Goal: Task Accomplishment & Management: Manage account settings

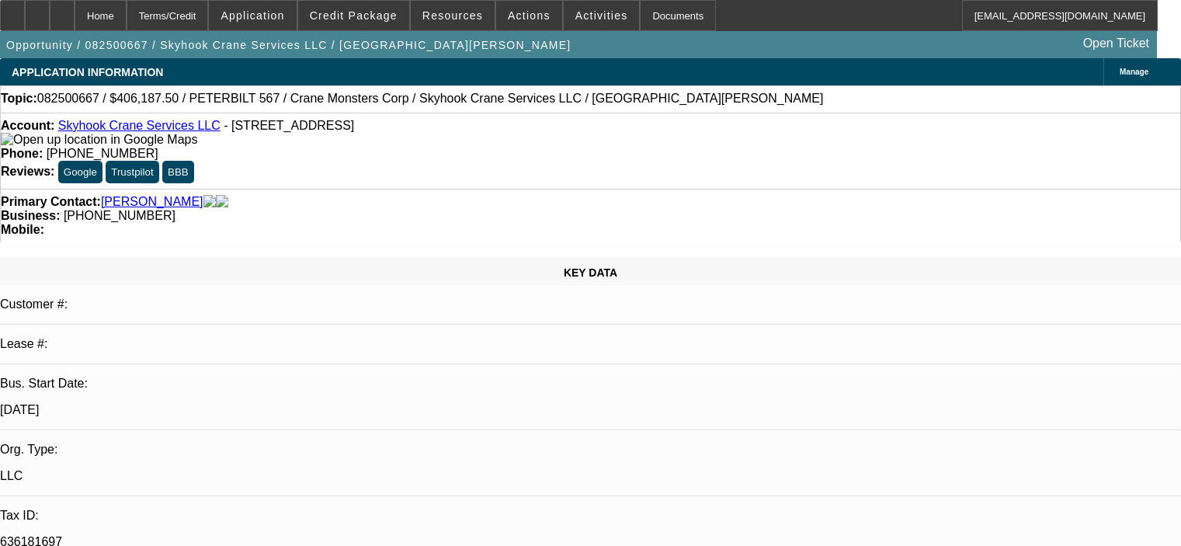
select select "0"
select select "2"
select select "0"
select select "6"
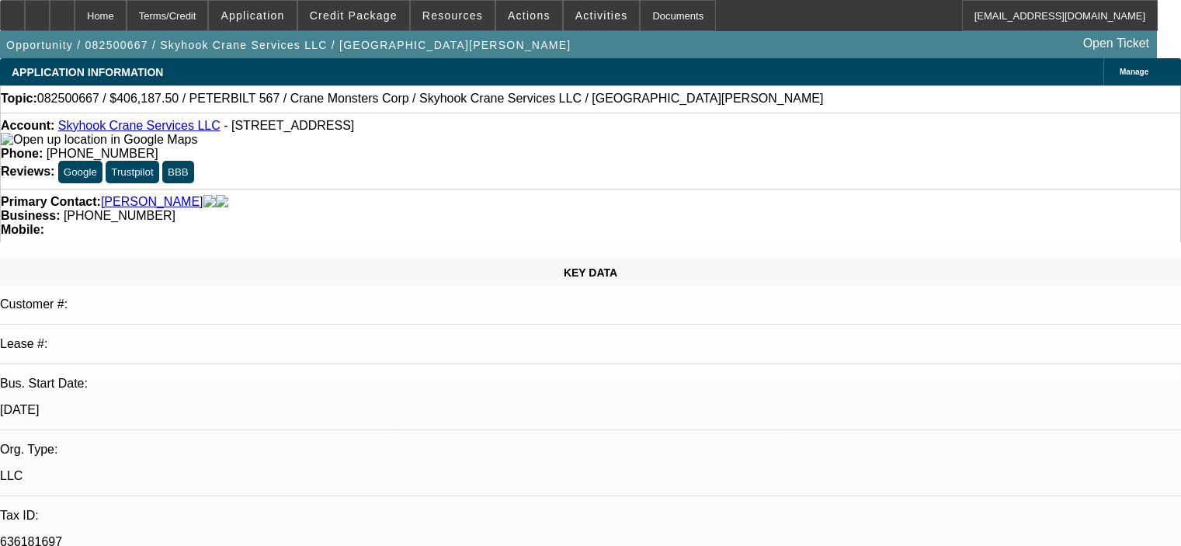
select select "0"
select select "2"
select select "0"
select select "6"
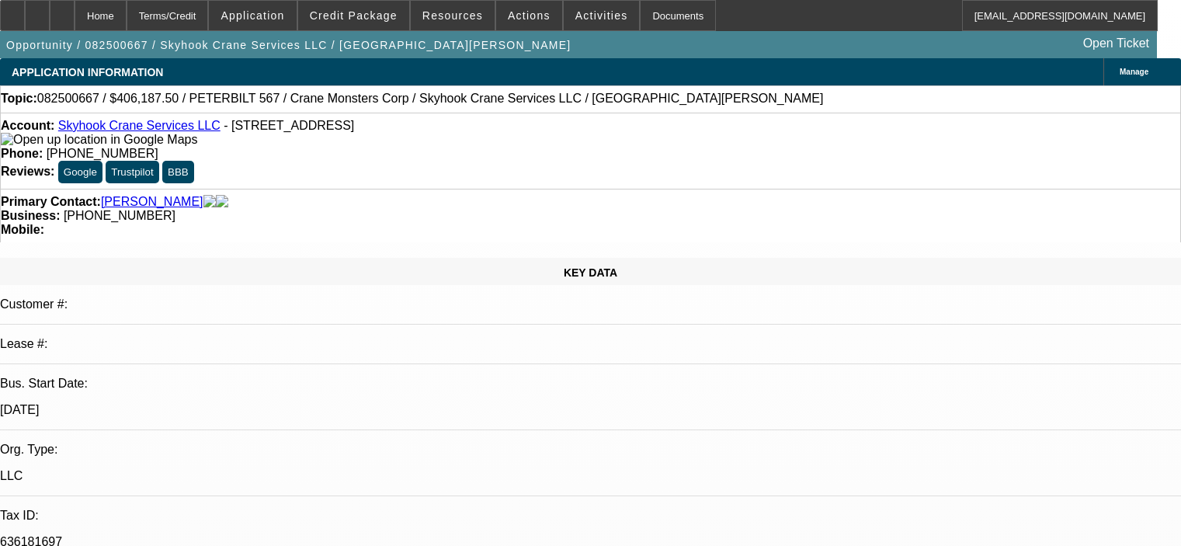
select select "0"
select select "2"
select select "0"
select select "6"
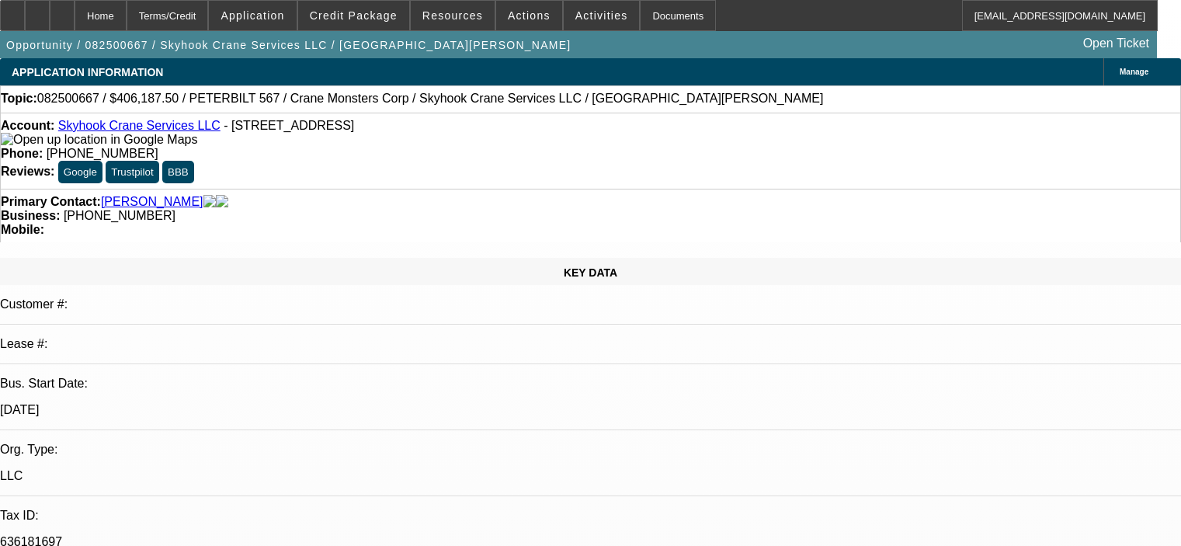
select select "0.15"
select select "2"
select select "0"
select select "6"
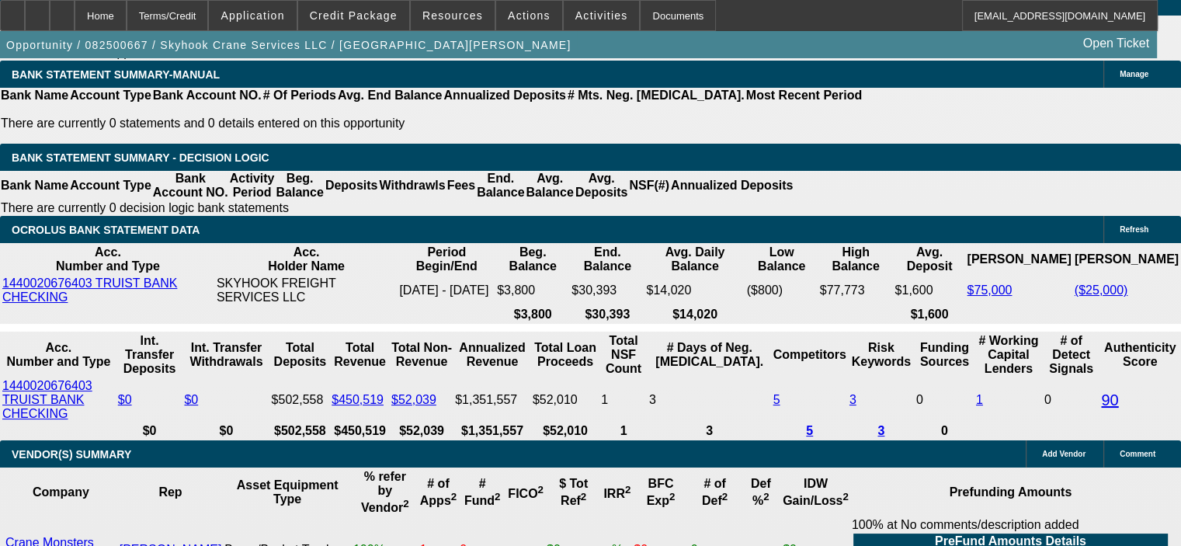
scroll to position [2639, 0]
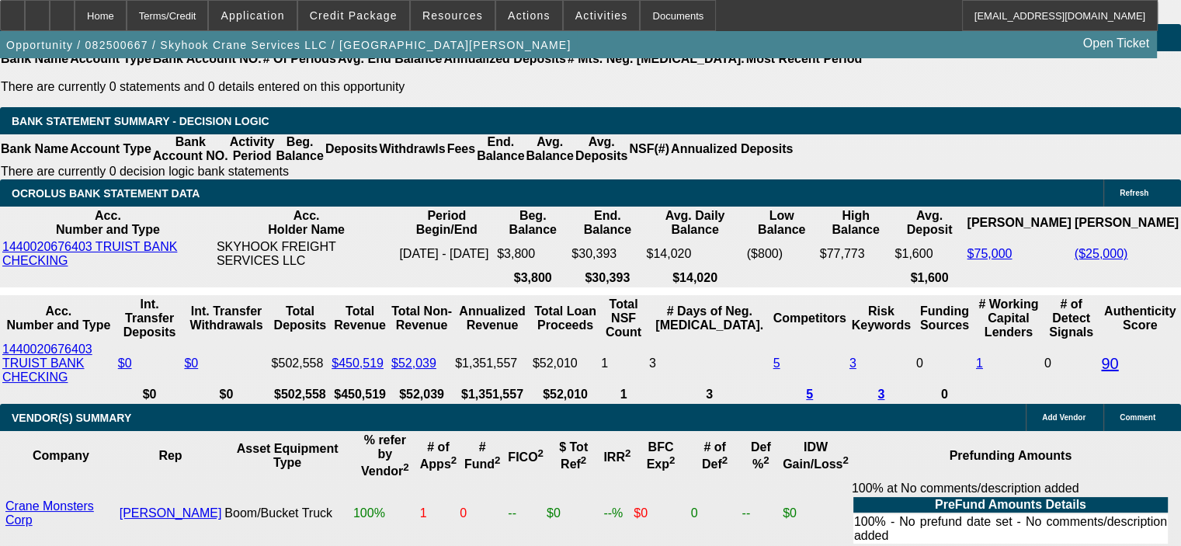
drag, startPoint x: 241, startPoint y: 203, endPoint x: 337, endPoint y: 207, distance: 95.6
type input "$60,626.40"
type input "UNKNOWN"
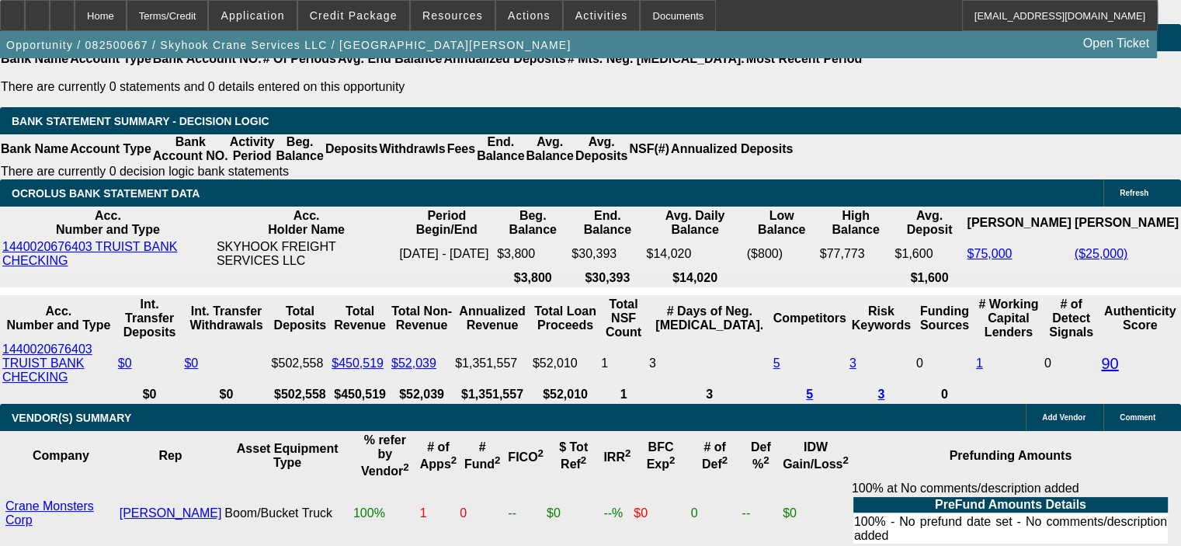
type input "$8,267.05"
type input "$16,534.10"
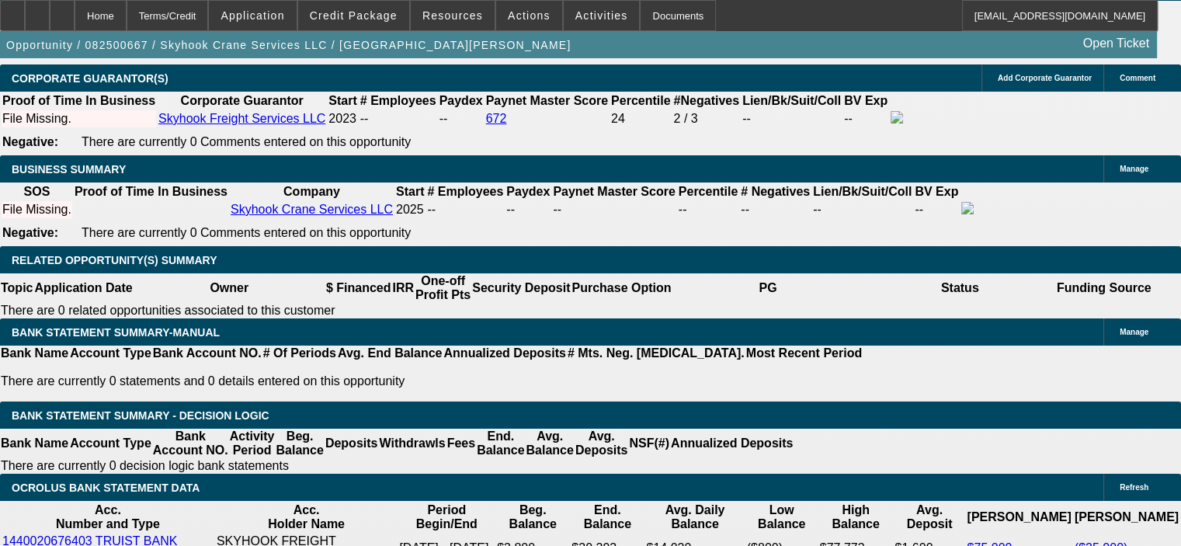
scroll to position [2251, 0]
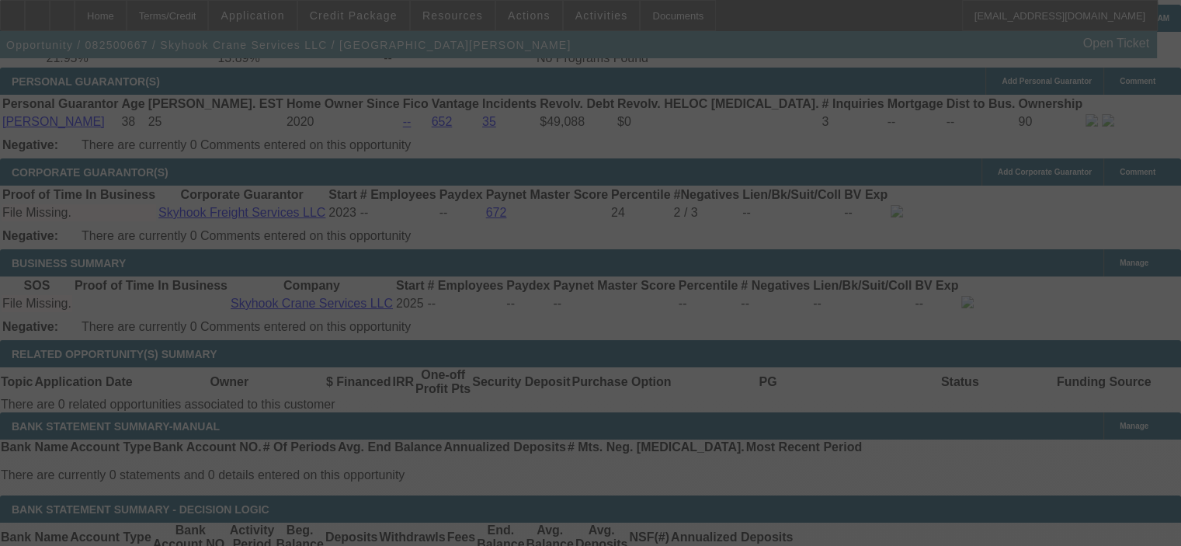
select select "0"
select select "2"
select select "0"
select select "6"
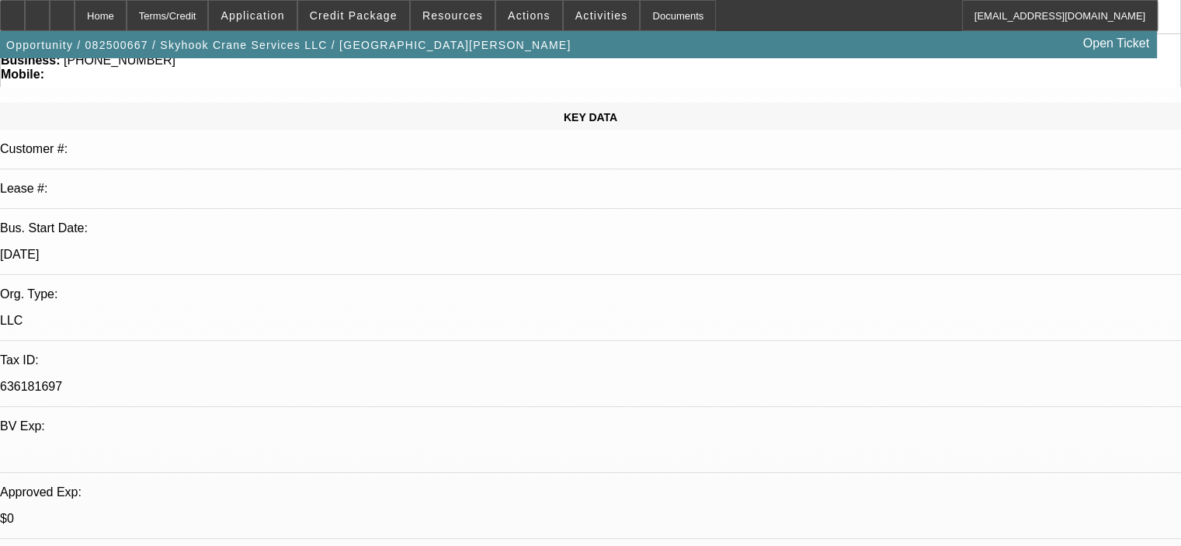
scroll to position [0, 0]
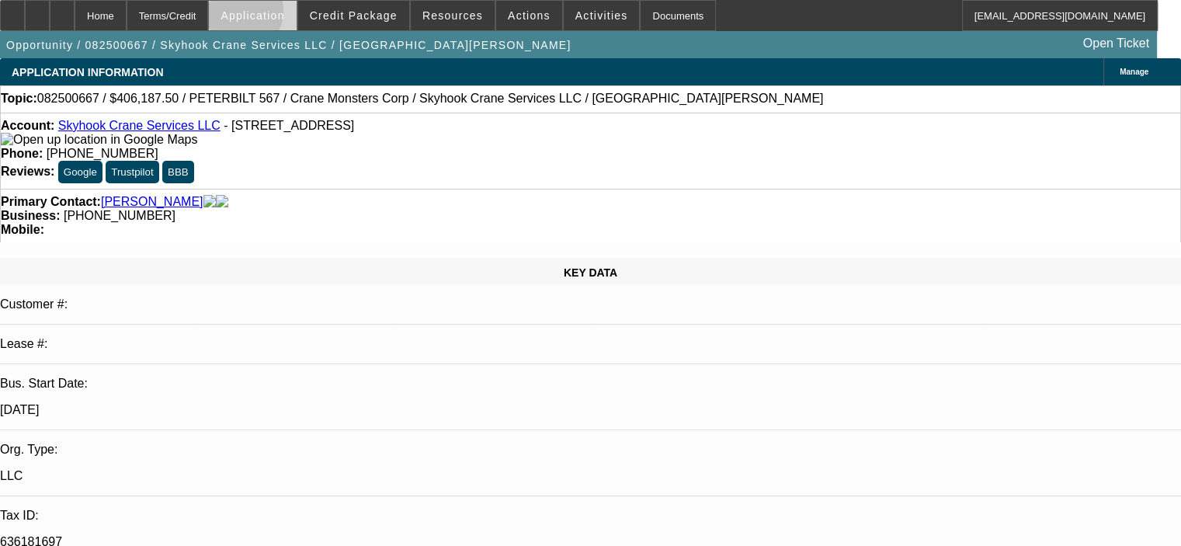
click at [280, 15] on span "Application" at bounding box center [252, 15] width 64 height 12
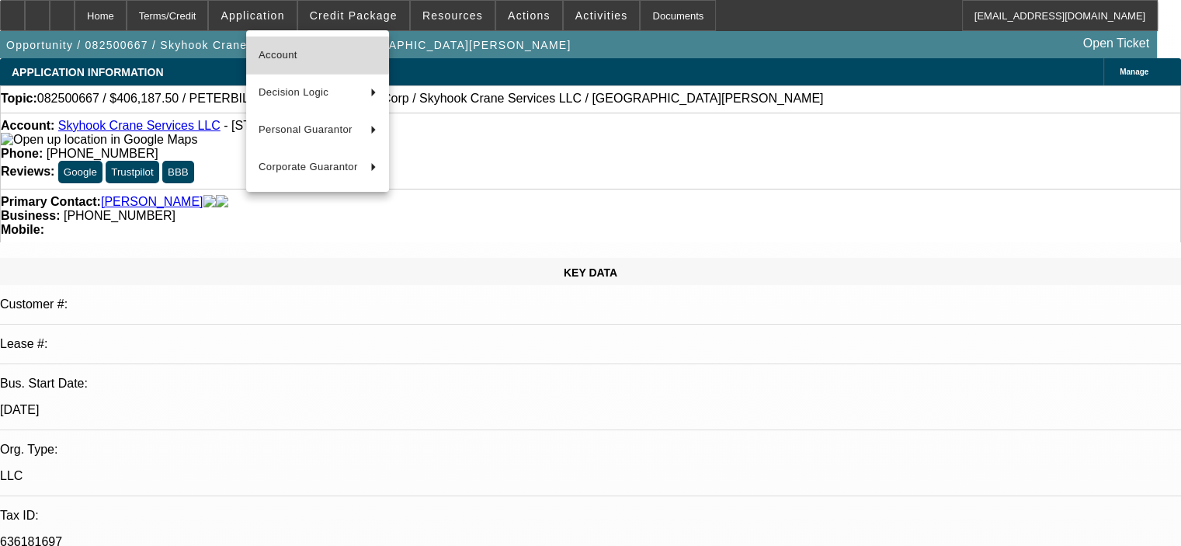
click at [294, 56] on span "Account" at bounding box center [318, 55] width 118 height 19
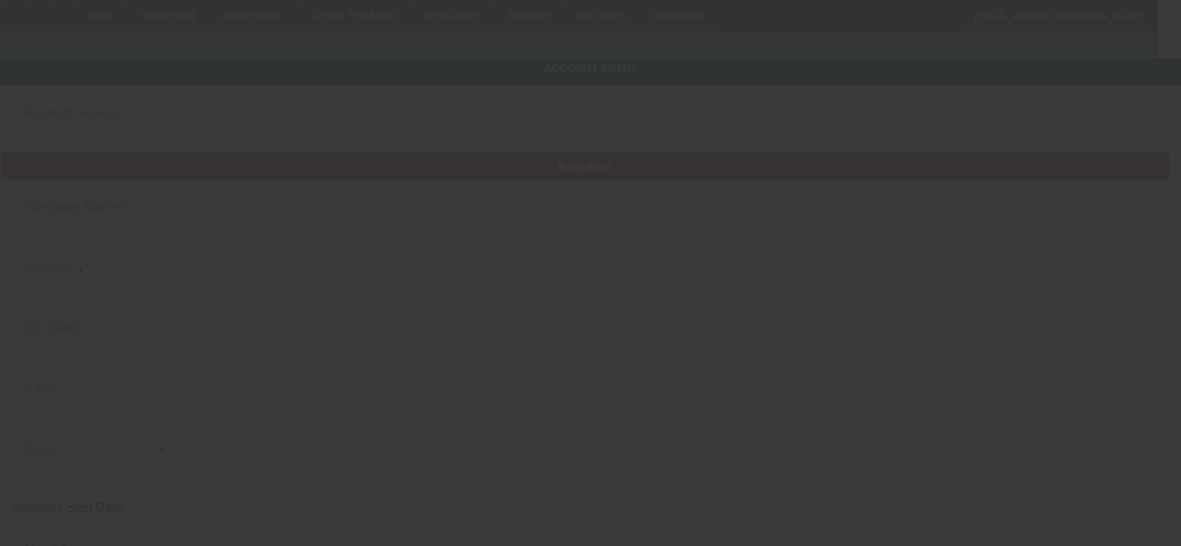
type input "Skyhook Crane Services LLC"
type input "210 Star Thistle Trl"
type input "78628"
type input "Georgetown"
type input "(281) 223-0508"
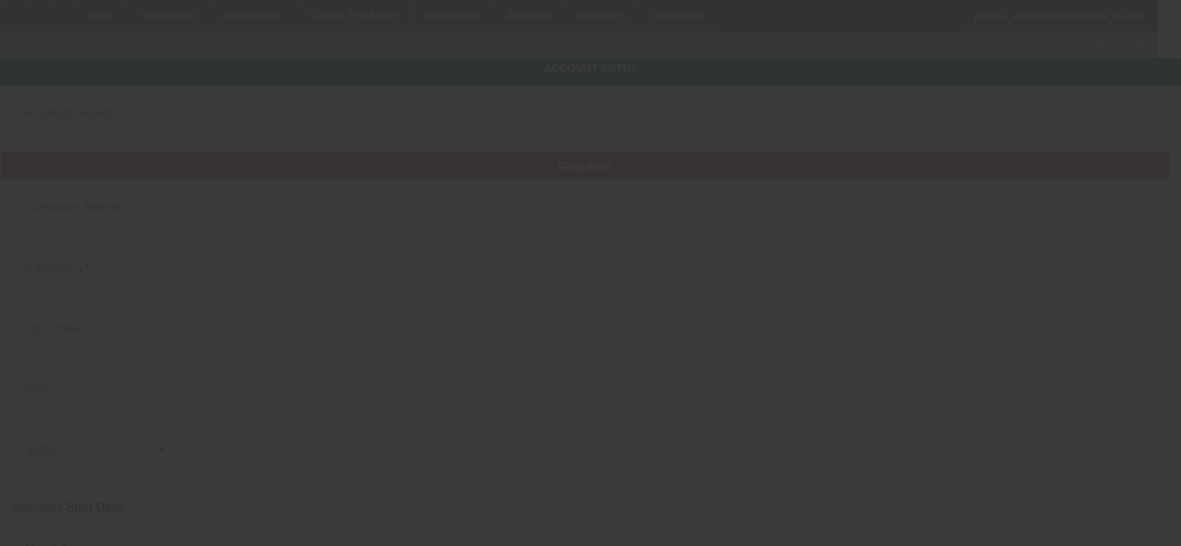
type input "636181697"
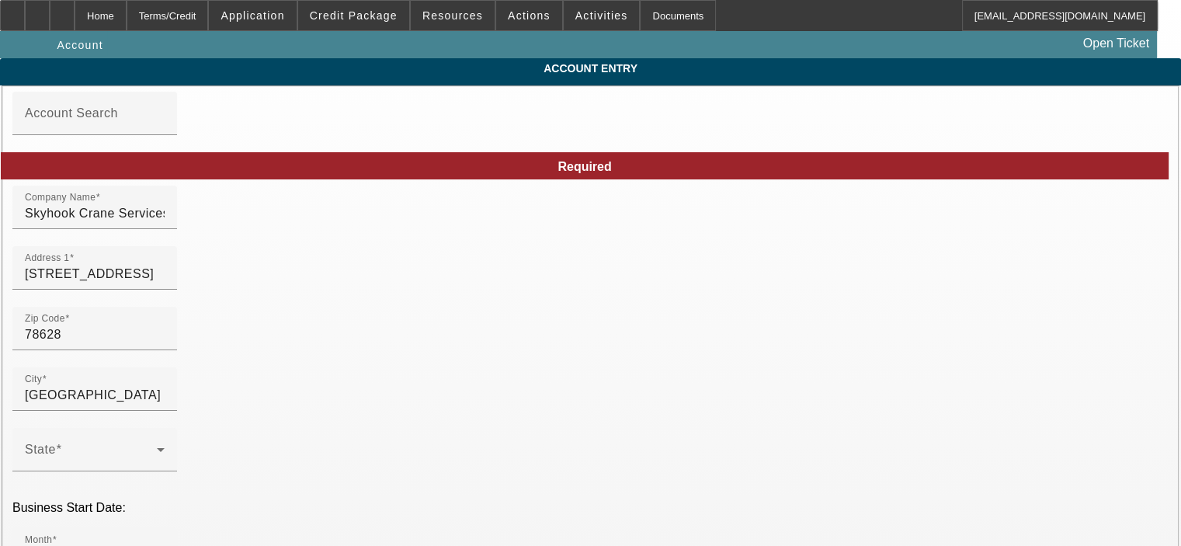
type input "8/25/2025"
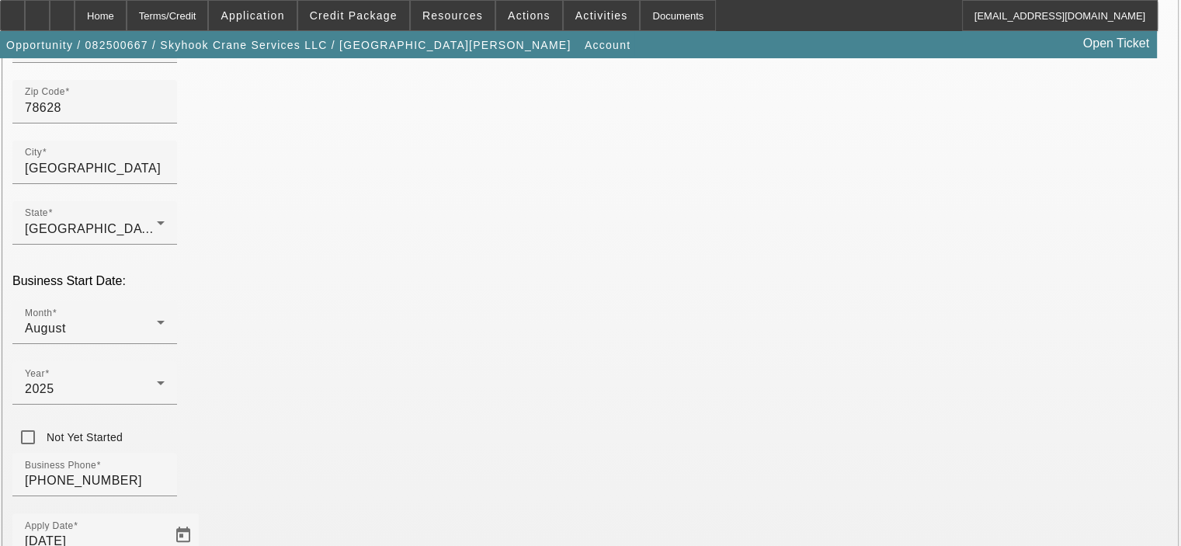
scroll to position [233, 0]
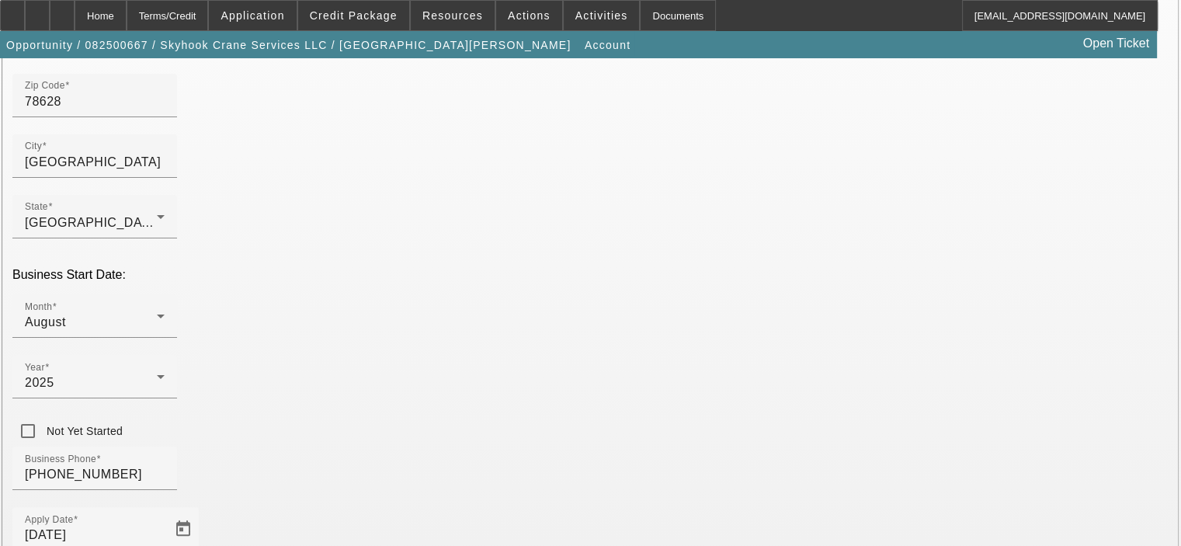
type input "6"
type input "394078311"
click at [530, 471] on div "Required Company Name Skyhook Crane Services LLC Address 1 210 Star Thistle Trl…" at bounding box center [590, 421] width 1156 height 1005
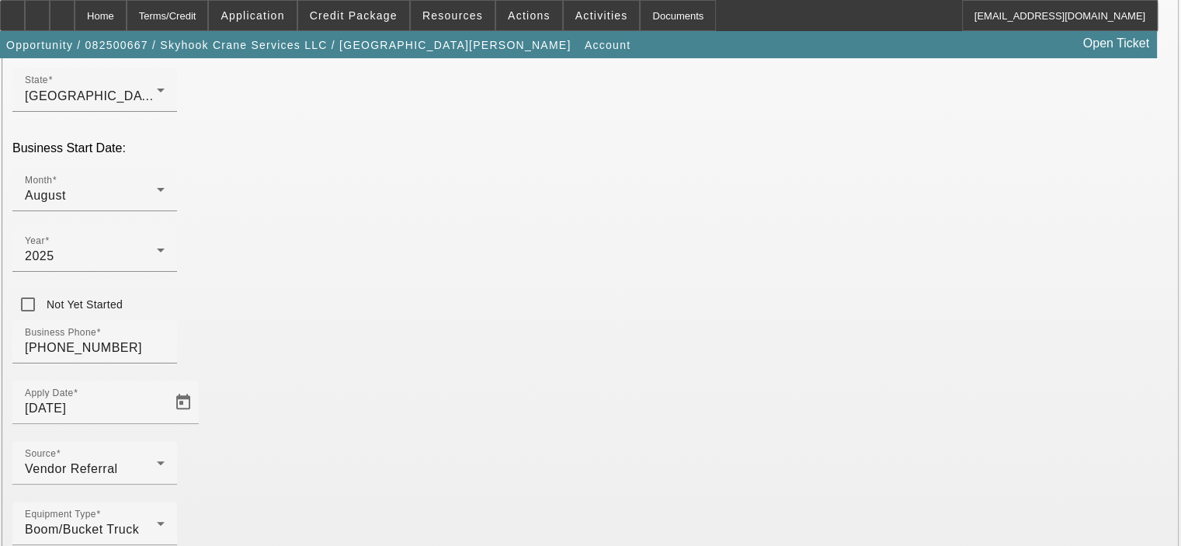
scroll to position [364, 0]
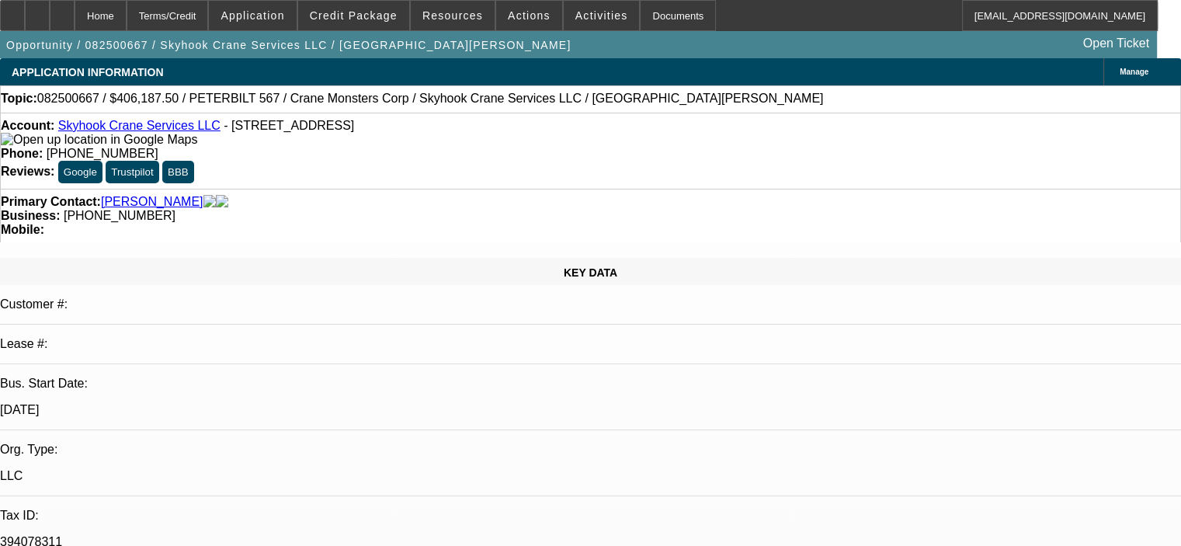
select select "0"
select select "2"
select select "0"
select select "6"
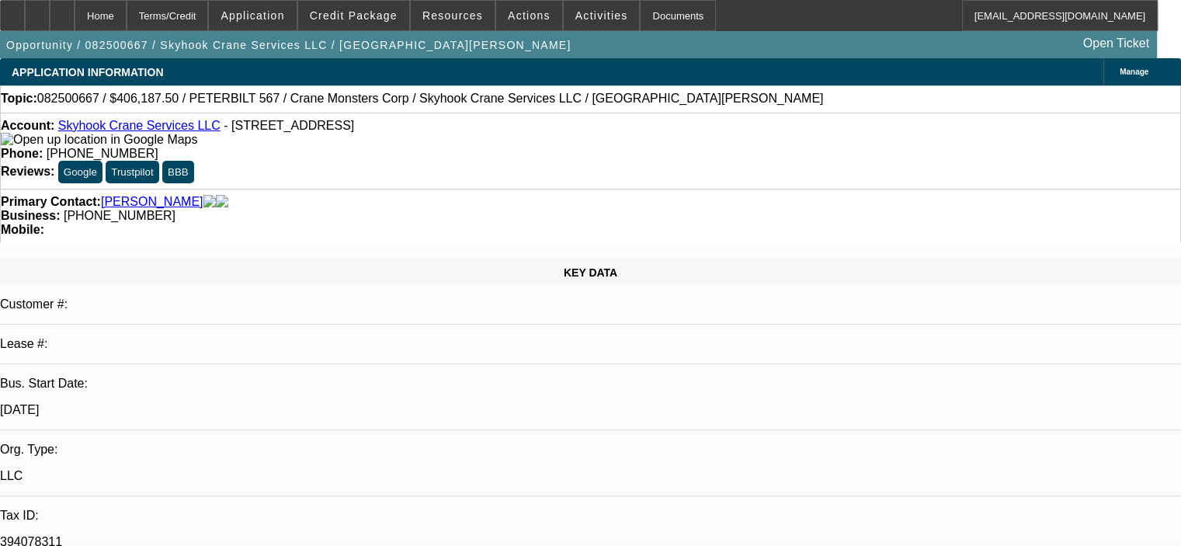
select select "0"
select select "2"
select select "0"
select select "6"
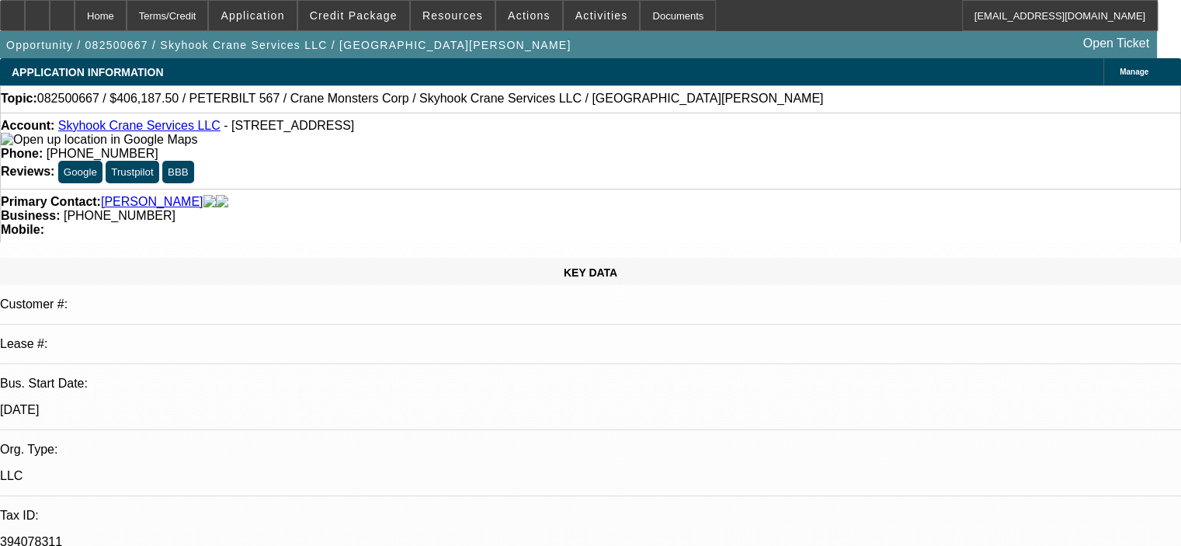
select select "0"
select select "2"
select select "0"
select select "6"
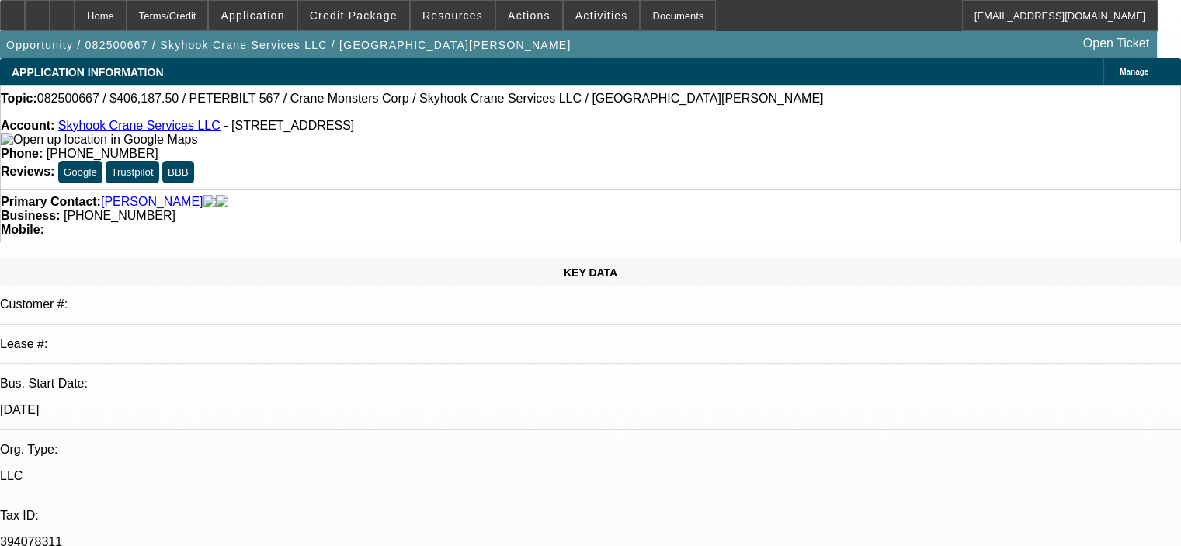
select select "0.15"
select select "2"
select select "0"
select select "6"
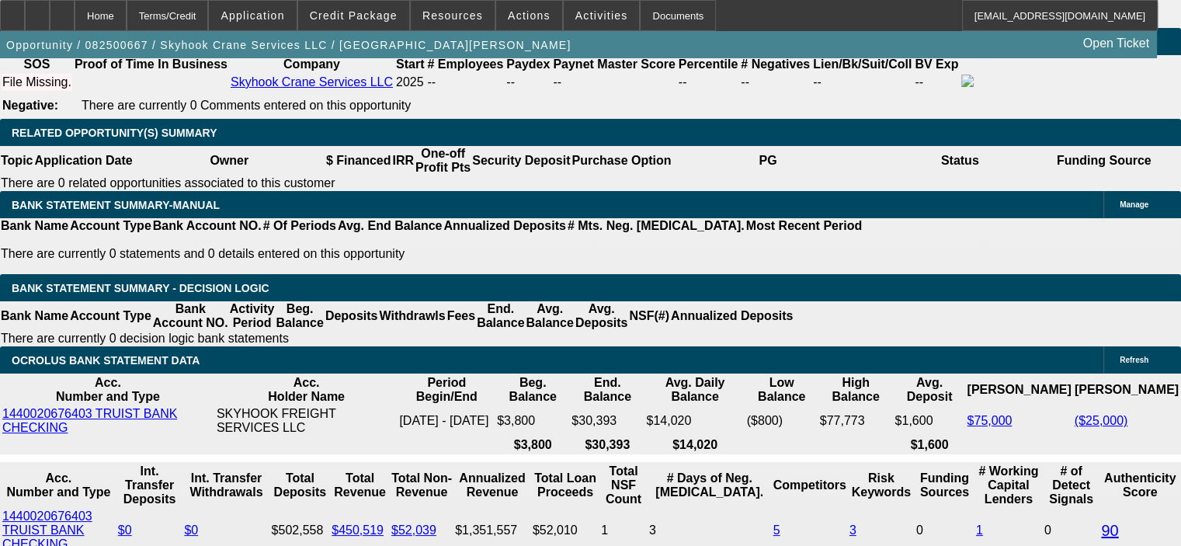
scroll to position [2504, 0]
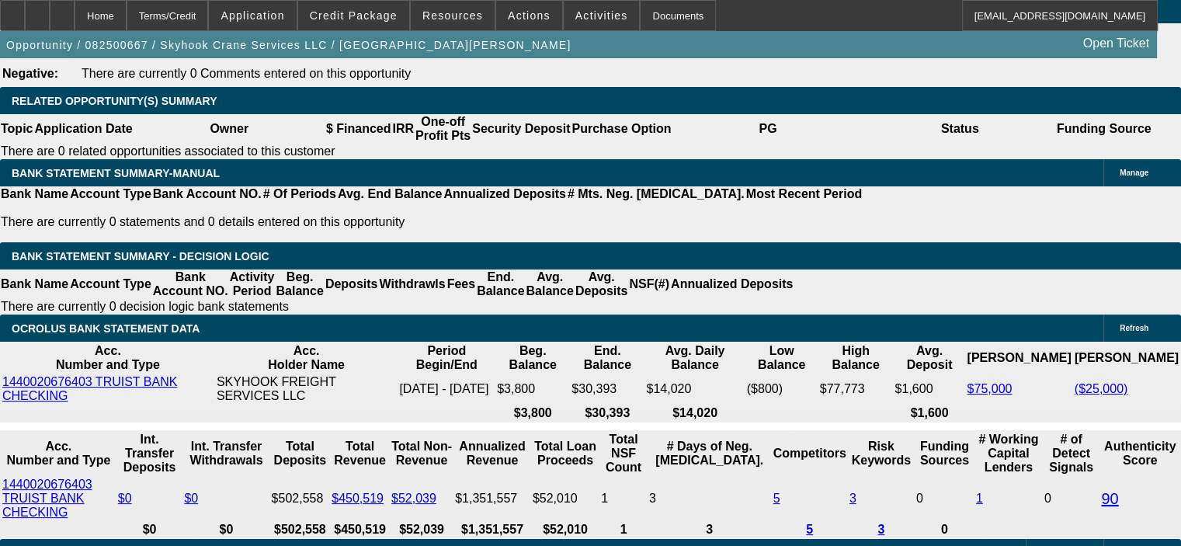
drag, startPoint x: 419, startPoint y: 342, endPoint x: 568, endPoint y: 344, distance: 149.1
type input "$176,187.50"
type input "UNKNOWN"
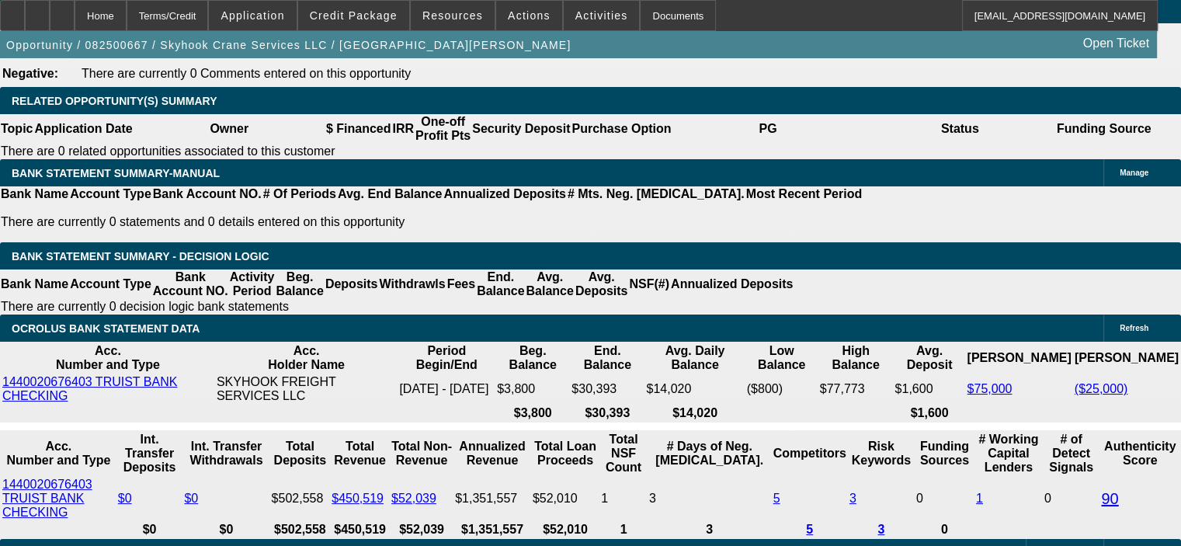
type input "$8,267.05"
type input "$16,534.10"
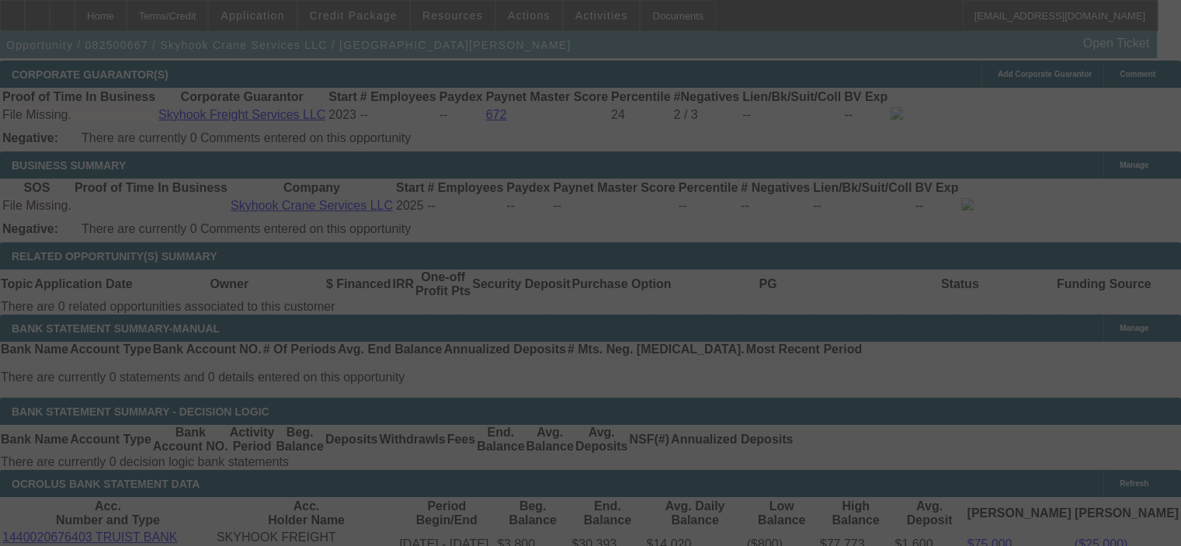
select select "0"
select select "2"
select select "0"
select select "6"
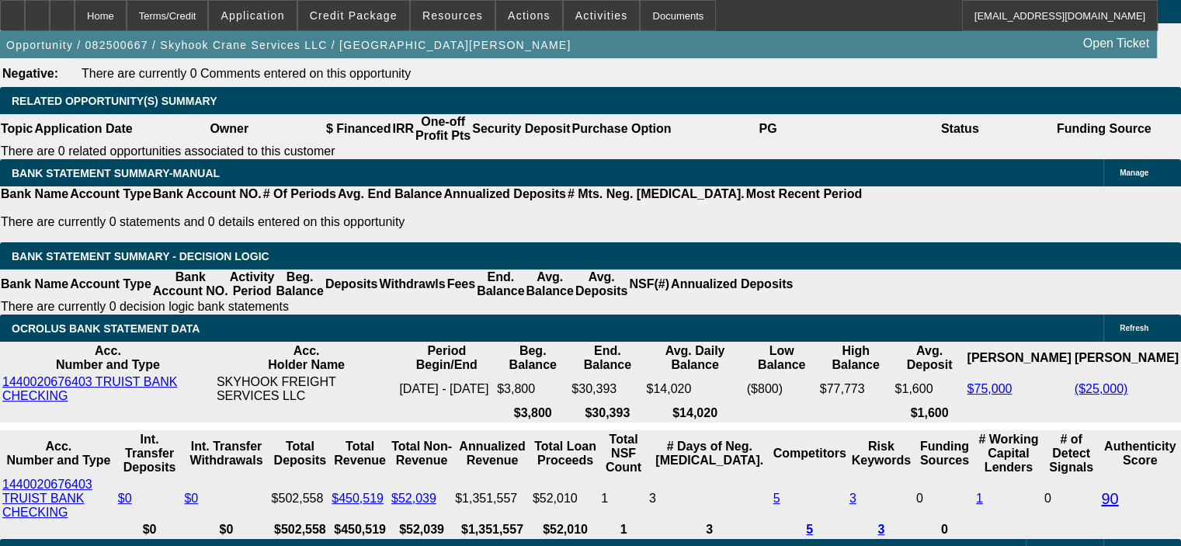
scroll to position [2427, 0]
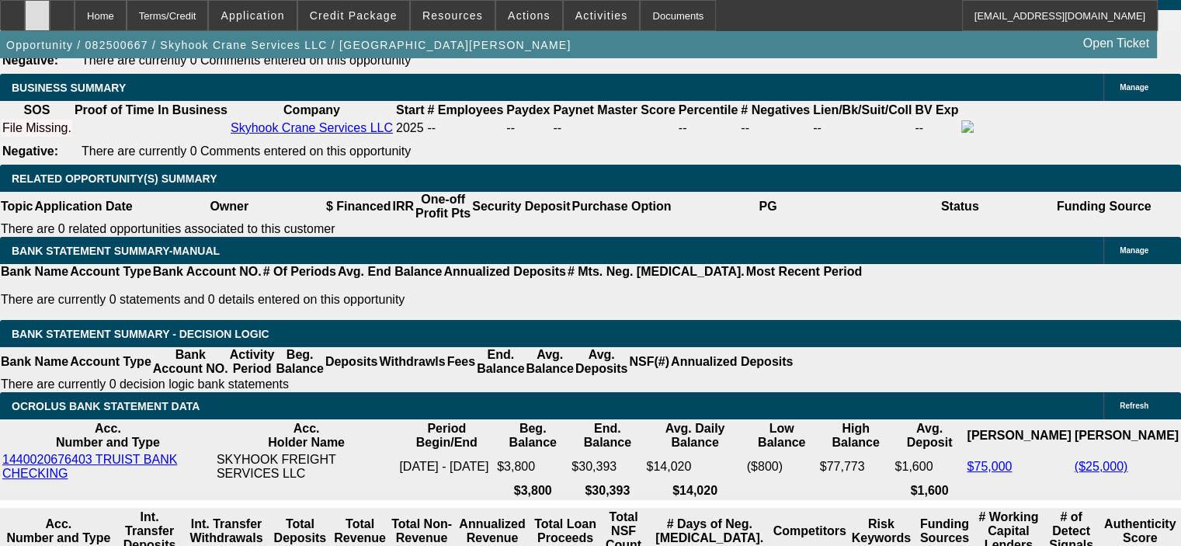
click at [37, 10] on icon at bounding box center [37, 10] width 0 height 0
click at [366, 12] on span "Credit Package" at bounding box center [354, 15] width 88 height 12
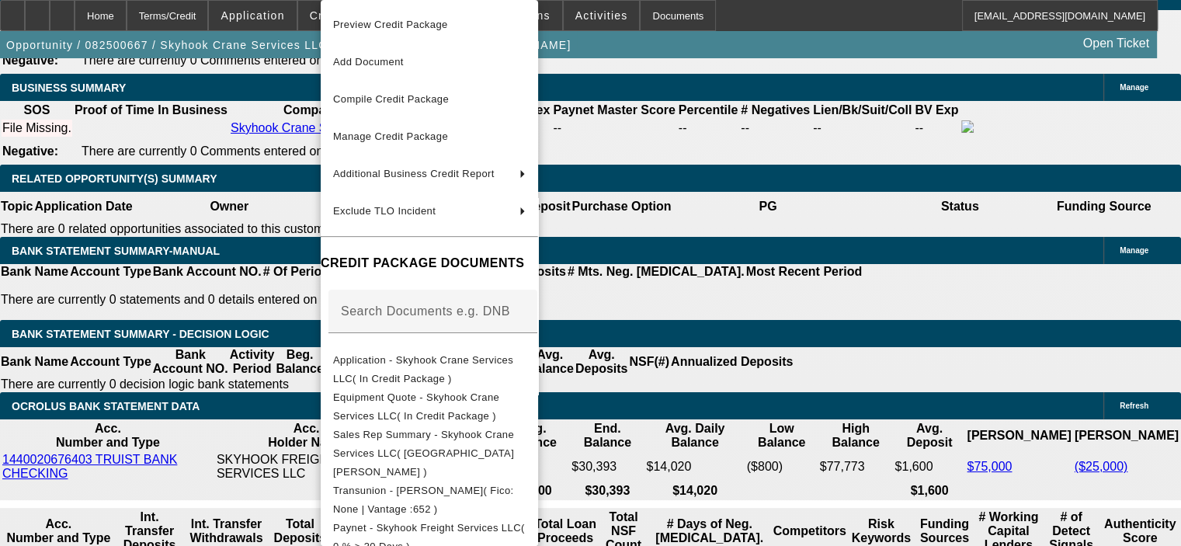
click at [219, 318] on div at bounding box center [590, 273] width 1181 height 546
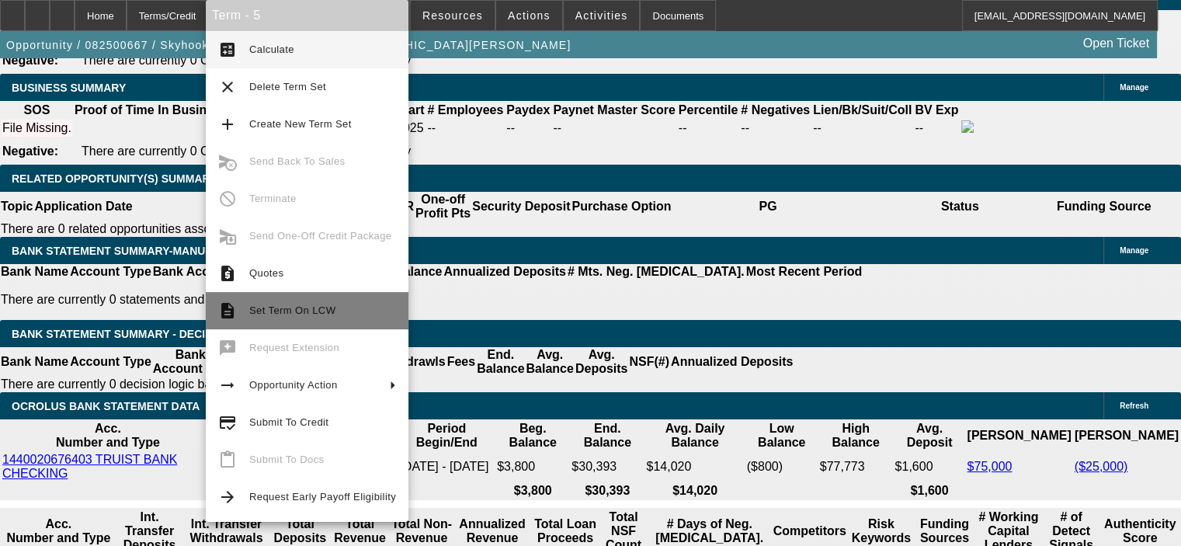
click at [252, 319] on span "Set Term On LCW" at bounding box center [322, 310] width 147 height 19
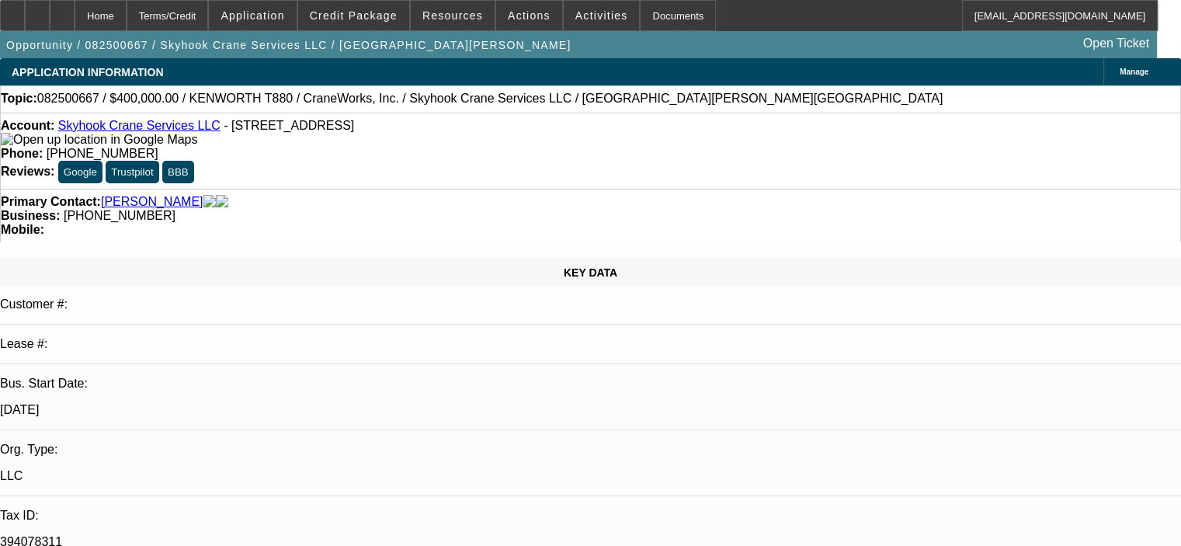
select select "0"
select select "2"
select select "0"
select select "6"
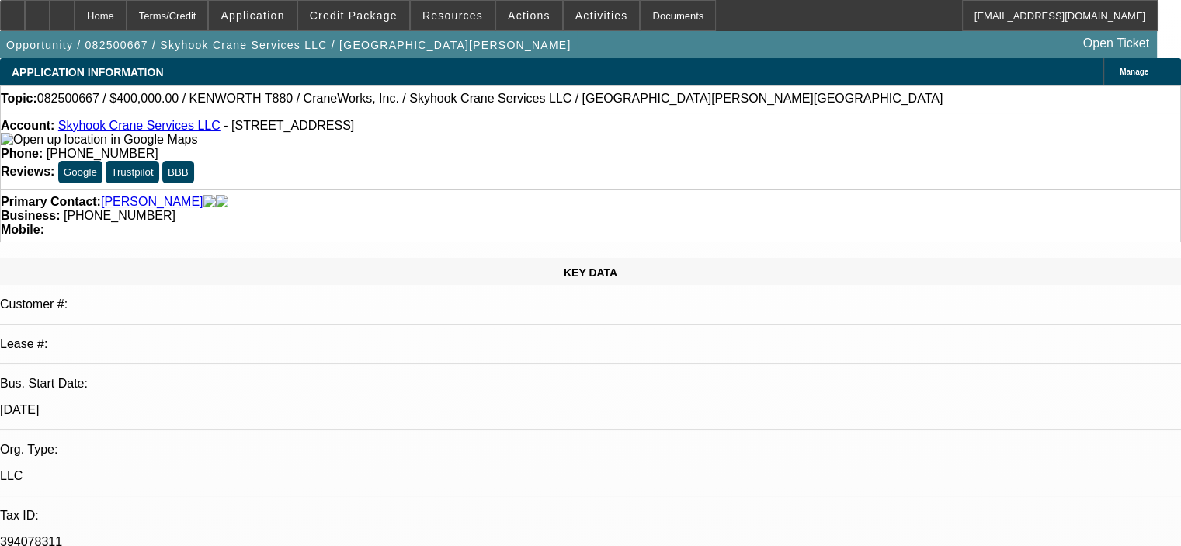
select select "0"
select select "2"
select select "0"
select select "6"
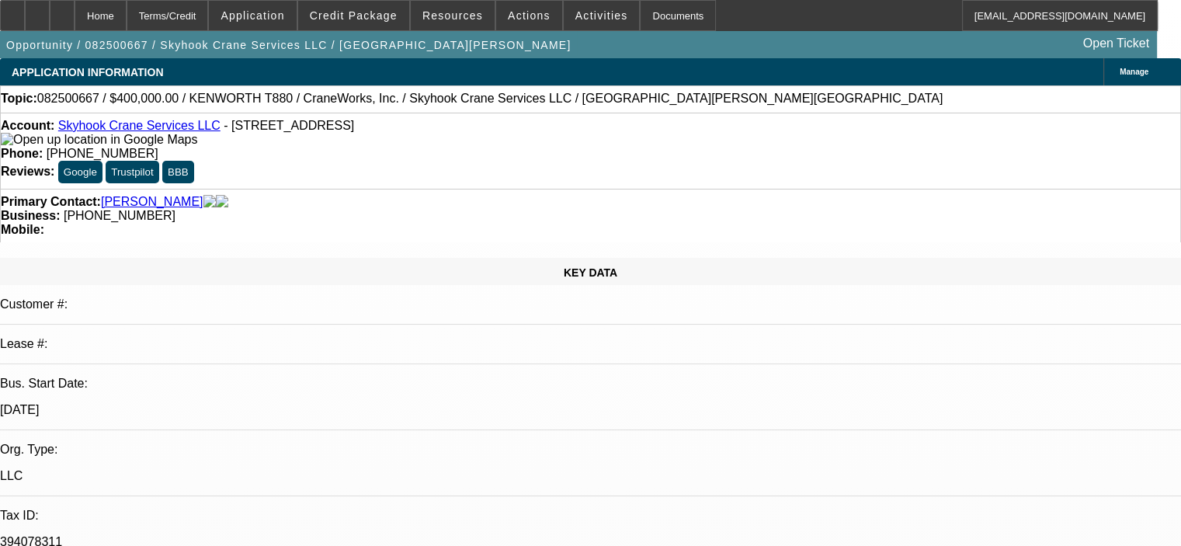
select select "0"
select select "2"
select select "0"
select select "6"
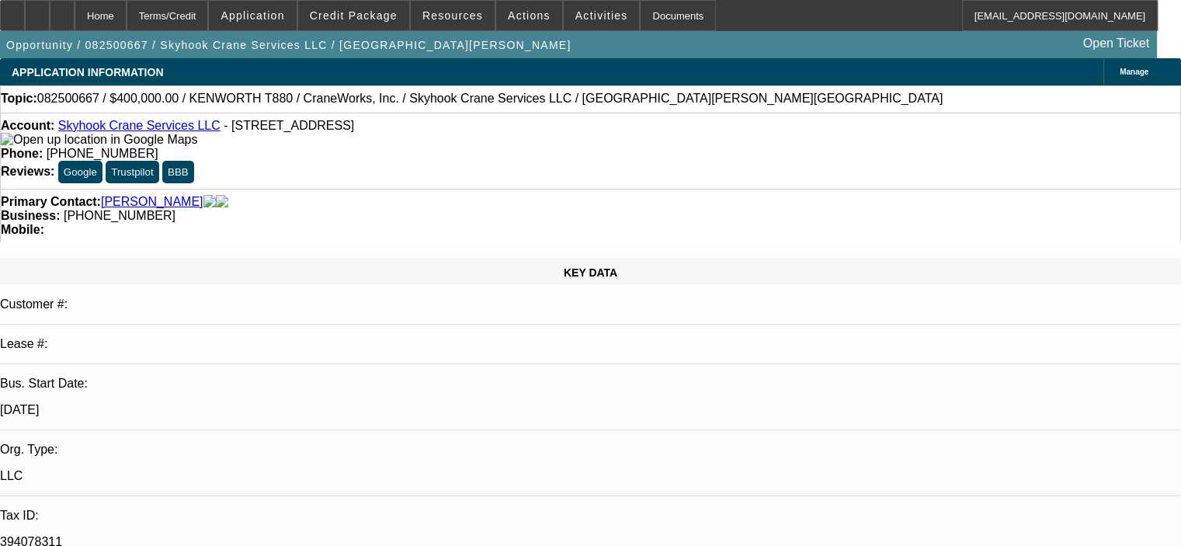
select select "0.15"
select select "2"
select select "0"
select select "6"
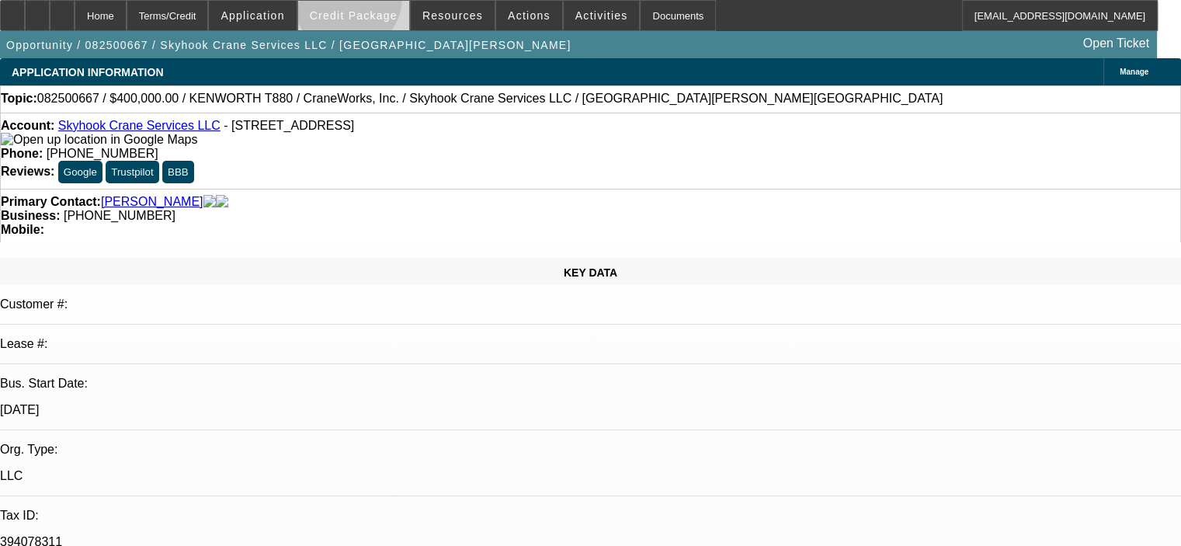
click at [370, 2] on span at bounding box center [353, 15] width 111 height 37
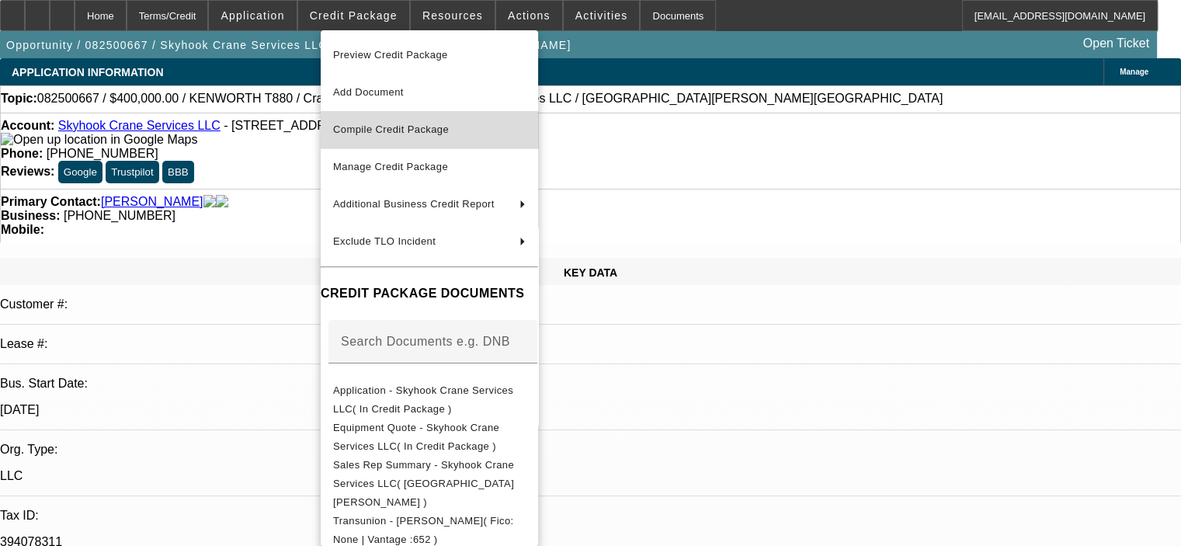
click at [397, 126] on span "Compile Credit Package" at bounding box center [391, 129] width 116 height 12
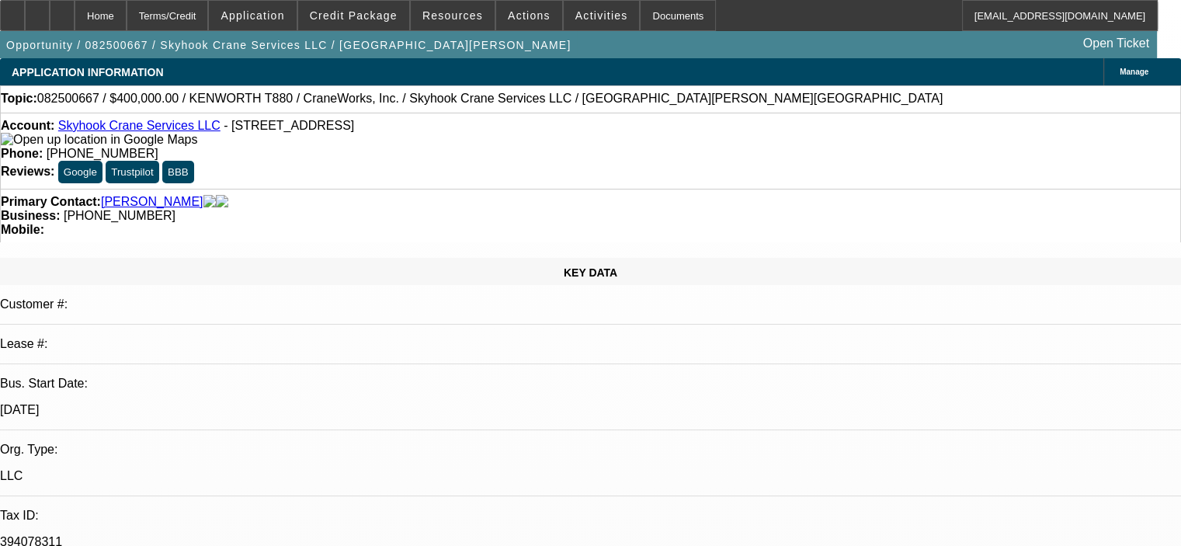
select select "0"
select select "2"
select select "0"
select select "6"
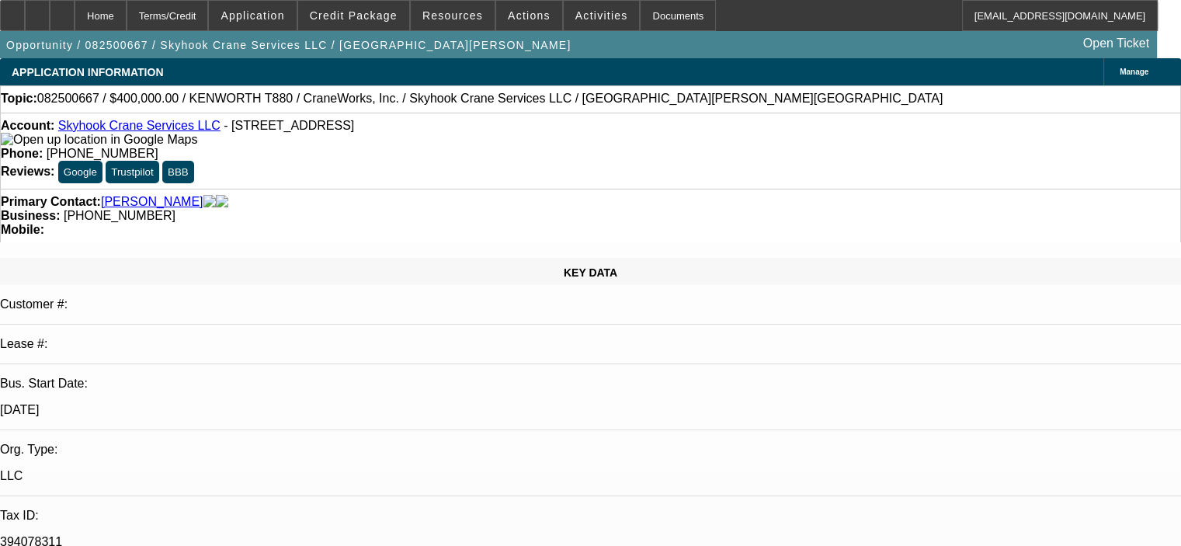
select select "0"
select select "2"
select select "0"
select select "6"
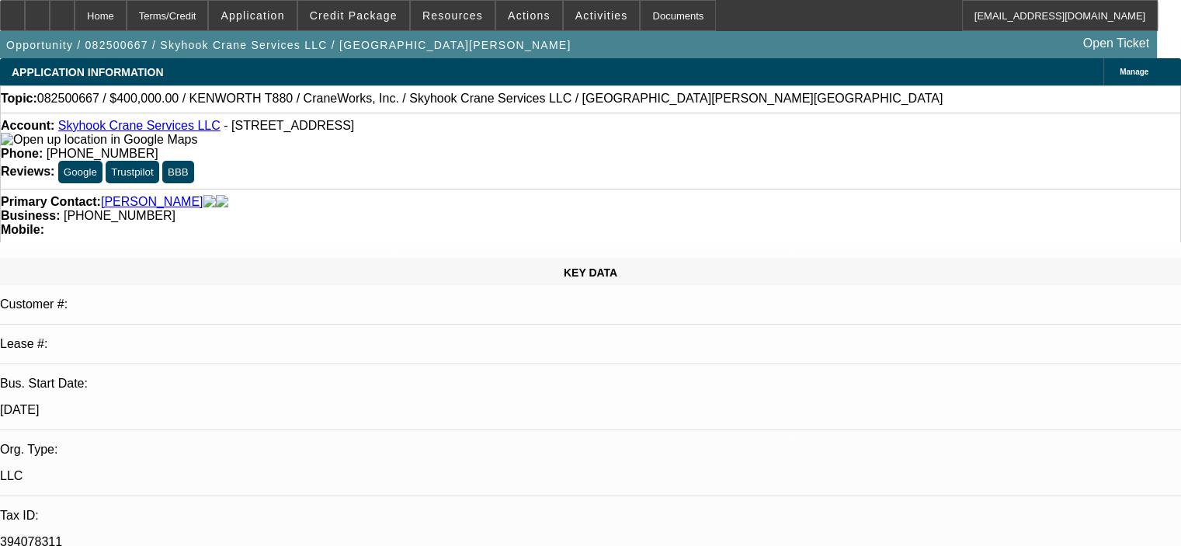
select select "0"
select select "2"
select select "0"
select select "6"
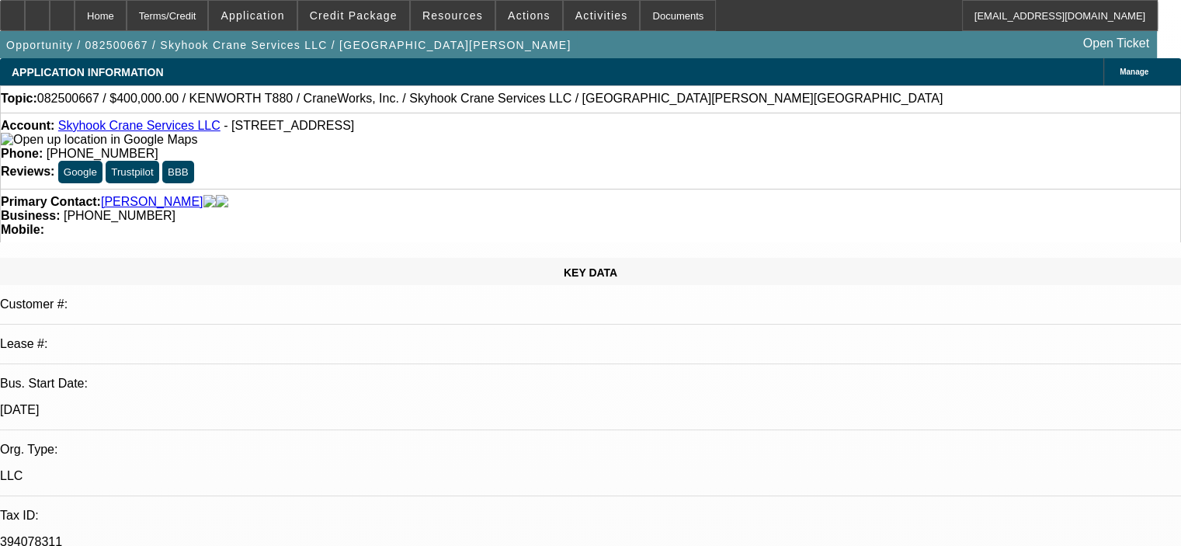
select select "0.15"
select select "2"
select select "0"
select select "6"
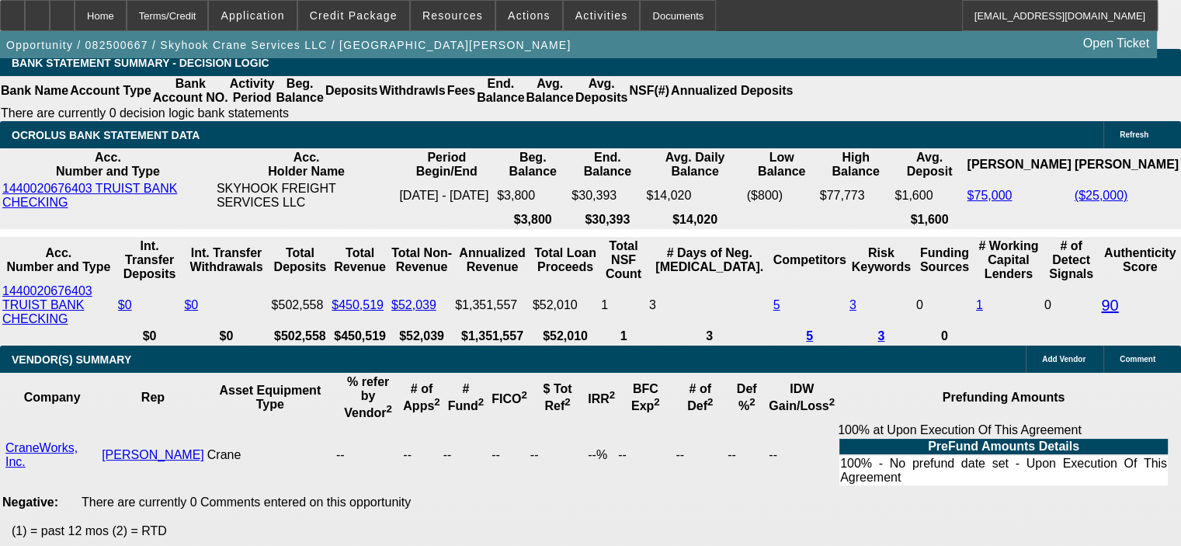
scroll to position [2685, 0]
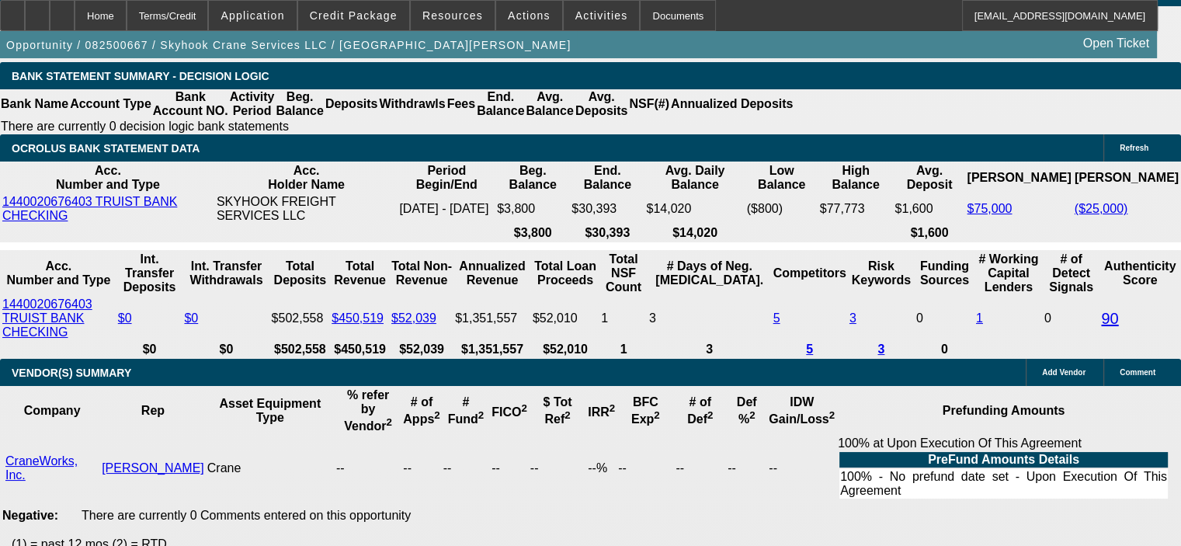
drag, startPoint x: 288, startPoint y: 241, endPoint x: 338, endPoint y: 242, distance: 50.5
type input "17"
type input "UNKNOWN"
type input "17."
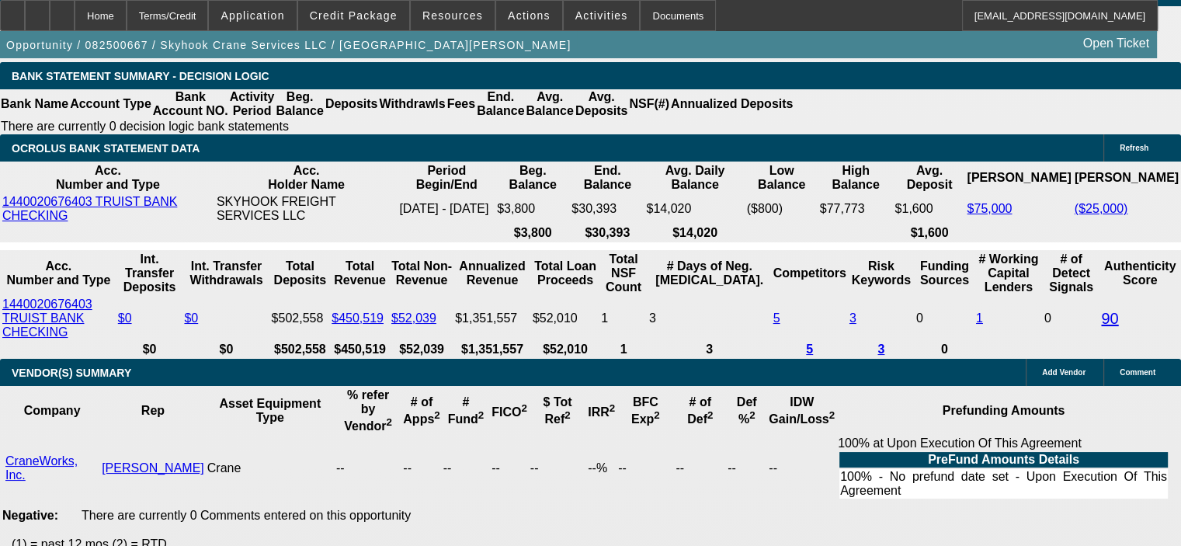
type input "$4,932.50"
type input "$9,865.00"
type input "$8,174.32"
type input "$16,348.64"
type input "17.5"
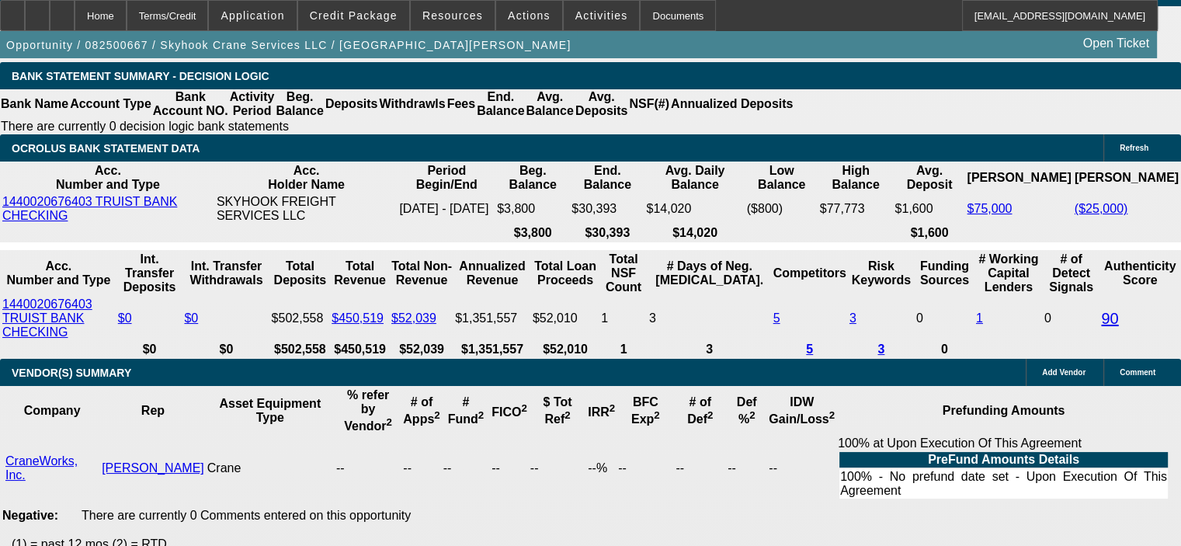
type input "$8,290.32"
type input "$16,580.64"
type input "17.5"
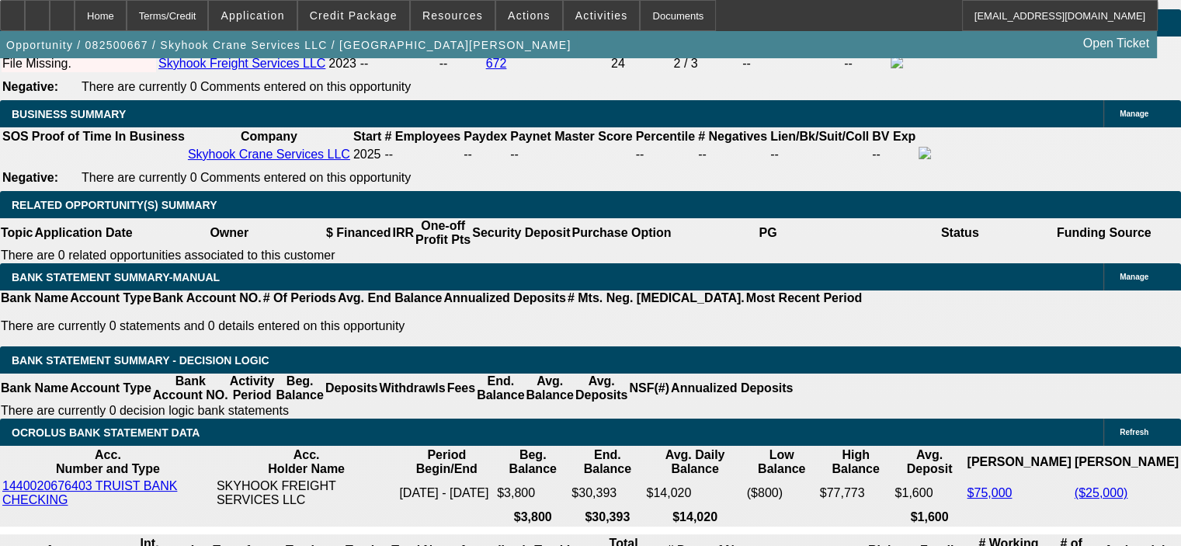
scroll to position [2296, 0]
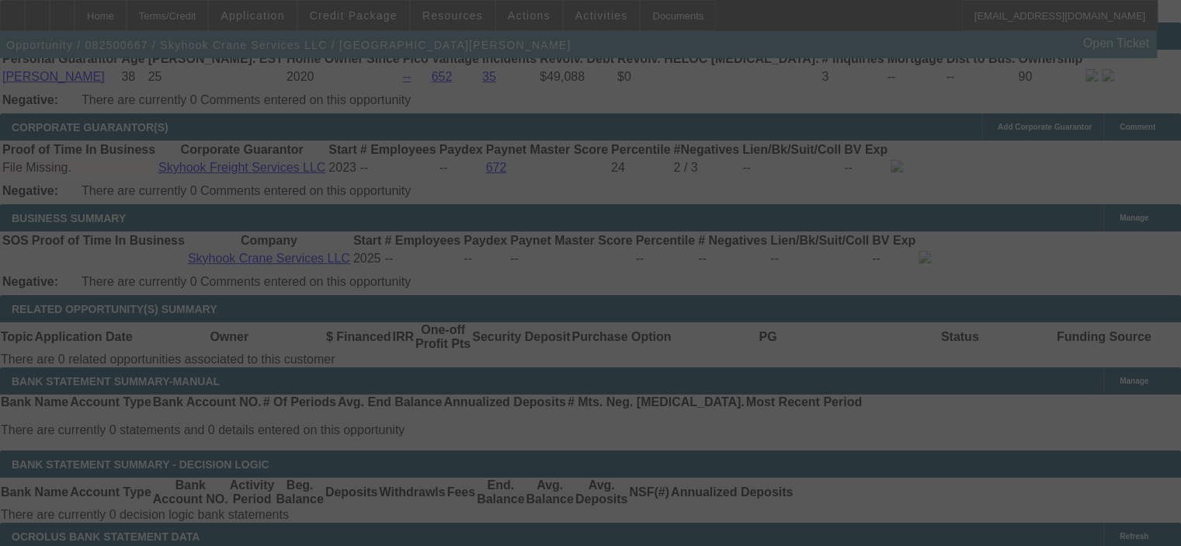
select select "0"
select select "2"
select select "0"
select select "6"
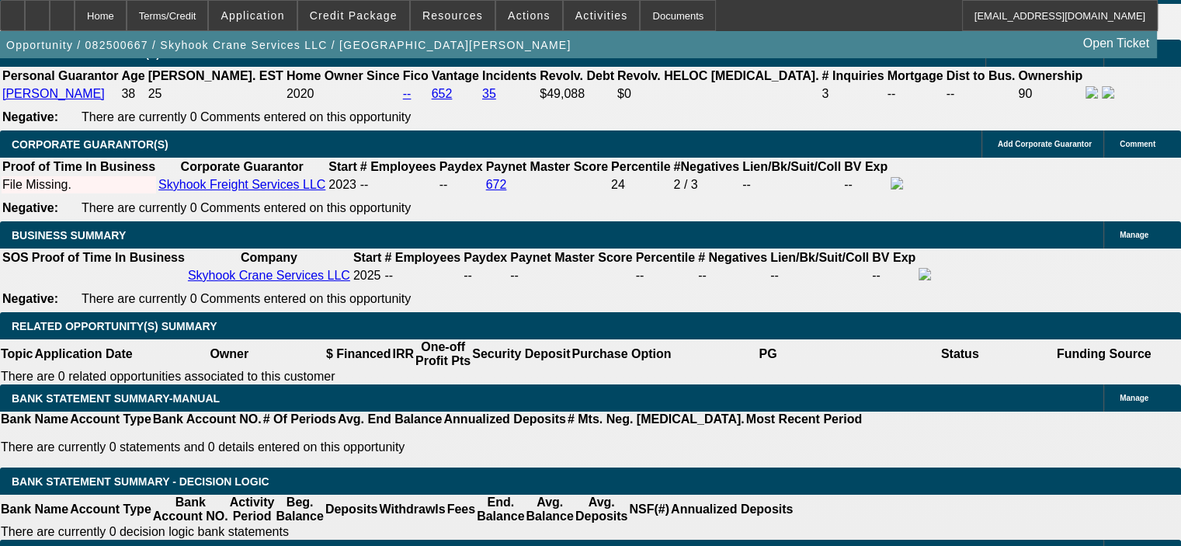
scroll to position [2241, 0]
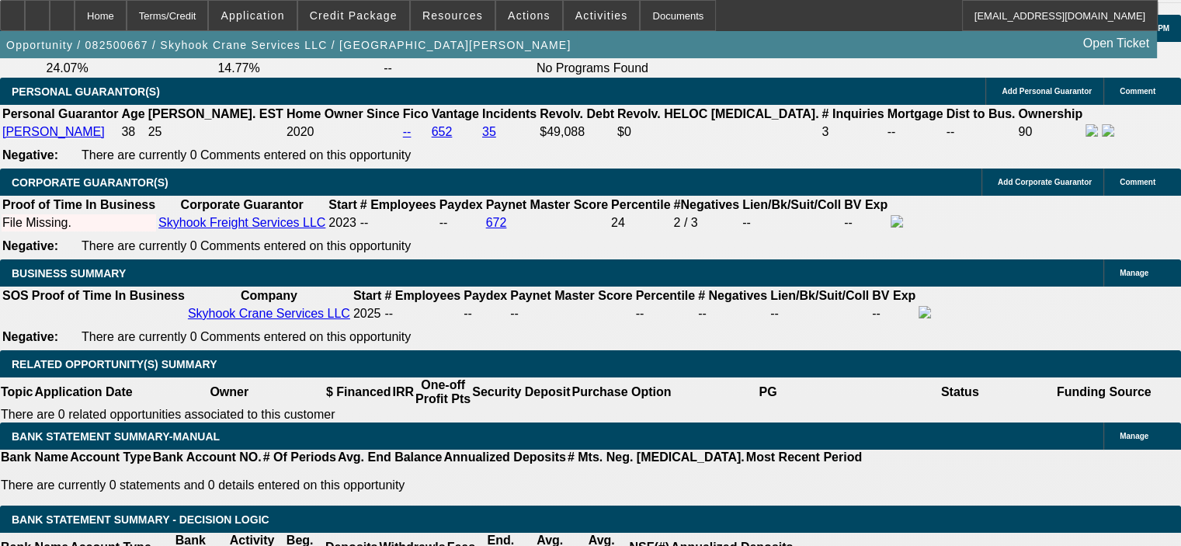
select select "0.15"
select select "2"
select select "0"
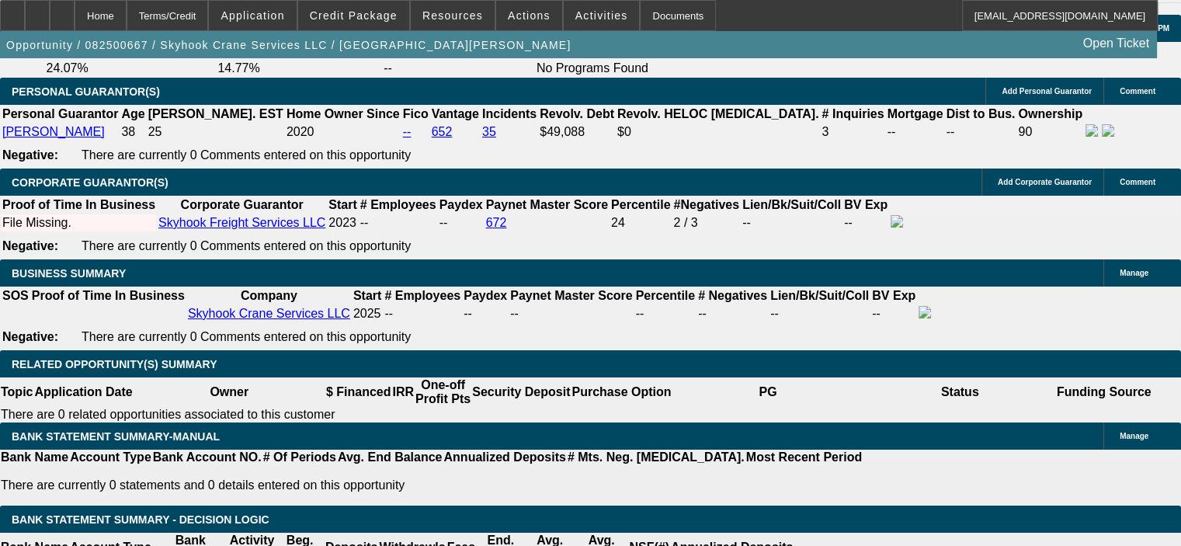
select select "6"
select select "0"
select select "2"
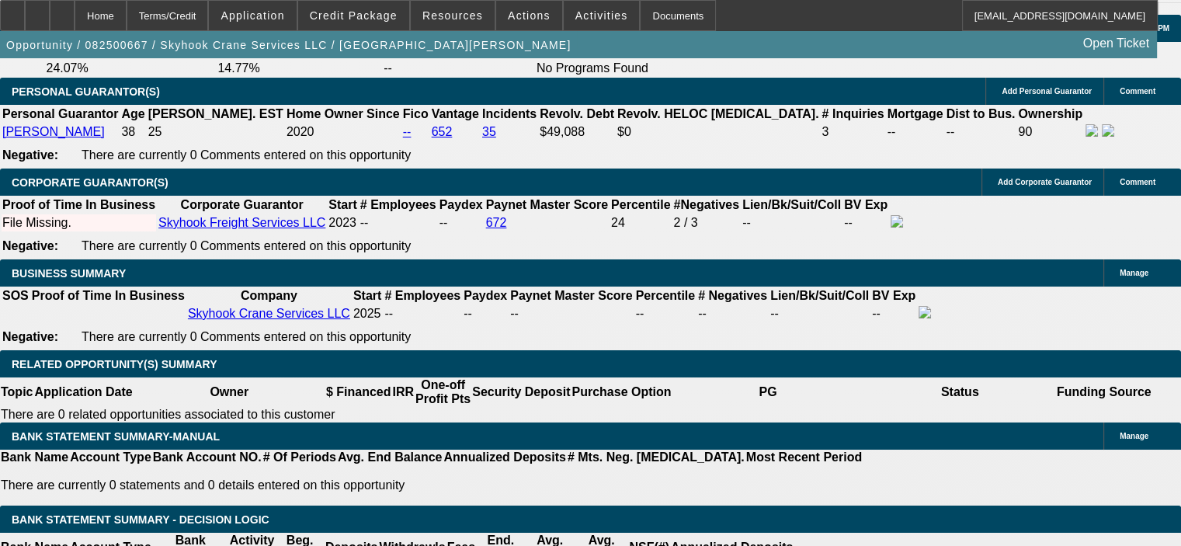
select select "0"
select select "6"
select select "0"
select select "2"
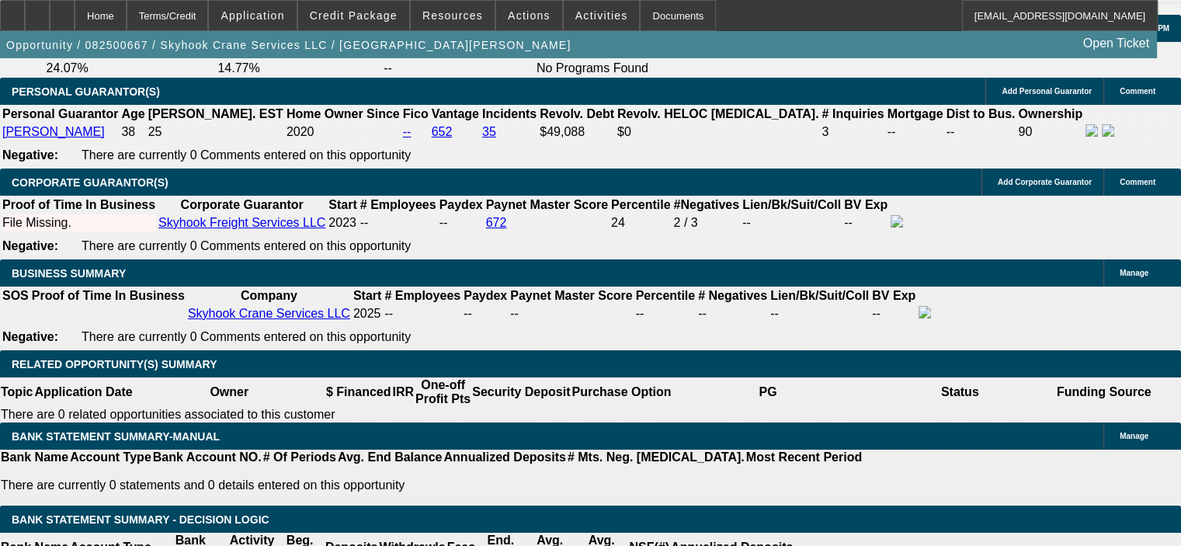
select select "0"
select select "6"
select select "0"
select select "2"
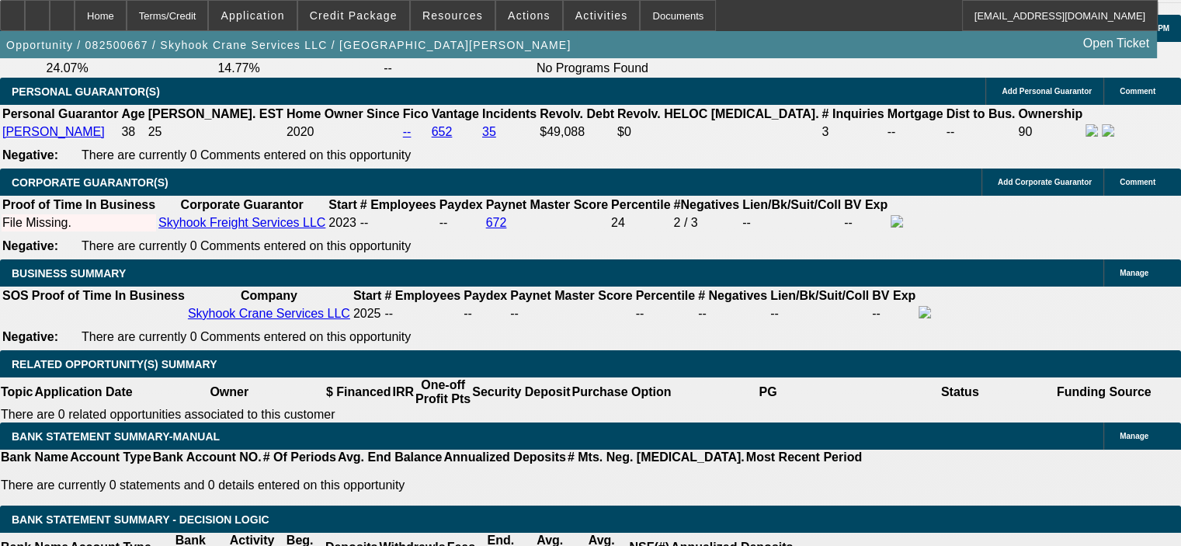
select select "0"
select select "6"
select select "0.15"
select select "2"
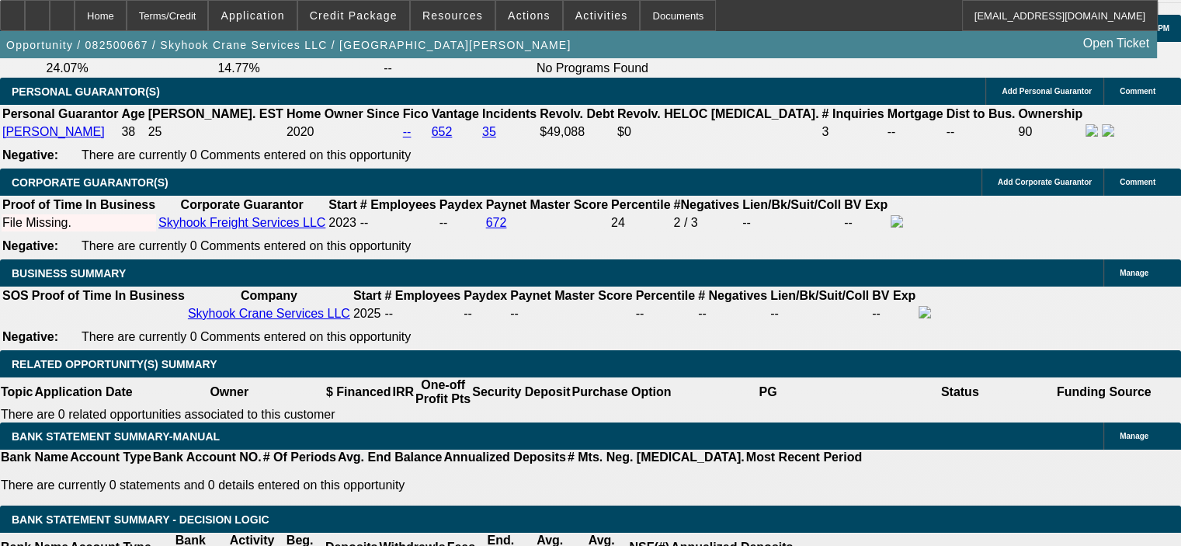
select select "0"
select select "6"
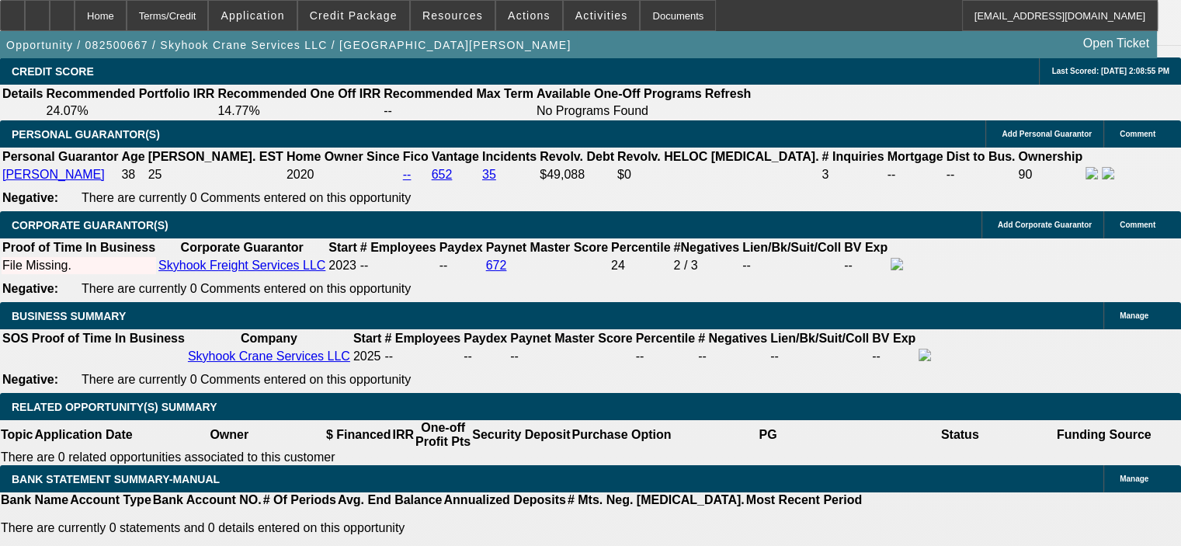
scroll to position [2164, 0]
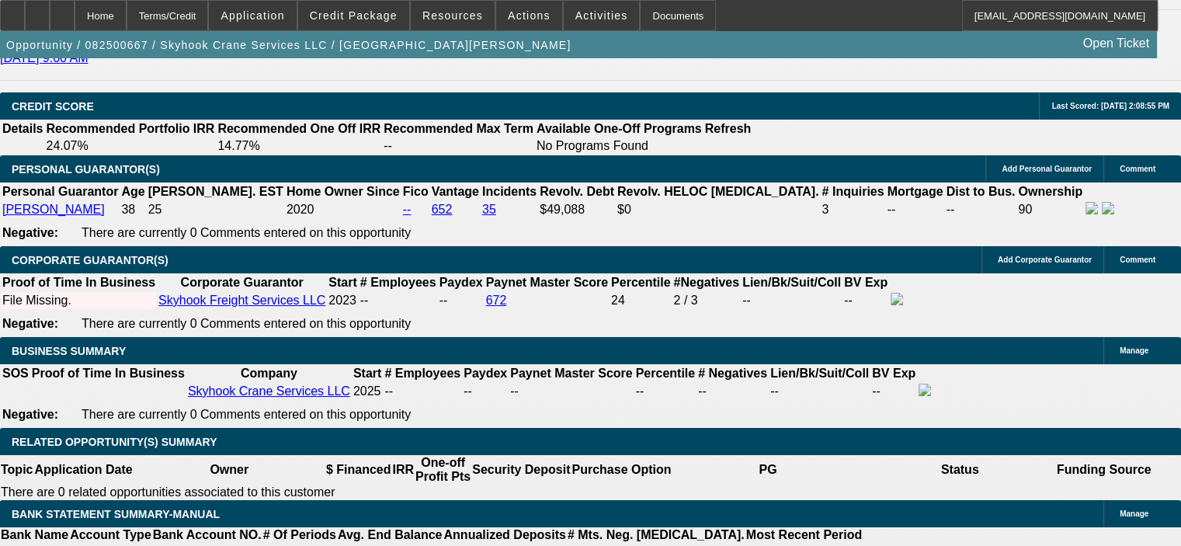
select select "0.15"
select select "2"
select select "0"
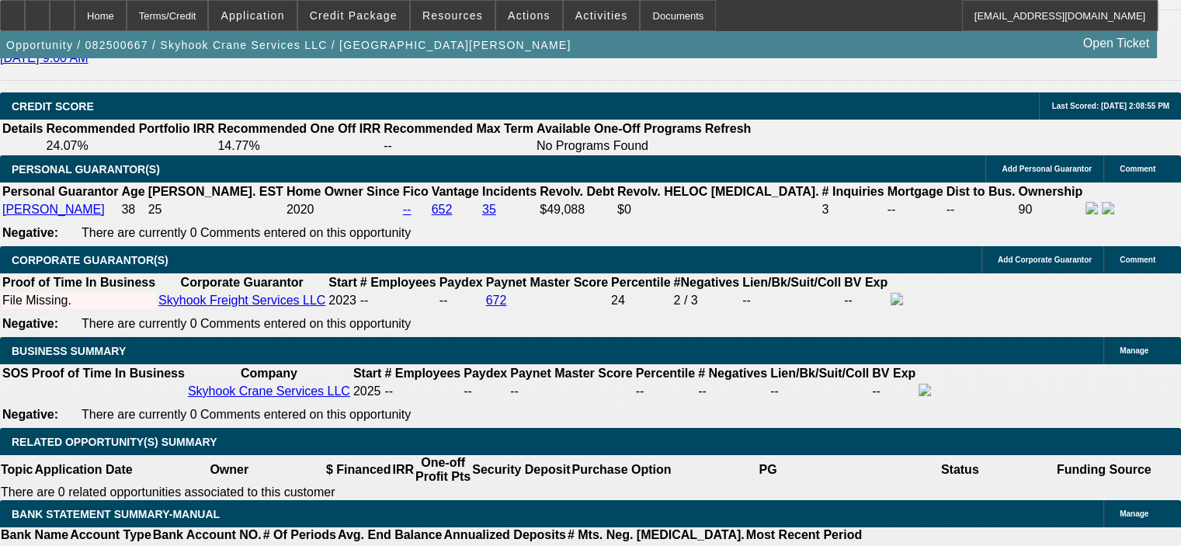
select select "6"
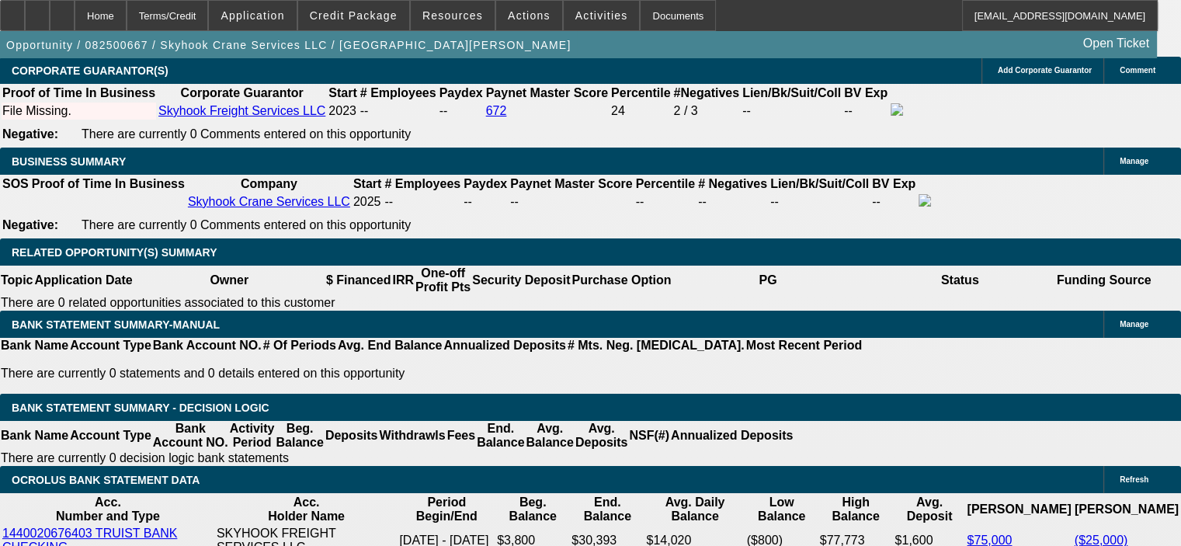
scroll to position [2319, 0]
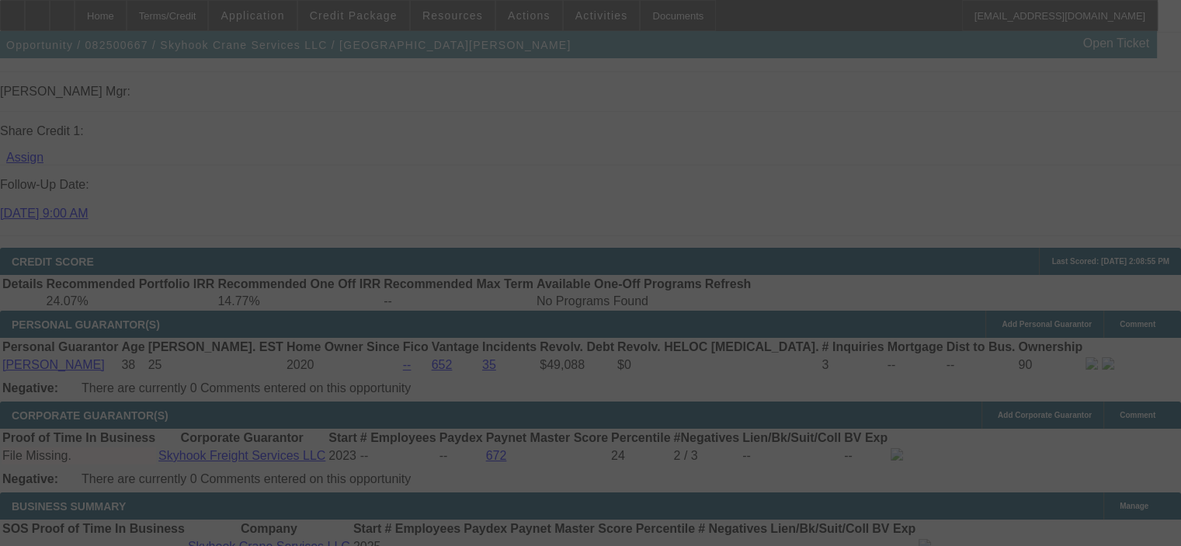
scroll to position [2074, 0]
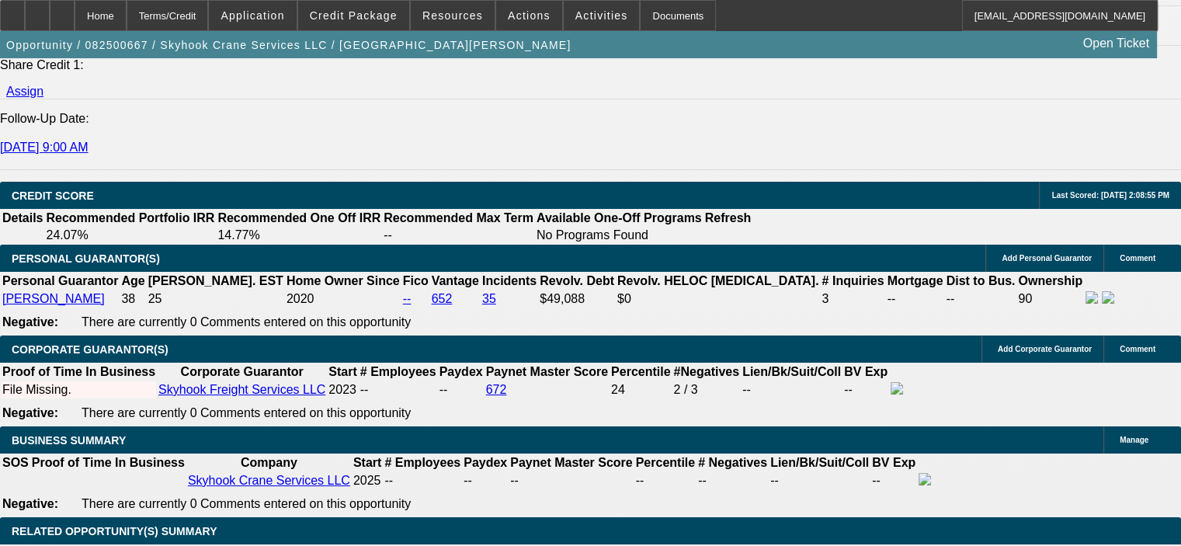
select select "0"
select select "2"
select select "0"
select select "6"
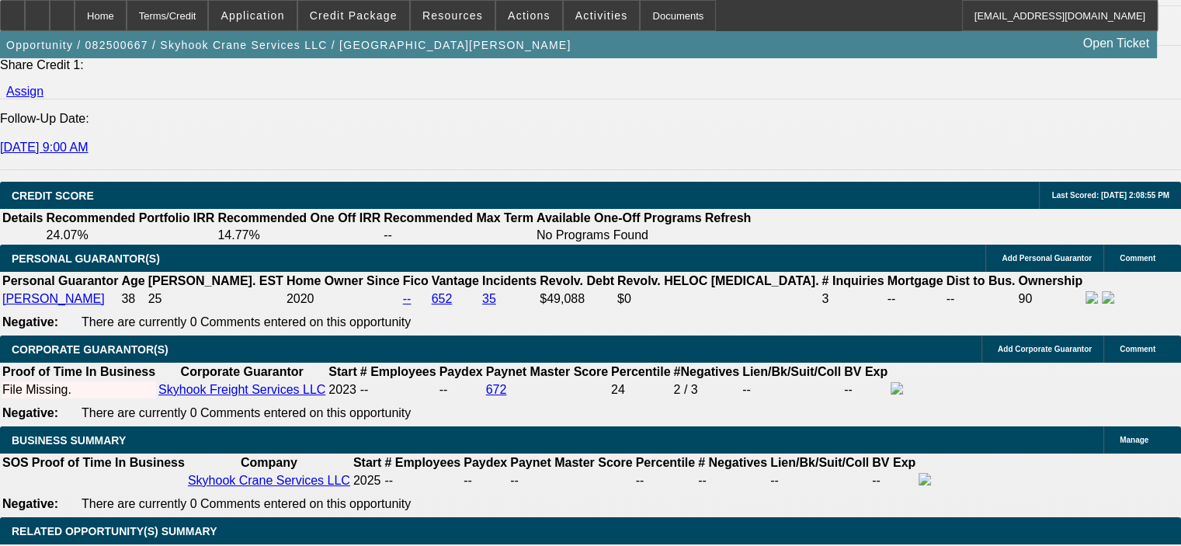
select select "0"
select select "2"
select select "0"
select select "6"
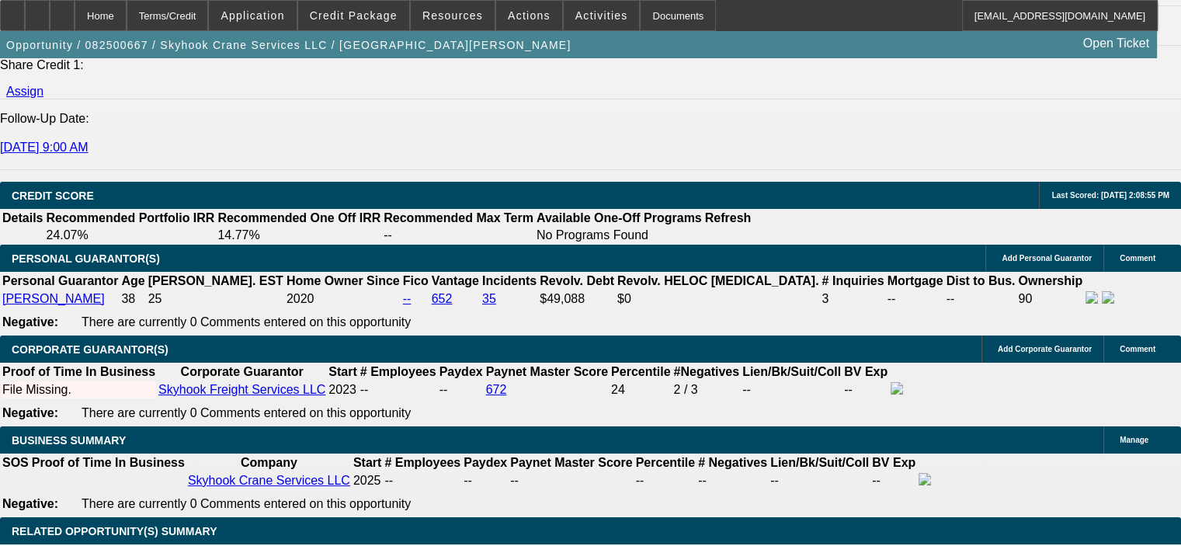
select select "0"
select select "2"
select select "0"
select select "6"
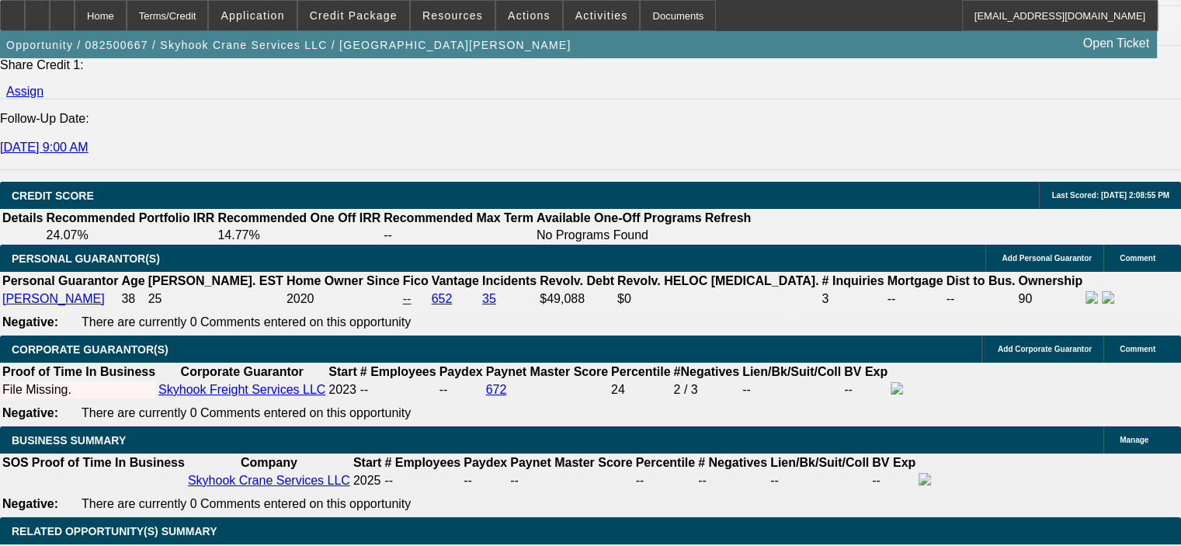
select select "0.15"
select select "2"
select select "0"
select select "6"
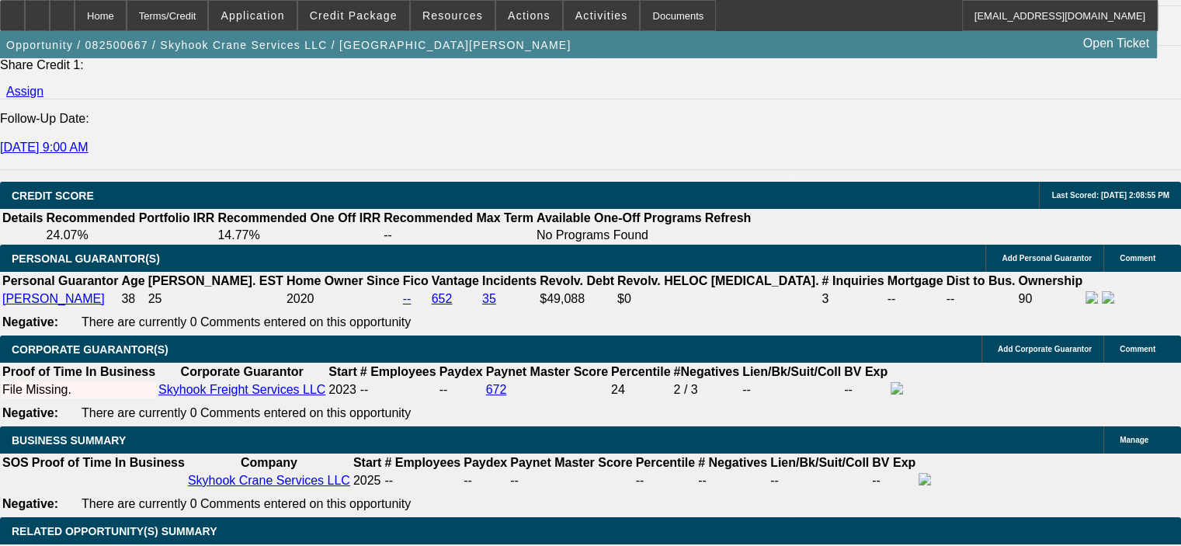
scroll to position [2319, 0]
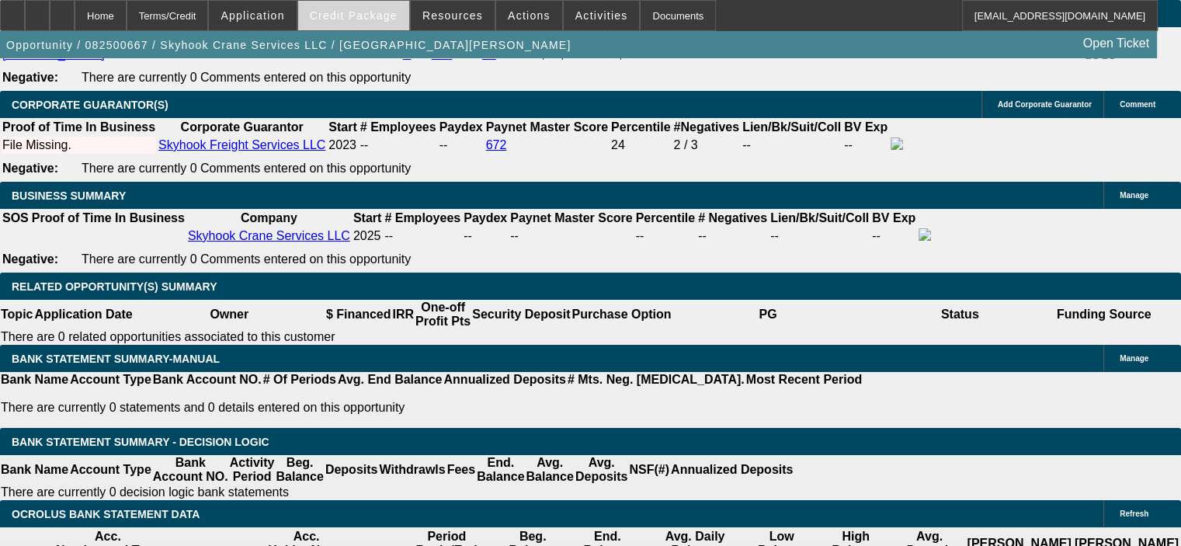
click at [359, 12] on span "Credit Package" at bounding box center [354, 15] width 88 height 12
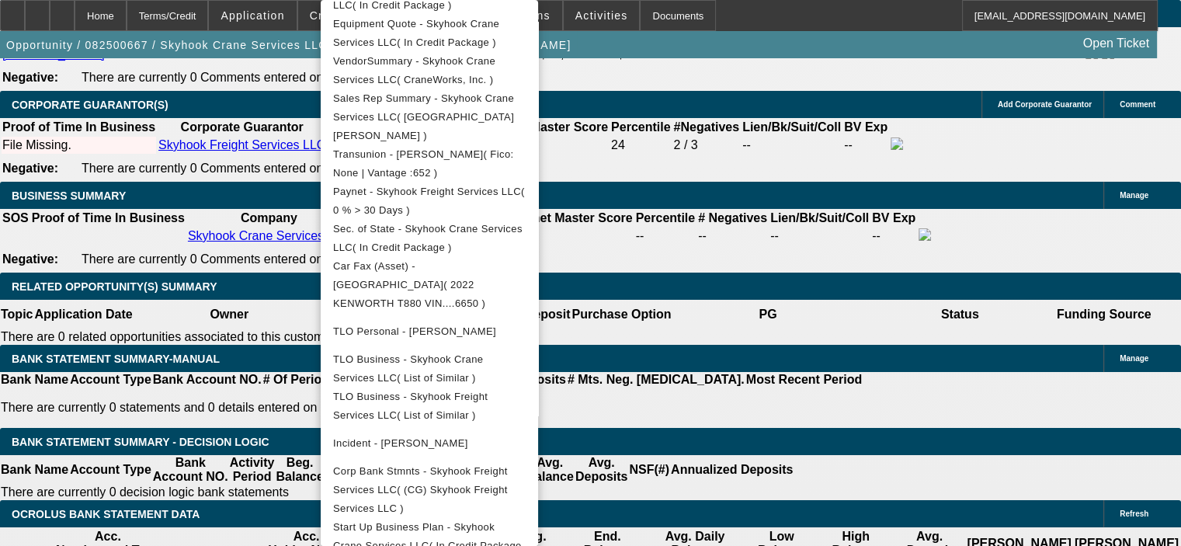
scroll to position [520, 0]
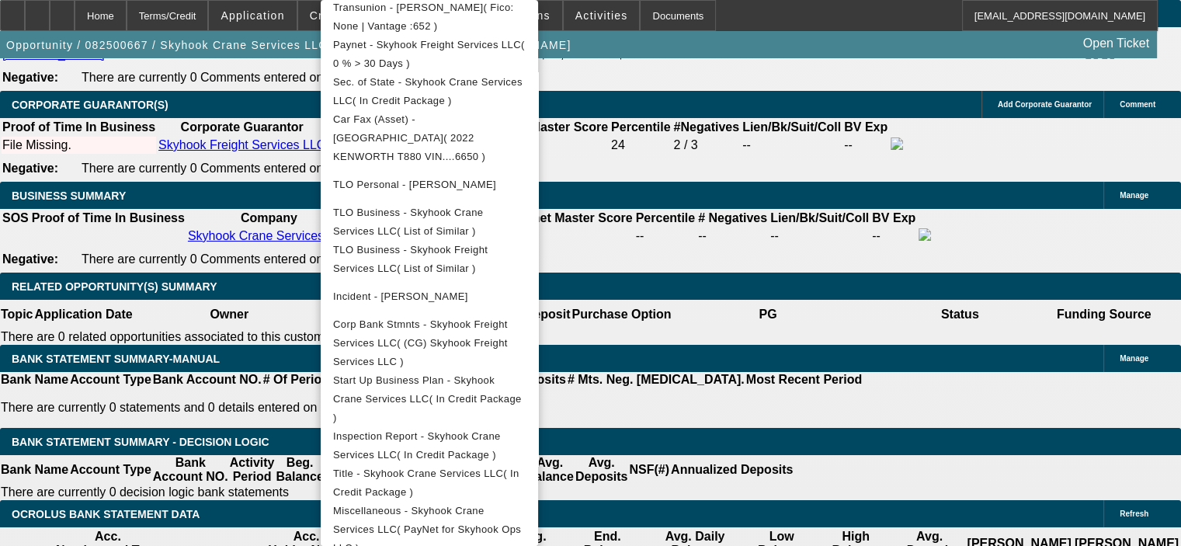
click at [239, 443] on div at bounding box center [590, 273] width 1181 height 546
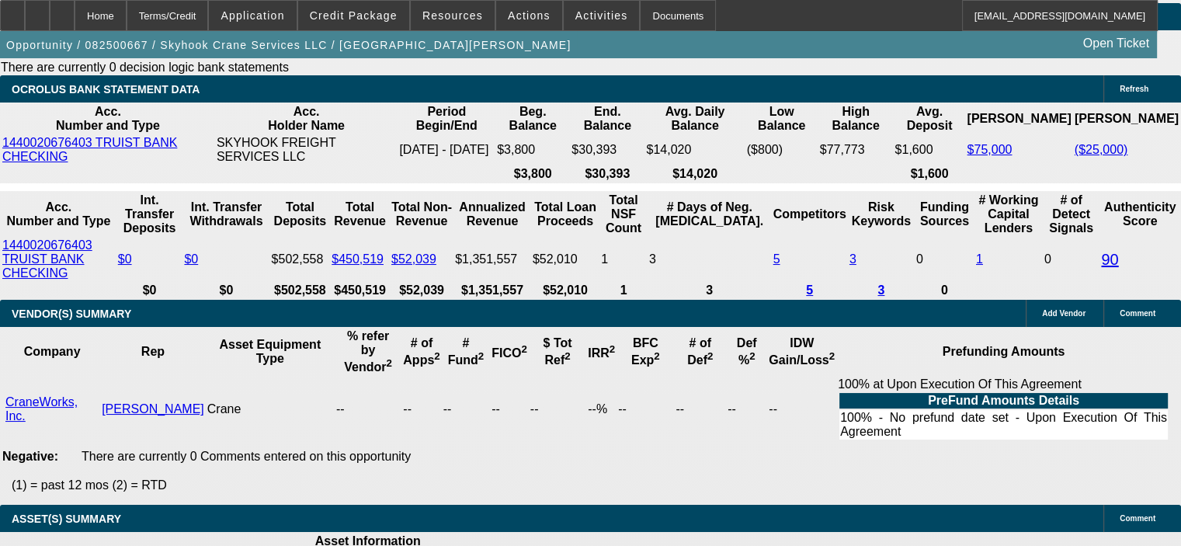
scroll to position [2707, 0]
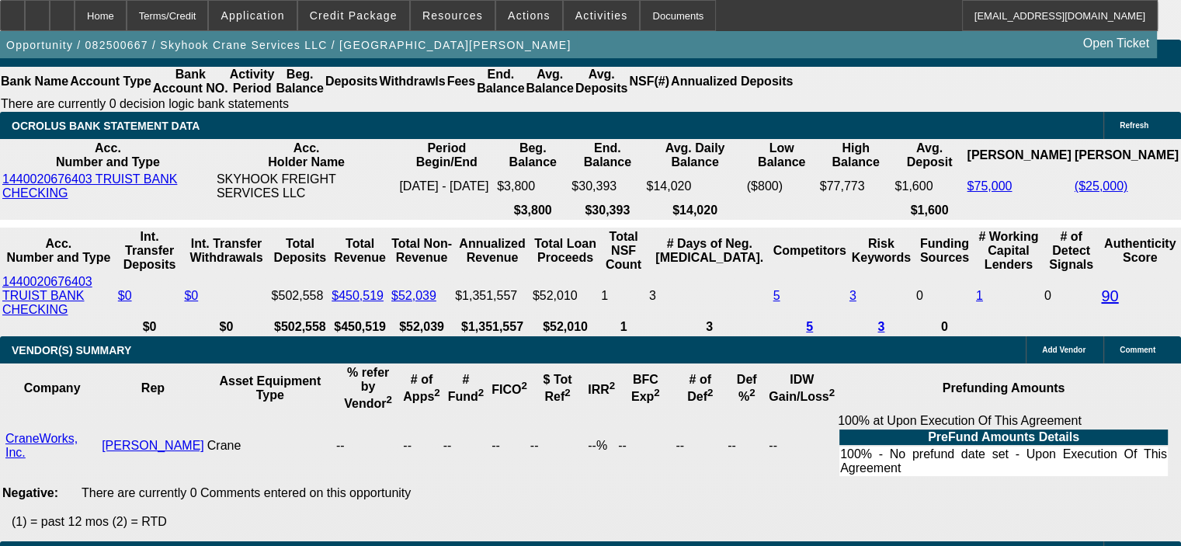
drag, startPoint x: 487, startPoint y: 221, endPoint x: 512, endPoint y: 227, distance: 26.4
type input "1"
type input "UNKNOWN"
type input "17."
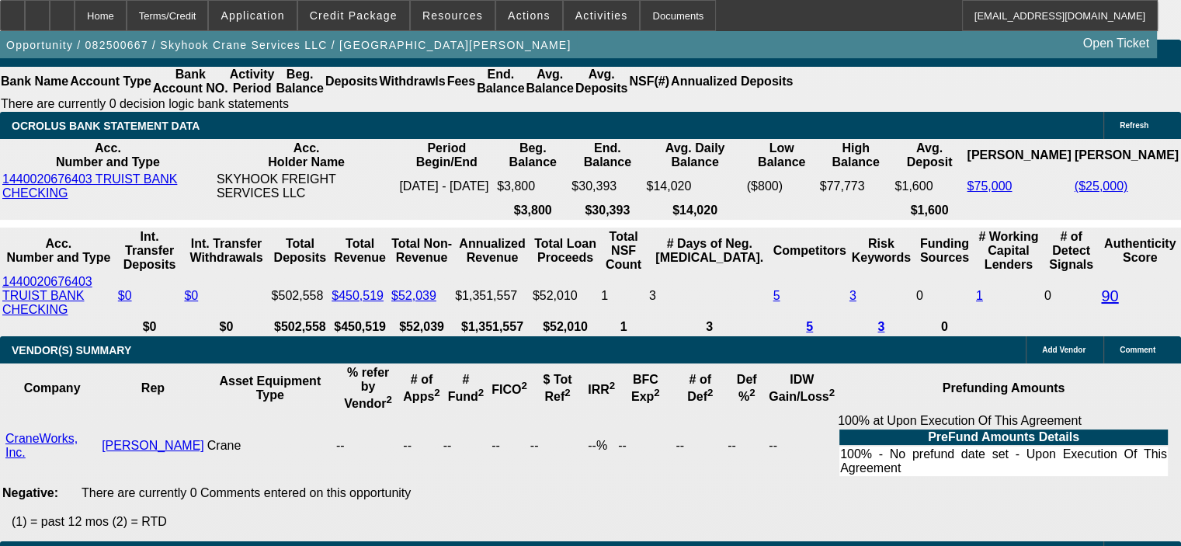
type input "$4,932.50"
type input "$9,865.00"
type input "17.."
type input "17"
type input "$8,174.32"
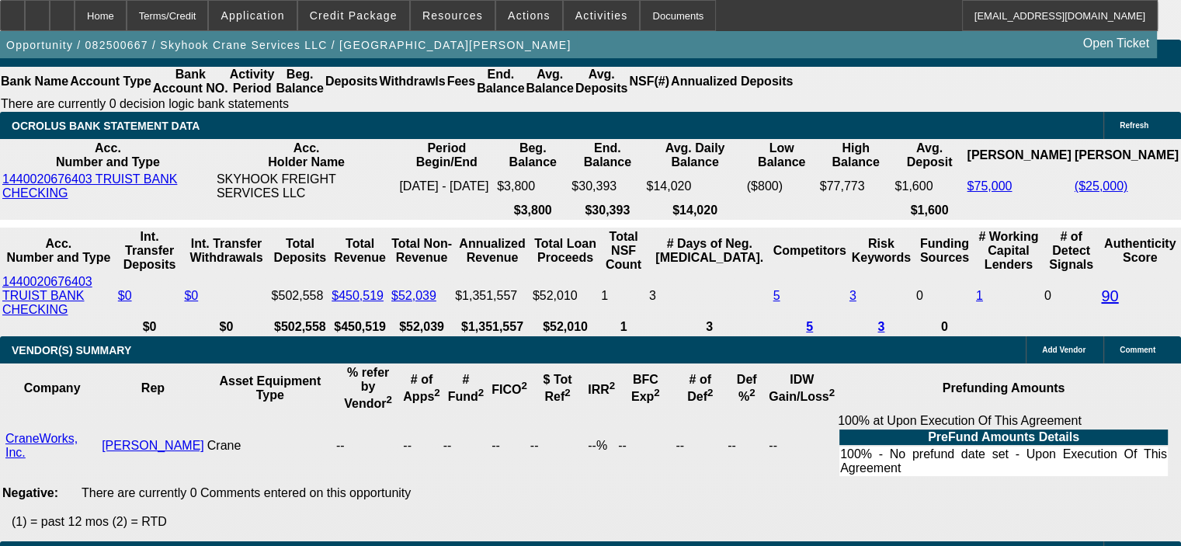
type input "$16,348.64"
type input "17.3"
type input "$8,243.82"
type input "$16,487.64"
type input "17.3"
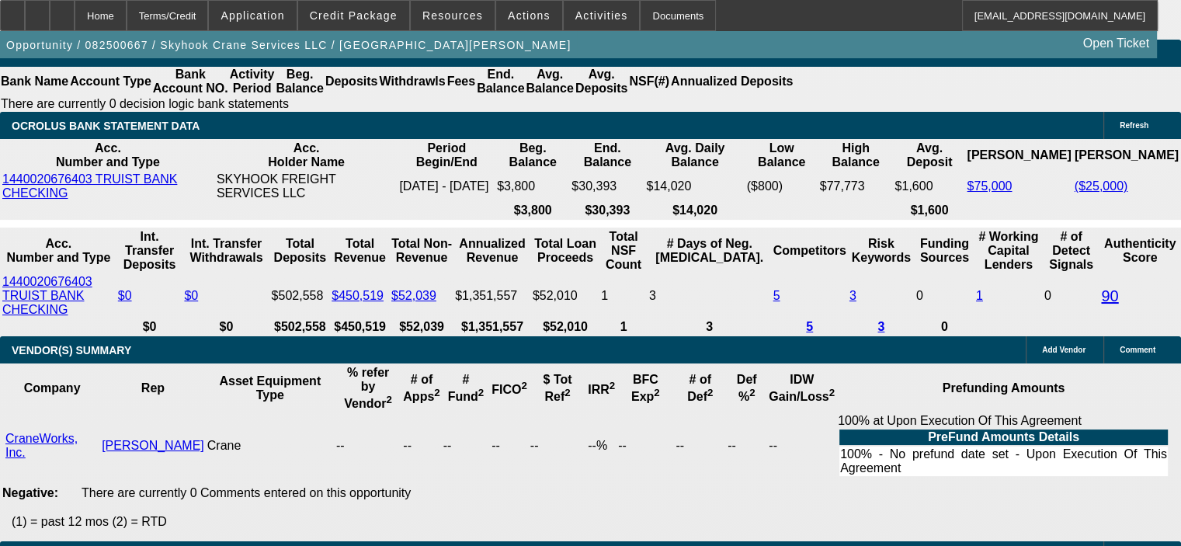
drag, startPoint x: 292, startPoint y: 223, endPoint x: 327, endPoint y: 226, distance: 35.1
type input "1"
type input "UNKNOWN"
type input "17"
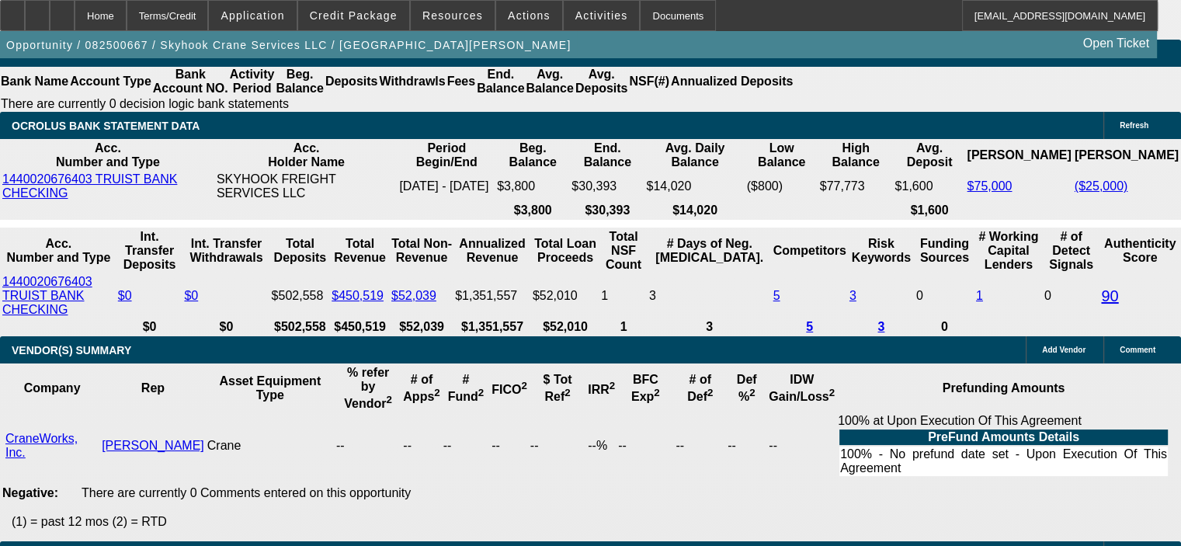
type input "$8,174.32"
type input "$16,348.64"
type input "17.3"
type input "$8,243.82"
type input "$16,487.64"
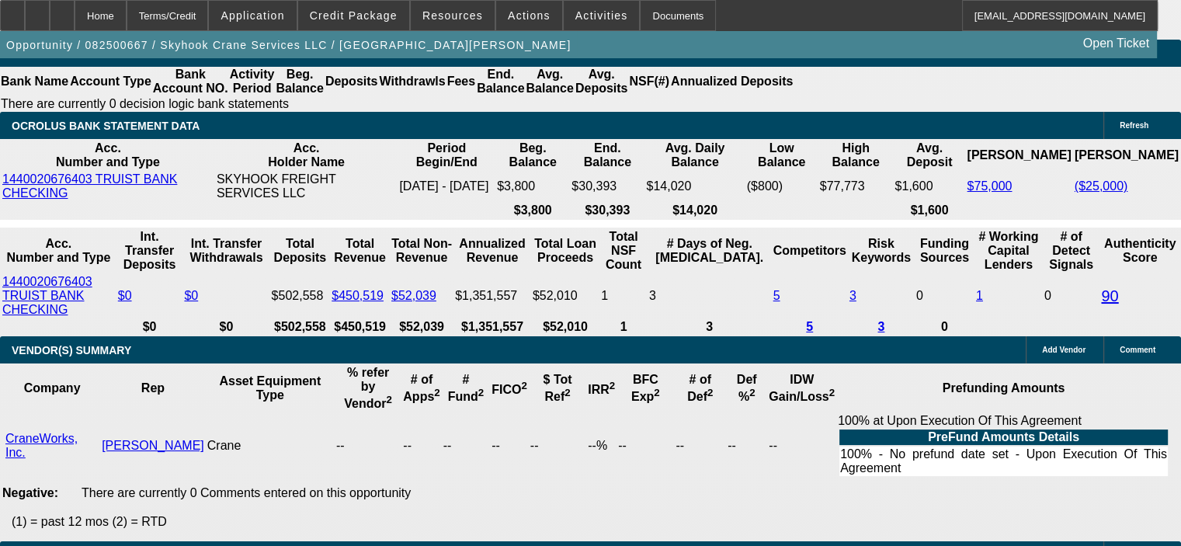
type input "17.3"
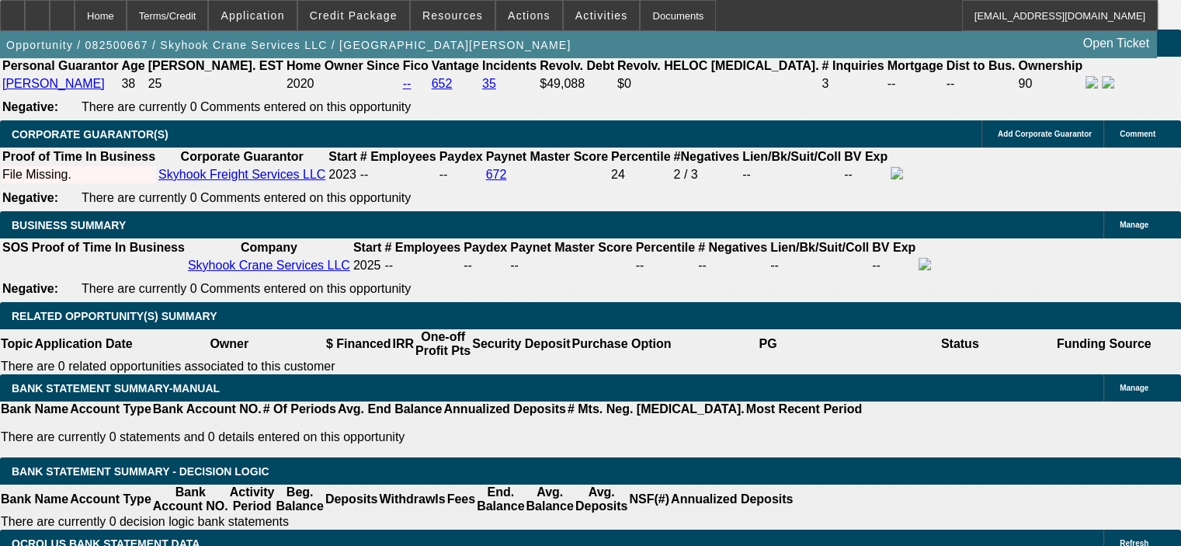
scroll to position [2241, 0]
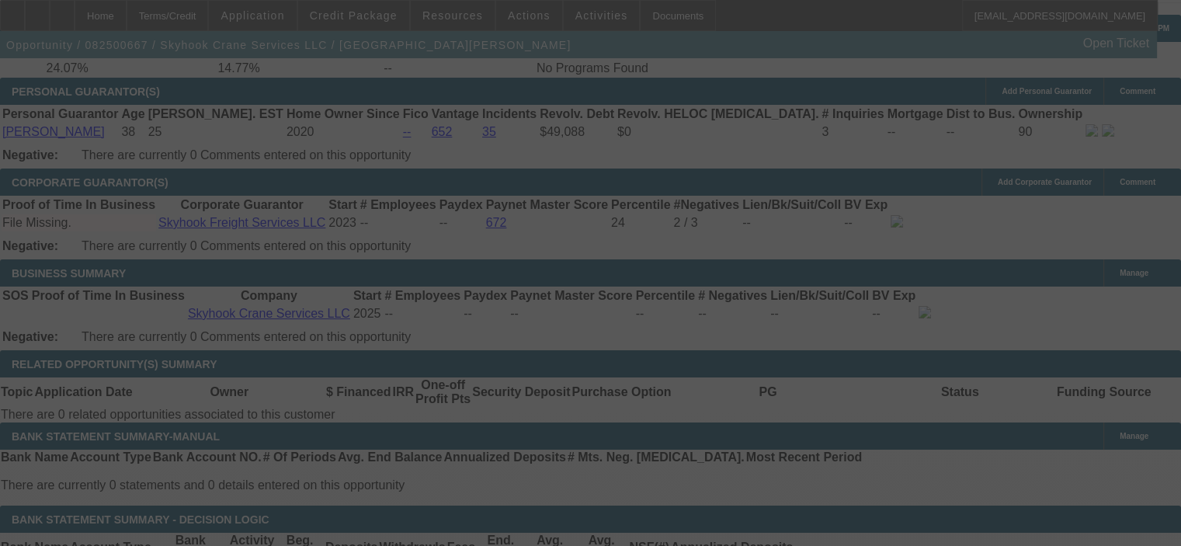
select select "0"
select select "2"
select select "0"
select select "6"
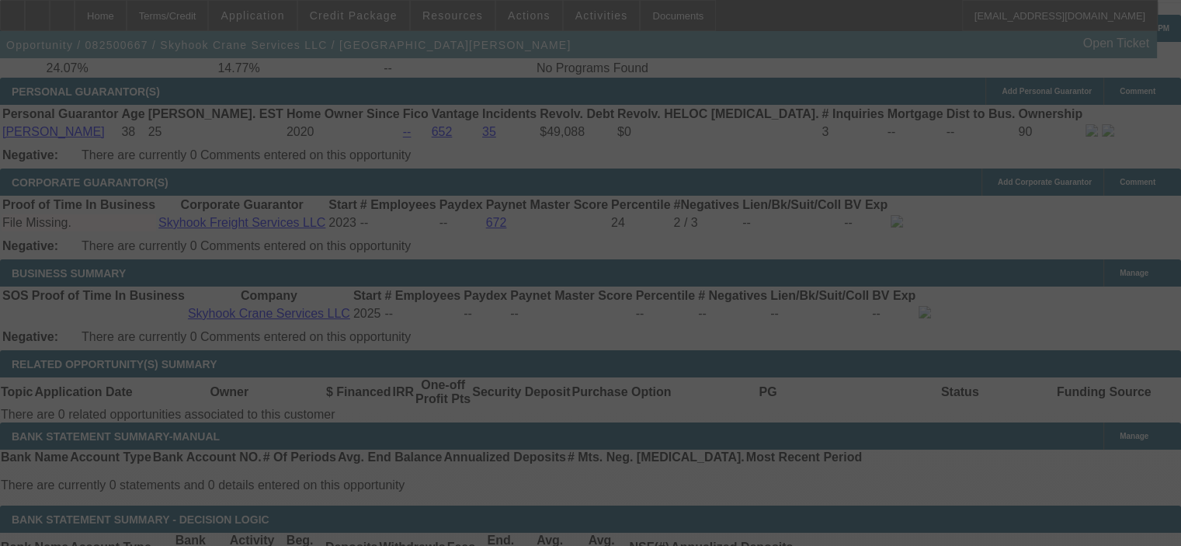
select select "0"
select select "2"
select select "0"
select select "6"
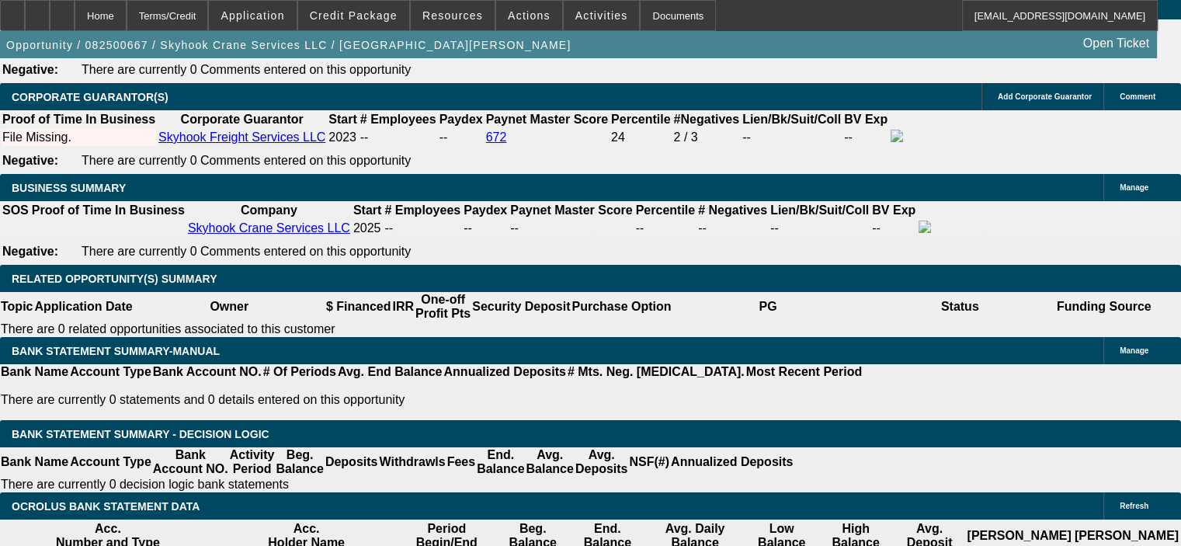
scroll to position [2319, 0]
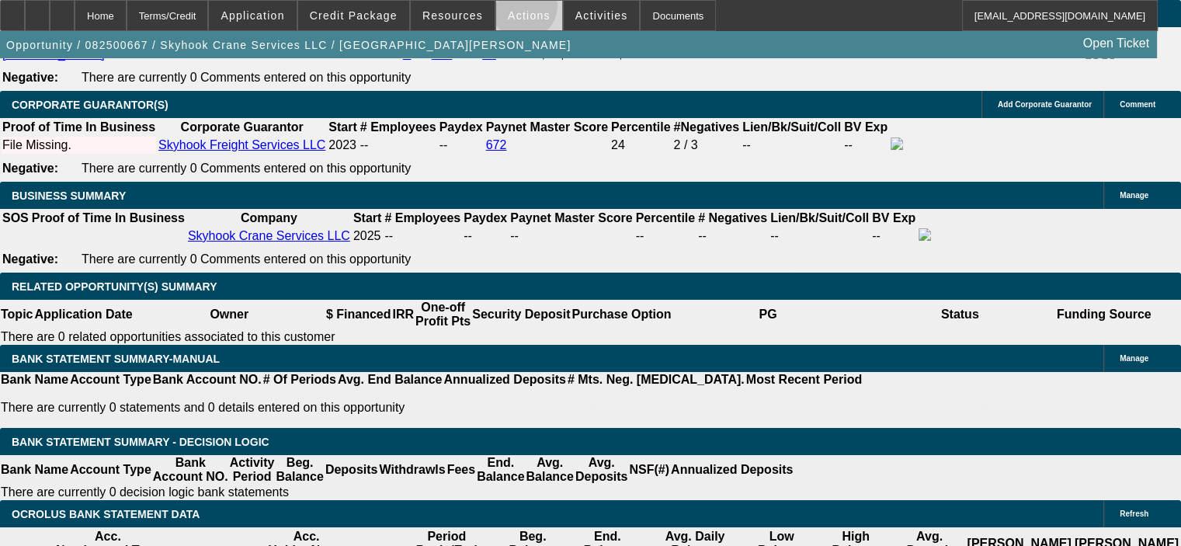
click at [514, 9] on span "Actions" at bounding box center [529, 15] width 43 height 12
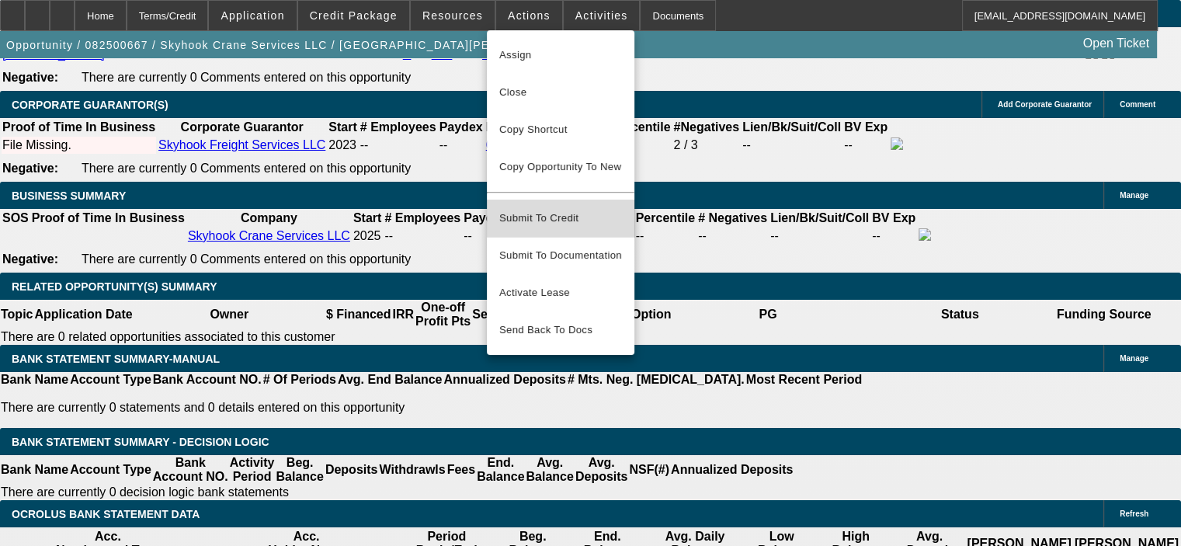
click at [563, 209] on span "Submit To Credit" at bounding box center [560, 218] width 123 height 19
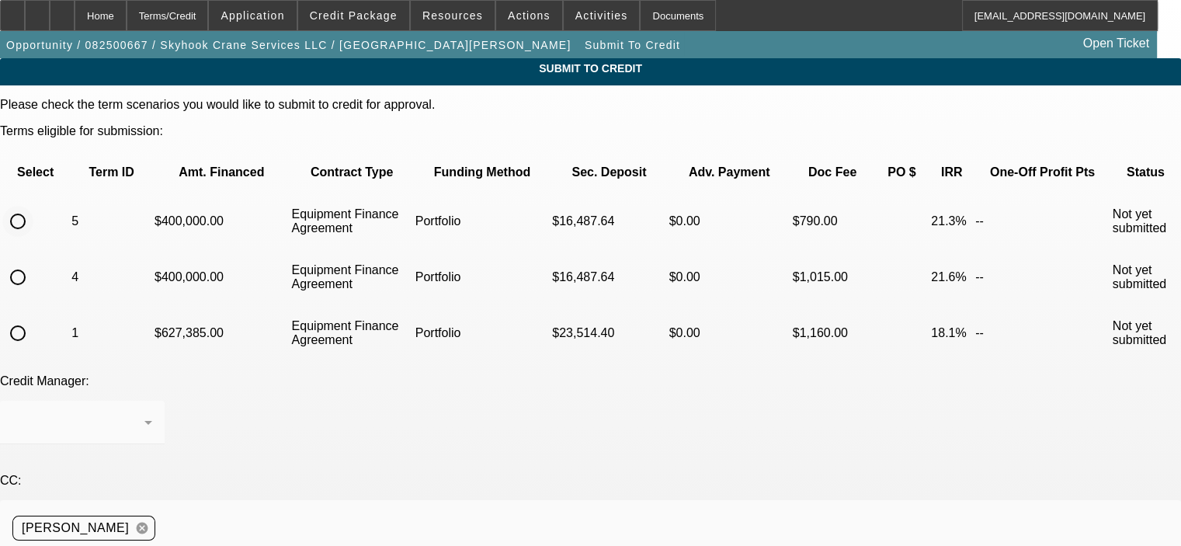
click at [33, 206] on input "radio" at bounding box center [17, 221] width 31 height 31
radio input "true"
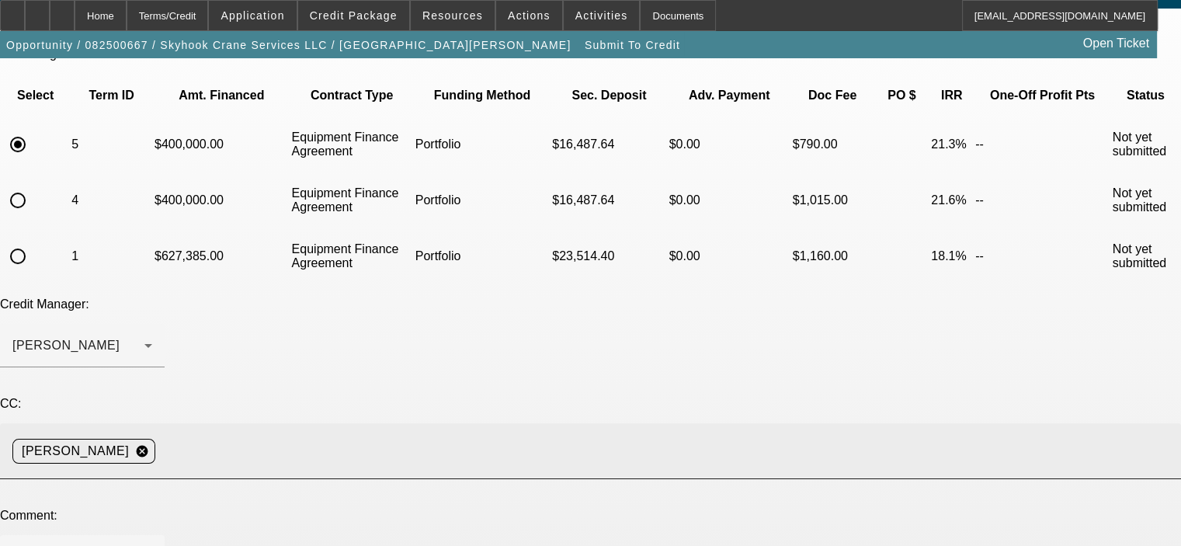
scroll to position [78, 0]
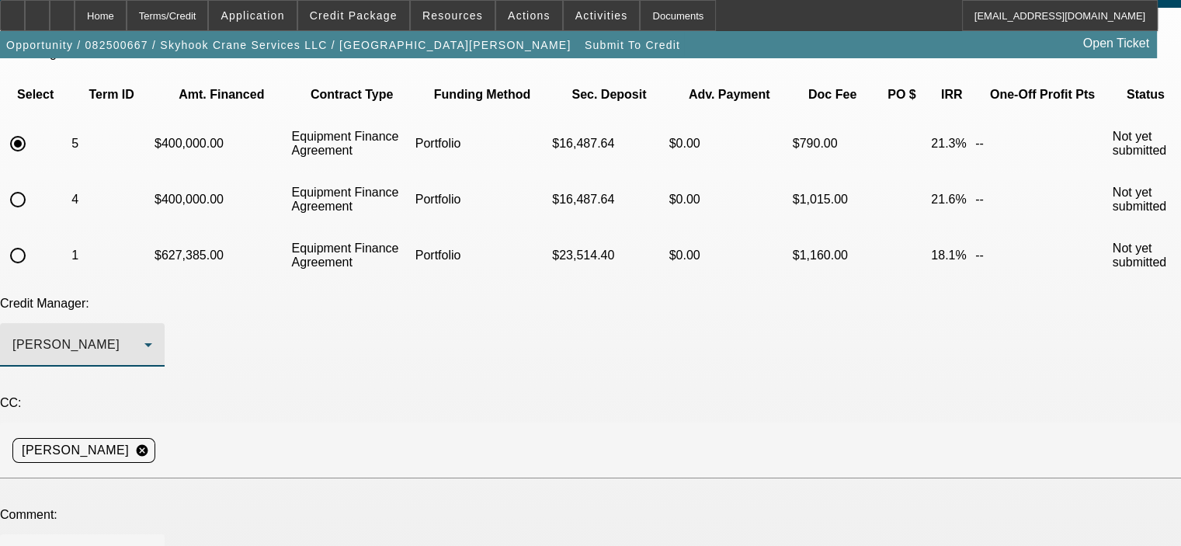
click at [144, 335] on div "[PERSON_NAME]" at bounding box center [78, 344] width 132 height 19
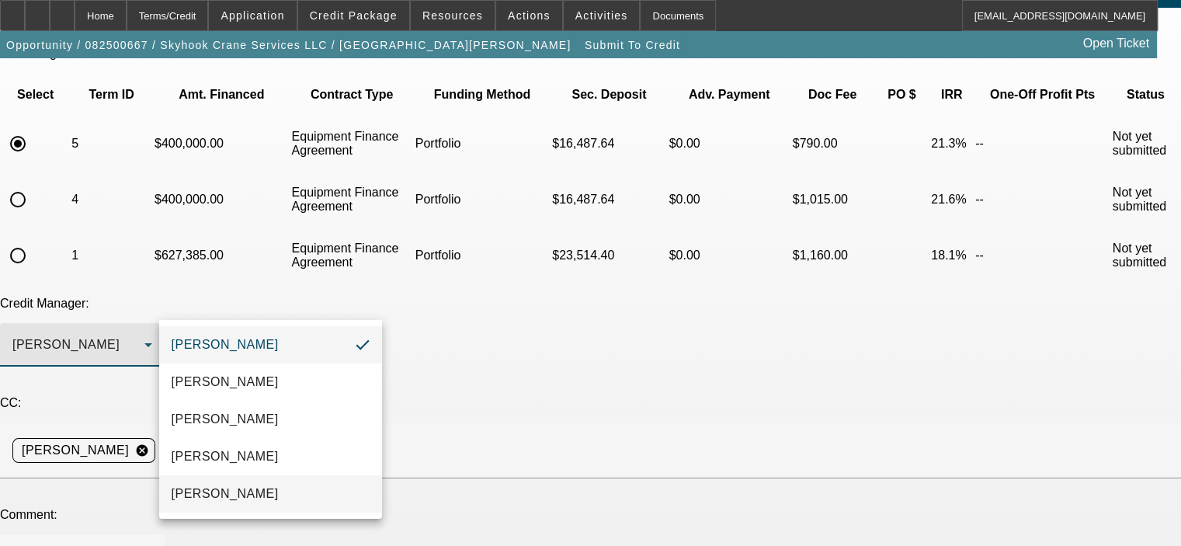
click at [311, 481] on mat-option "Oliva, Samuel" at bounding box center [270, 493] width 223 height 37
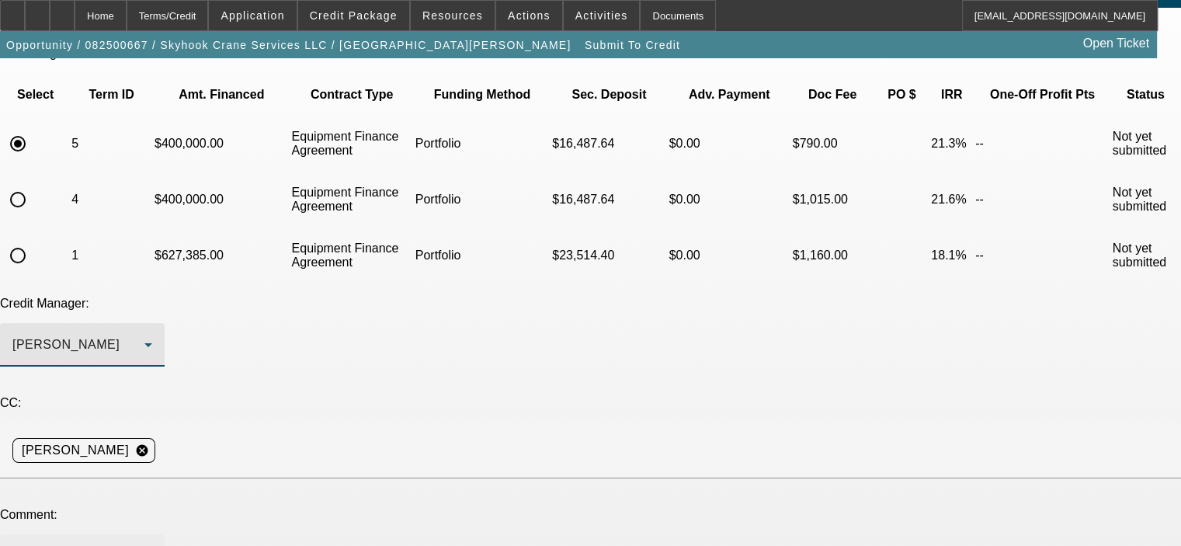
paste textarea "Sam, After discussing your proposed terms on the Crane that was submitted for a…"
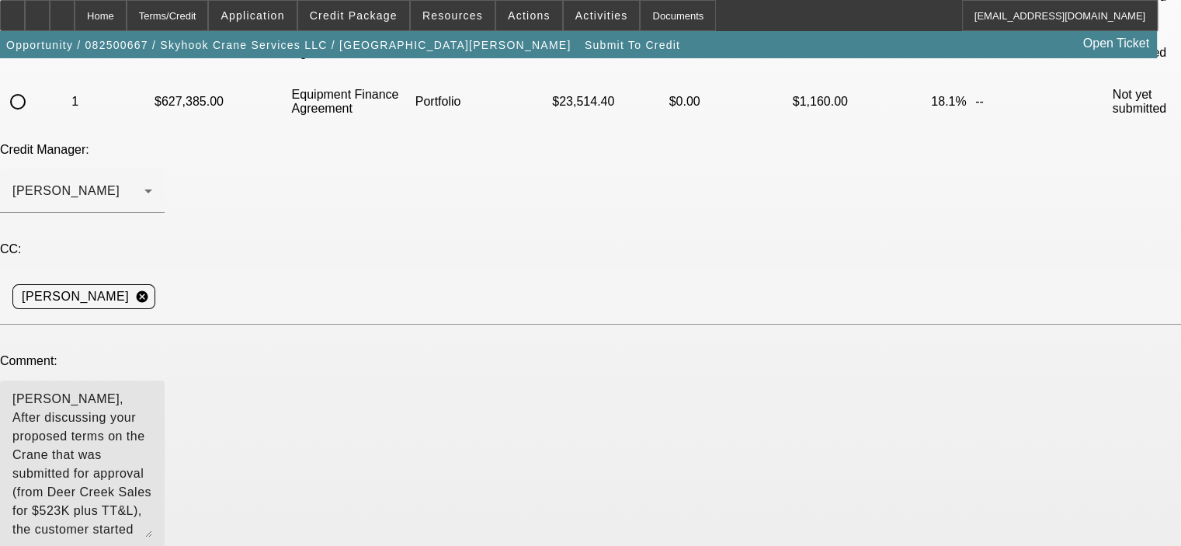
scroll to position [0, 0]
drag, startPoint x: 733, startPoint y: 304, endPoint x: 717, endPoint y: 461, distance: 158.4
click at [152, 467] on textarea "Sam, After discussing your proposed terms on the Crane that was submitted for a…" at bounding box center [82, 493] width 140 height 201
click at [152, 393] on textarea "Sam, After discussing your proposed terms on the Crane that was submitted for a…" at bounding box center [82, 493] width 140 height 200
drag, startPoint x: 379, startPoint y: 334, endPoint x: 401, endPoint y: 297, distance: 43.5
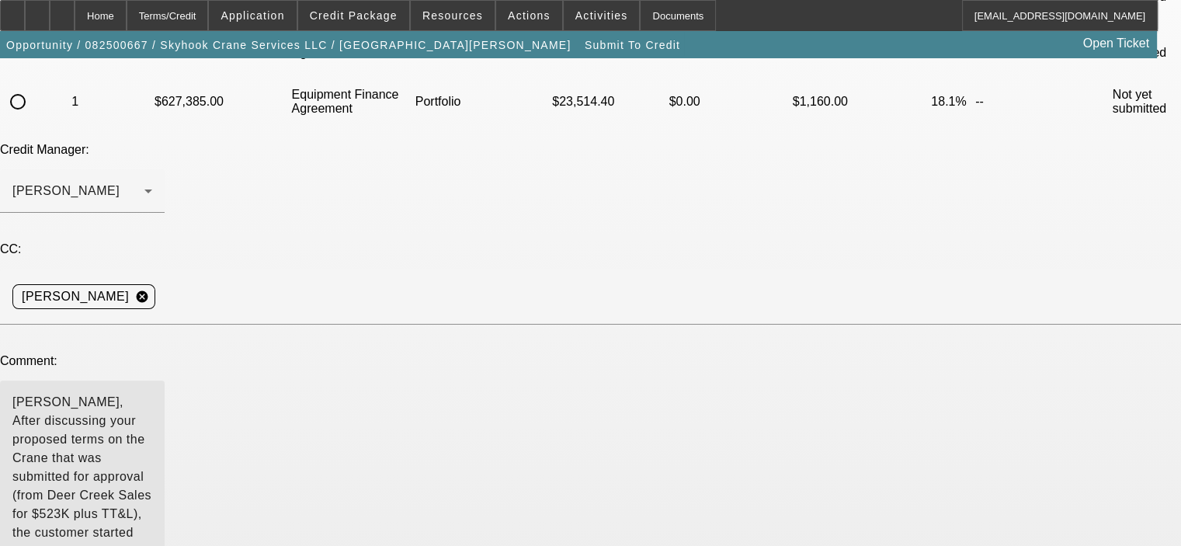
click at [152, 393] on textarea "Sam, After discussing your proposed terms on the Crane that was submitted for a…" at bounding box center [82, 493] width 140 height 200
drag, startPoint x: 327, startPoint y: 370, endPoint x: 345, endPoint y: 332, distance: 41.7
click at [152, 393] on textarea "Sam, After discussing your proposed terms on the Crane that was submitted for a…" at bounding box center [82, 493] width 140 height 200
click at [152, 407] on textarea "Sam, After discussing your proposed terms on the Crane that was submitted for a…" at bounding box center [82, 493] width 140 height 200
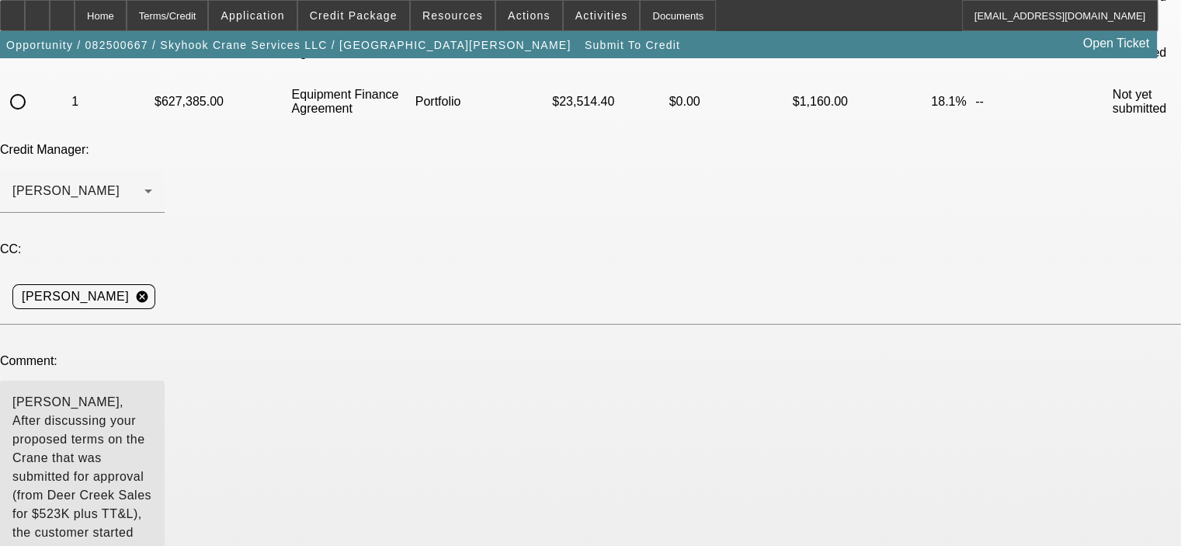
click at [152, 393] on textarea "Sam, After discussing your proposed terms on the Crane that was submitted for a…" at bounding box center [82, 493] width 140 height 200
click at [152, 408] on textarea "Sam, After discussing your proposed terms on the Crane that was submitted for a…" at bounding box center [82, 493] width 140 height 200
click at [152, 393] on textarea "Sam, After discussing your proposed terms on the Crane that was submitted for a…" at bounding box center [82, 493] width 140 height 200
click at [152, 404] on textarea "Sam, After discussing your proposed terms on the Crane that was submitted for a…" at bounding box center [82, 493] width 140 height 200
drag, startPoint x: 252, startPoint y: 350, endPoint x: 261, endPoint y: 342, distance: 12.6
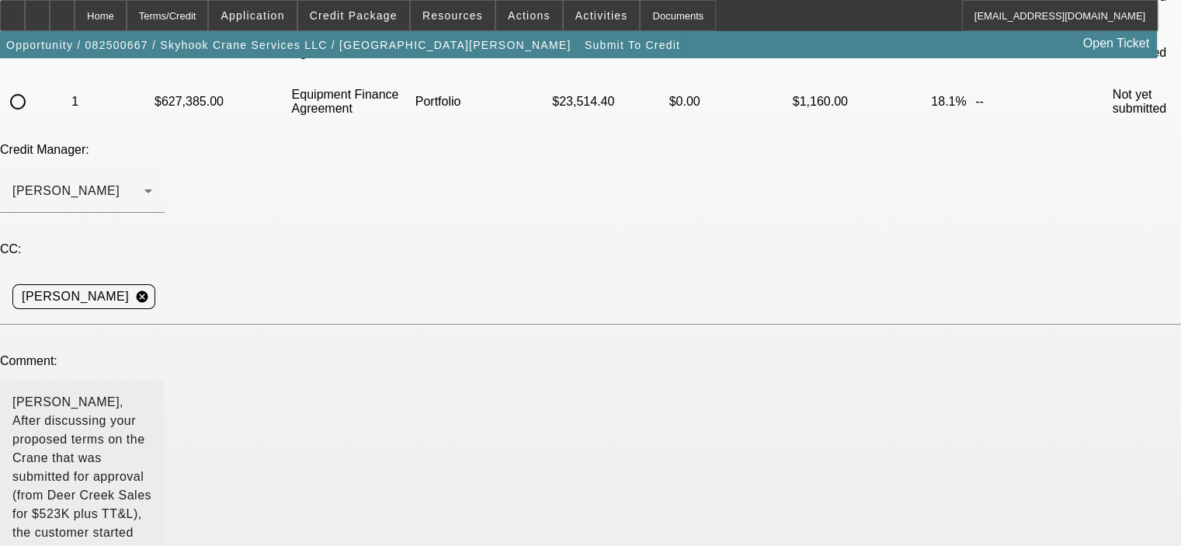
click at [152, 393] on textarea "Sam, After discussing your proposed terms on the Crane that was submitted for a…" at bounding box center [82, 493] width 140 height 200
click at [152, 409] on textarea "Sam, After discussing your proposed terms on the Crane that was submitted for a…" at bounding box center [82, 493] width 140 height 200
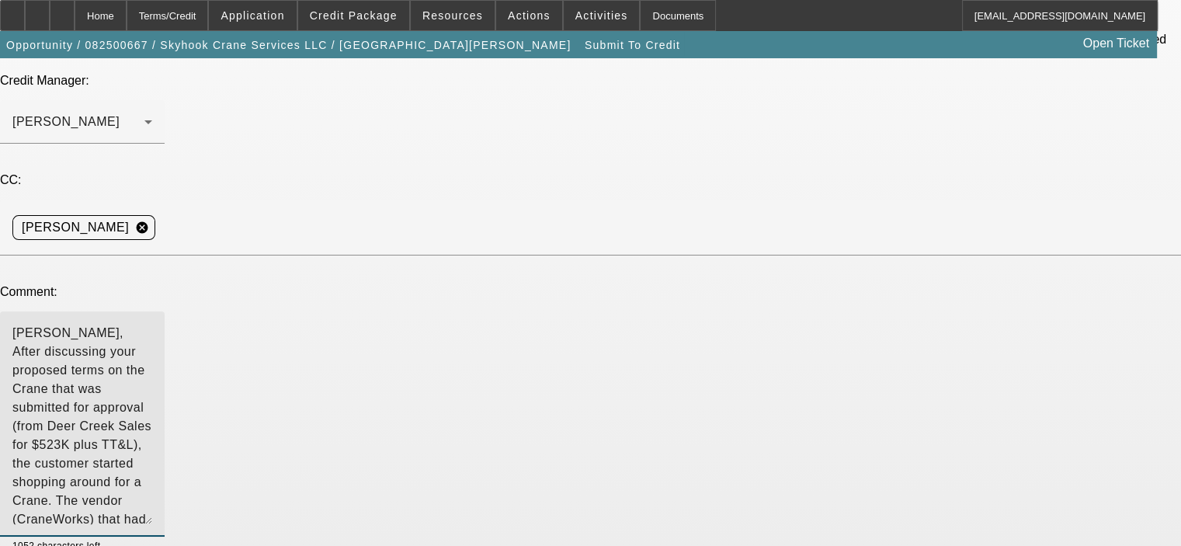
scroll to position [311, 0]
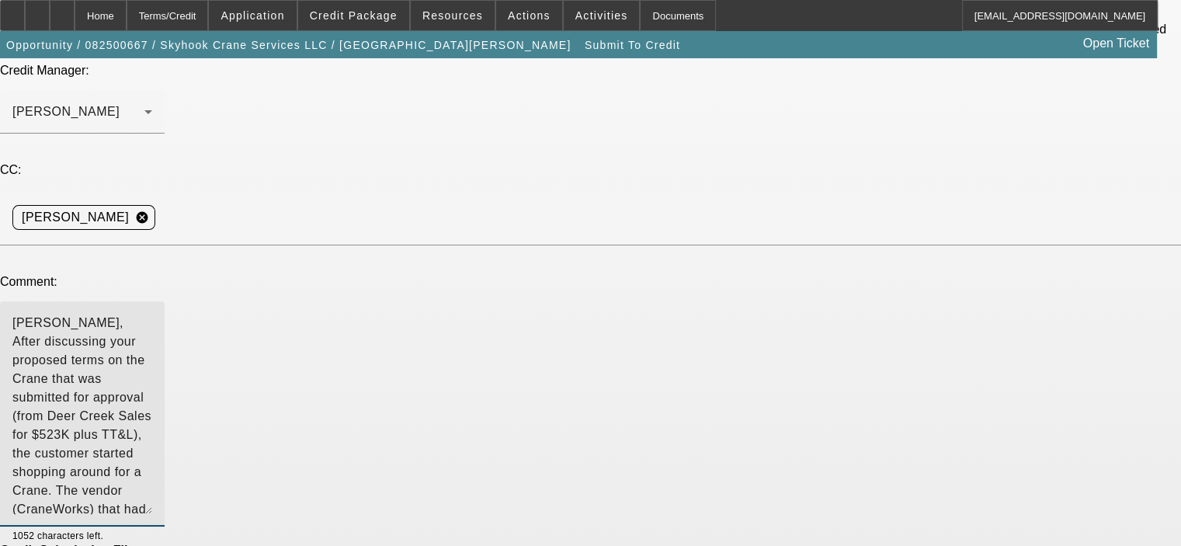
type textarea "Sam, After discussing your proposed terms on the Crane that was submitted for a…"
click at [576, 543] on div "Credit Submission Files" at bounding box center [590, 550] width 1181 height 14
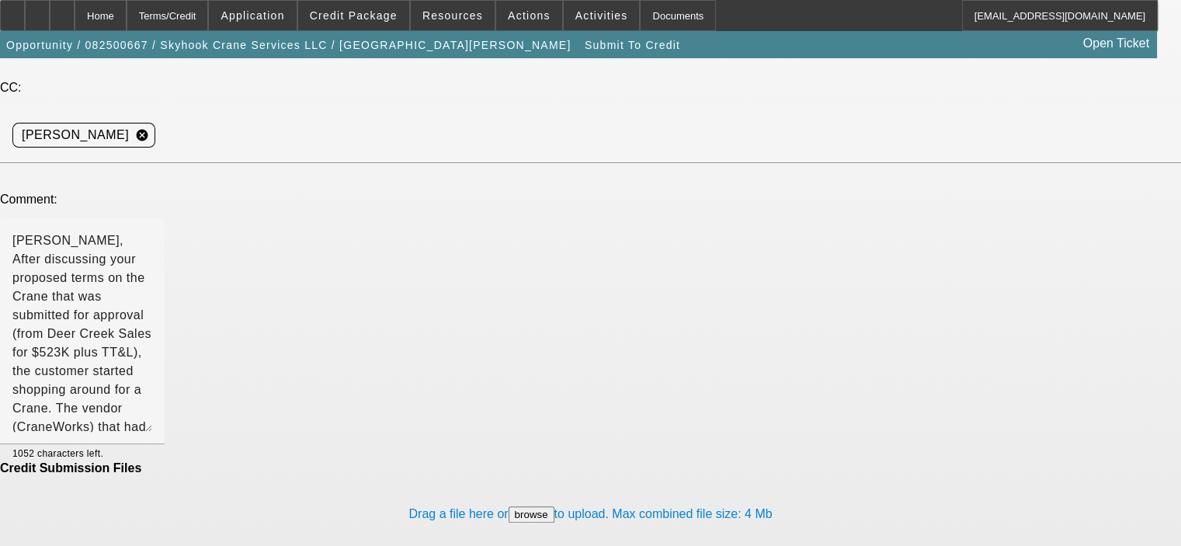
scroll to position [394, 0]
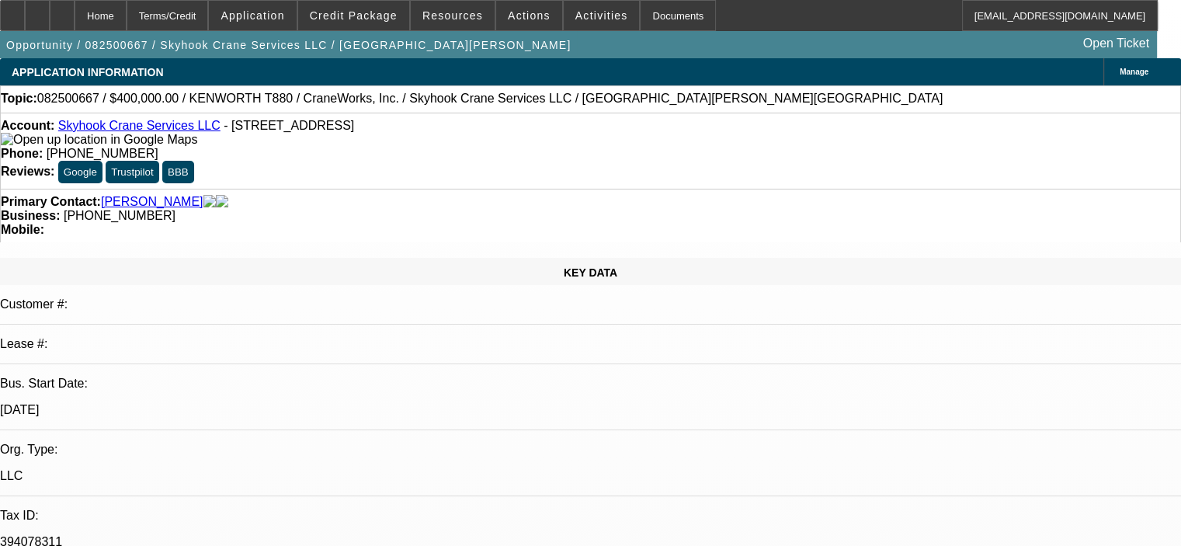
select select "0"
select select "2"
select select "0"
select select "6"
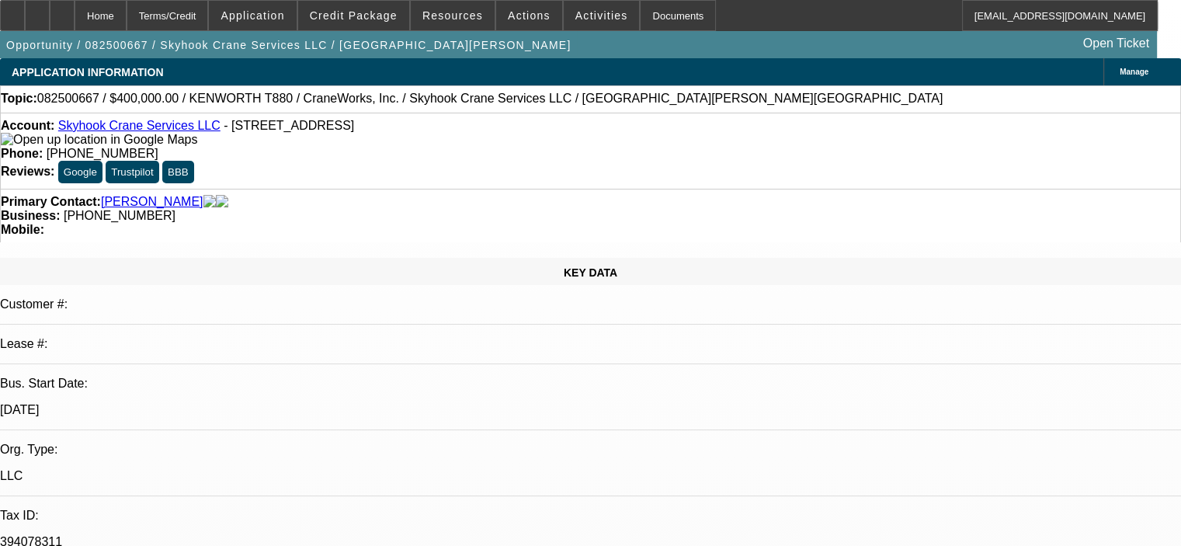
select select "0"
select select "2"
select select "0"
select select "6"
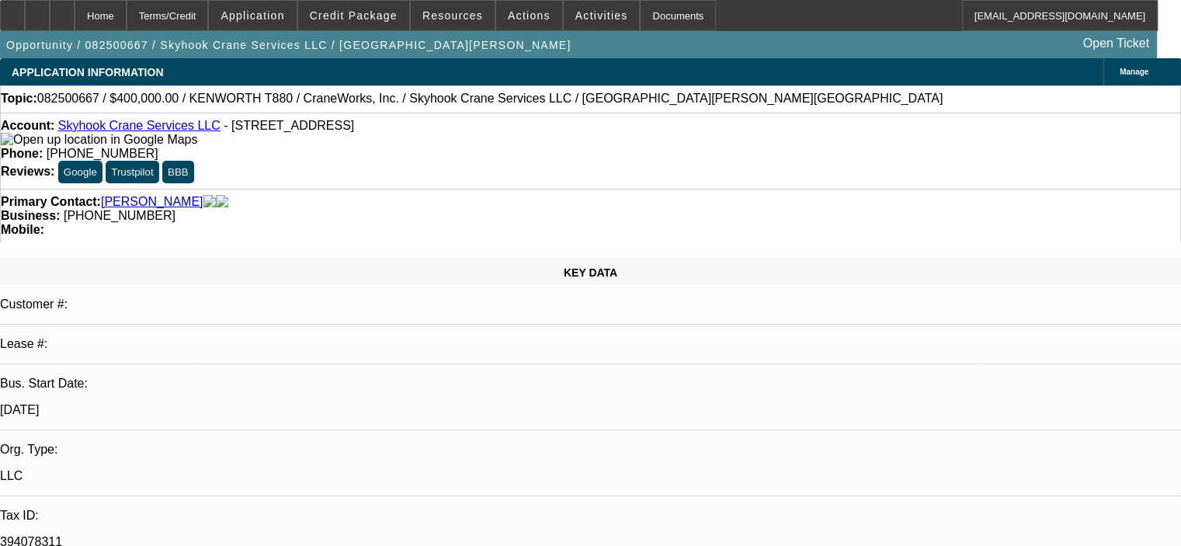
select select "0"
select select "2"
select select "0"
select select "6"
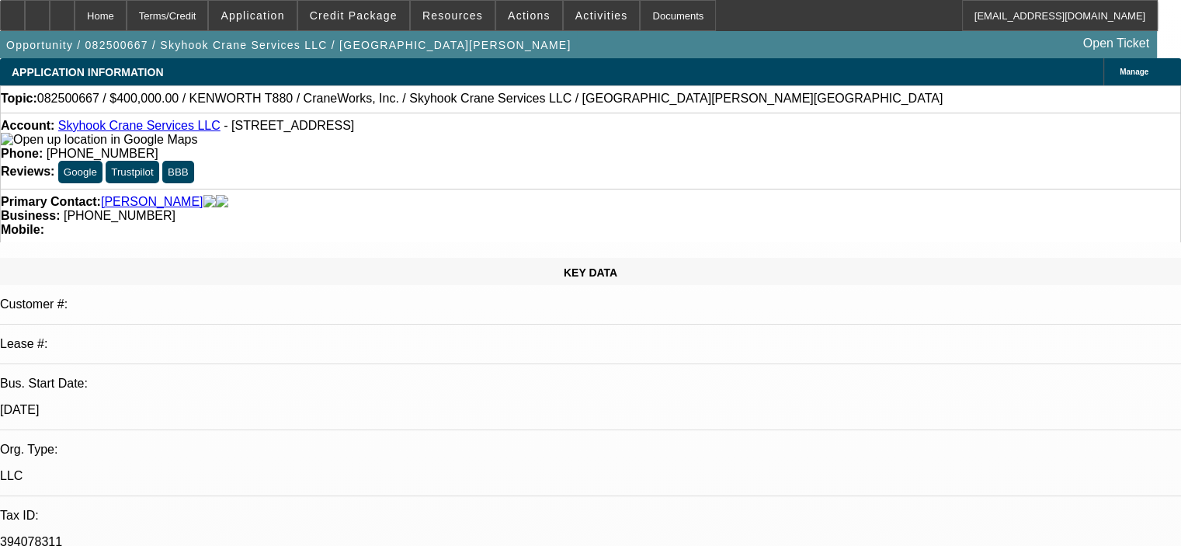
select select "0.15"
select select "2"
select select "0"
select select "6"
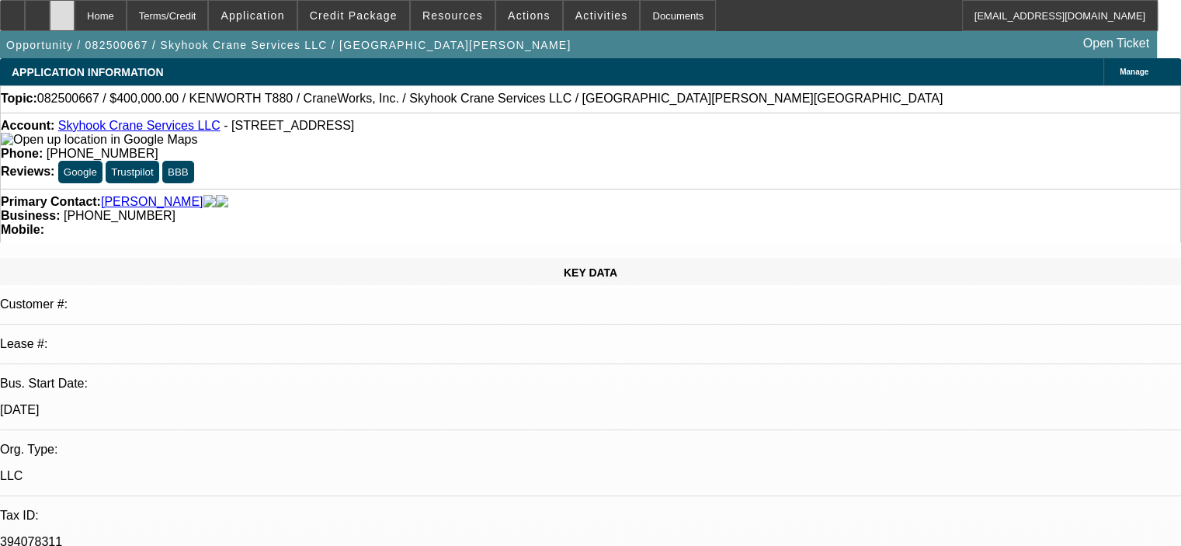
click at [75, 12] on div at bounding box center [62, 15] width 25 height 31
select select "0"
select select "2"
select select "0"
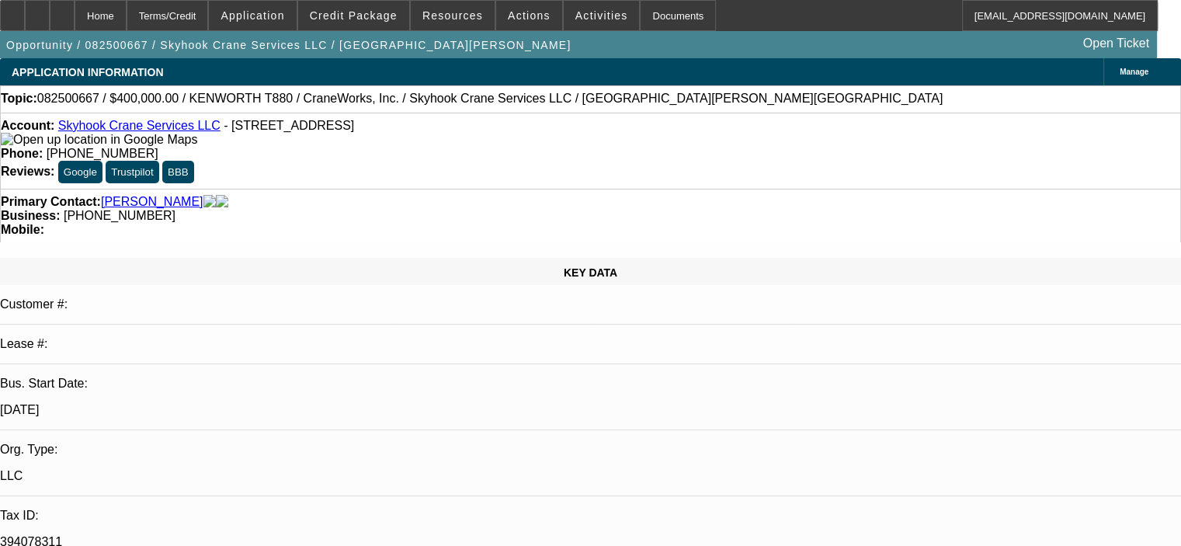
select select "6"
select select "0"
select select "2"
select select "0"
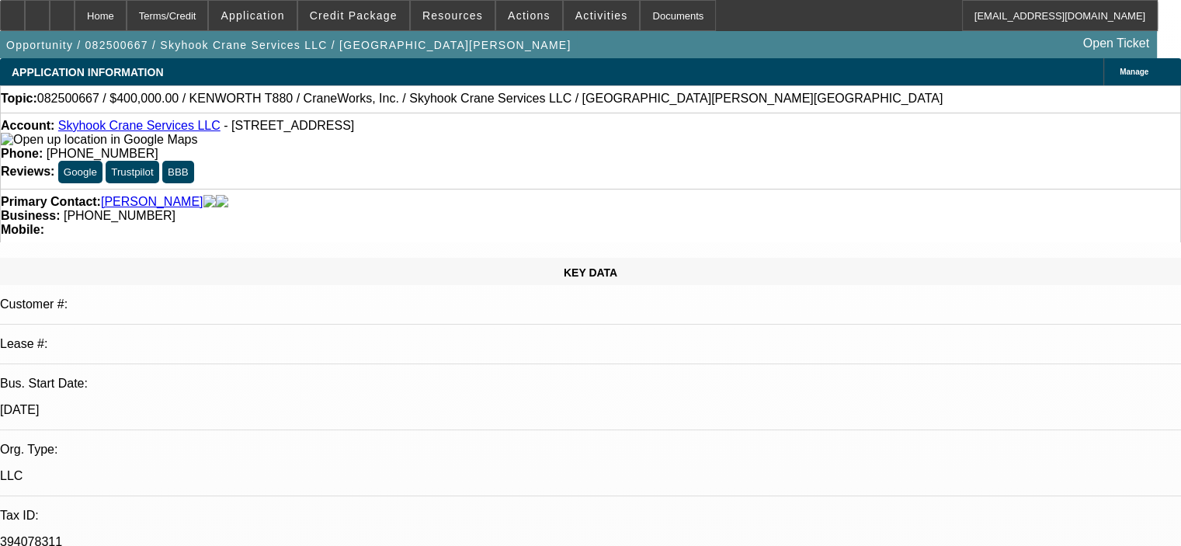
select select "6"
select select "0"
select select "2"
select select "0"
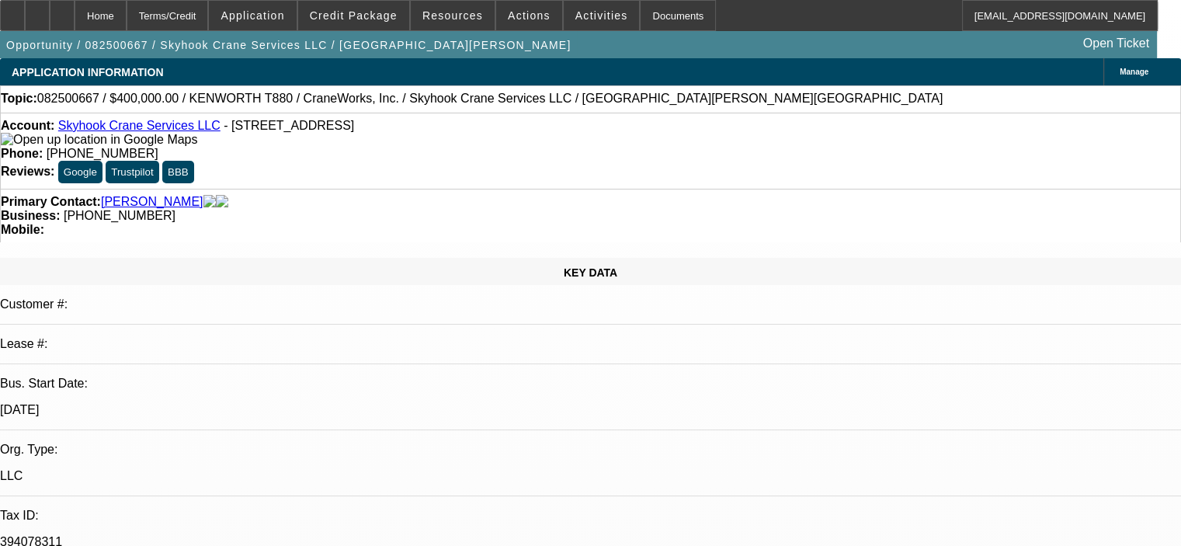
select select "6"
select select "0.15"
select select "2"
select select "0"
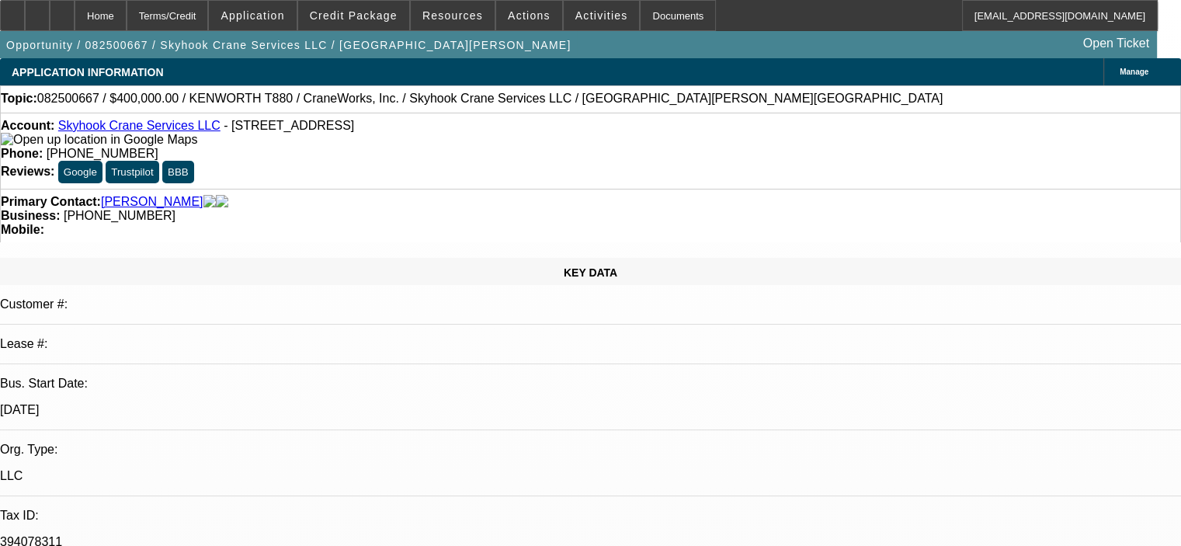
select select "6"
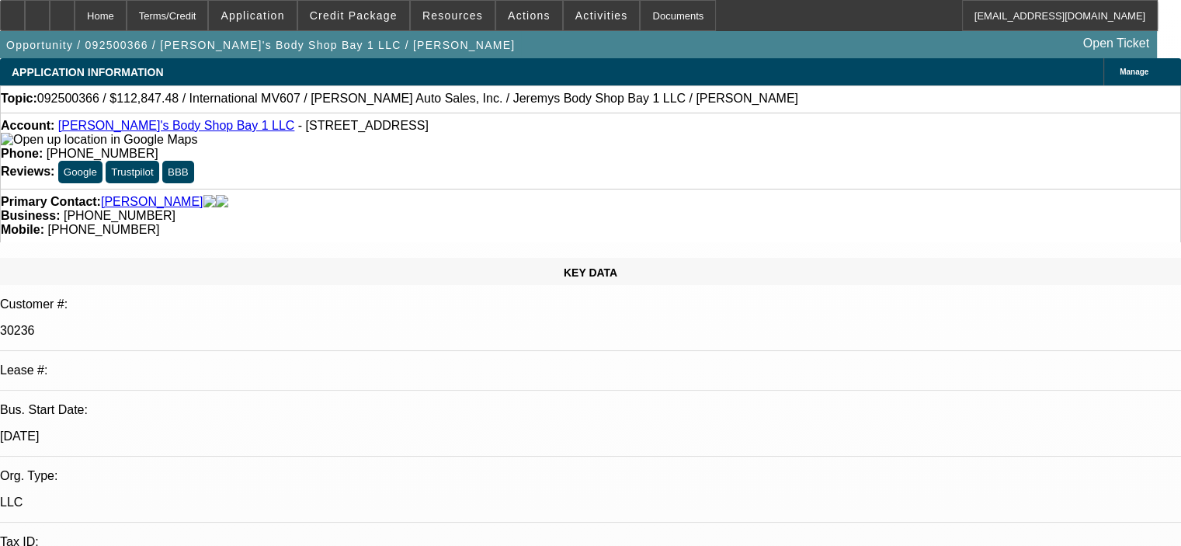
select select "0"
select select "2"
select select "0"
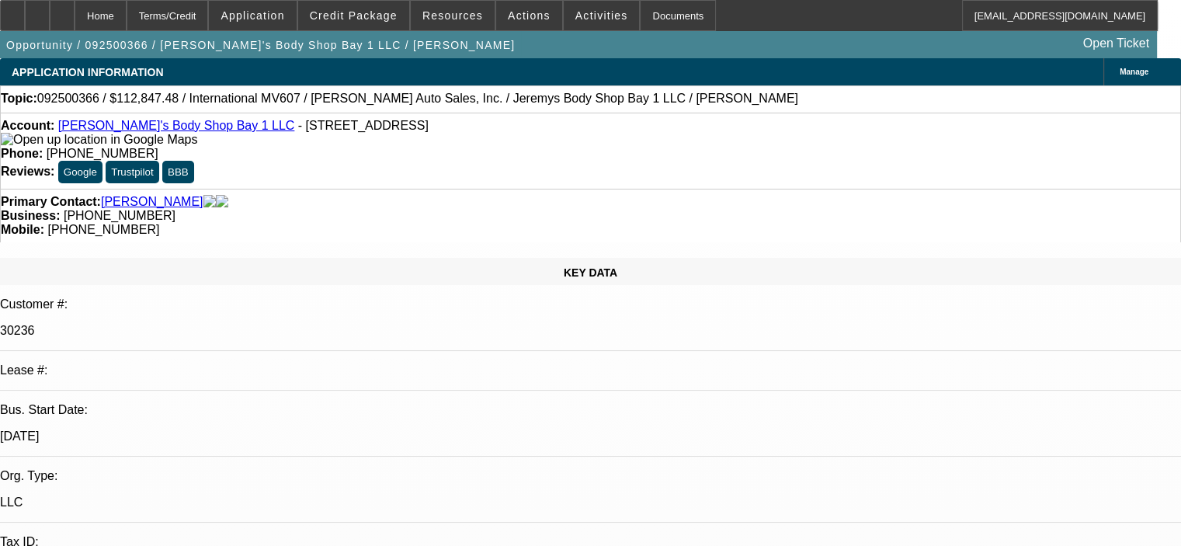
select select "0"
select select "1"
select select "2"
select select "4"
select select "1"
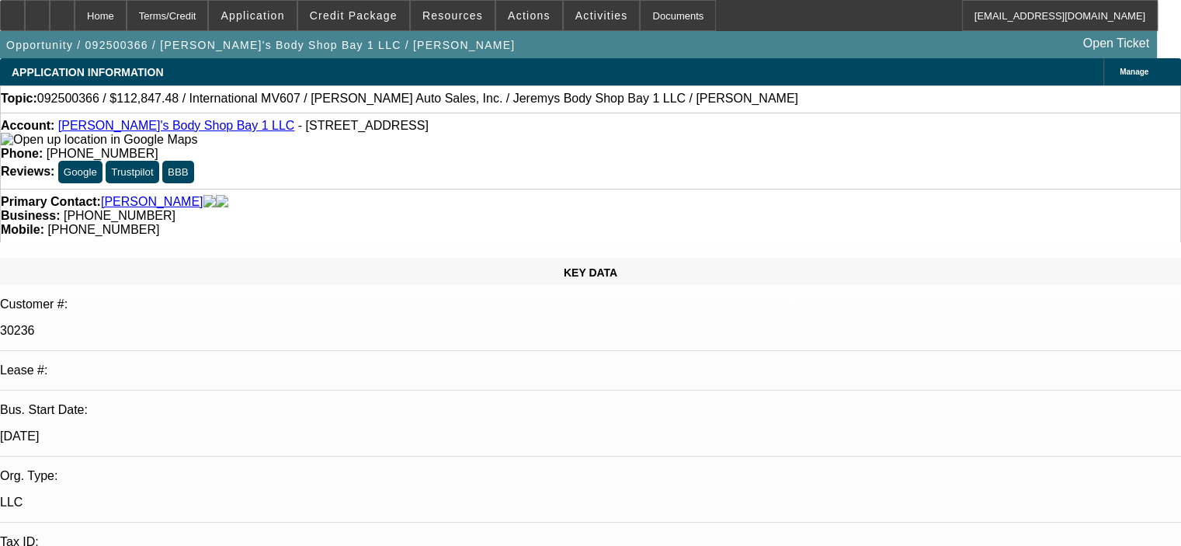
select select "2"
select select "4"
click at [373, 18] on span "Credit Package" at bounding box center [354, 15] width 88 height 12
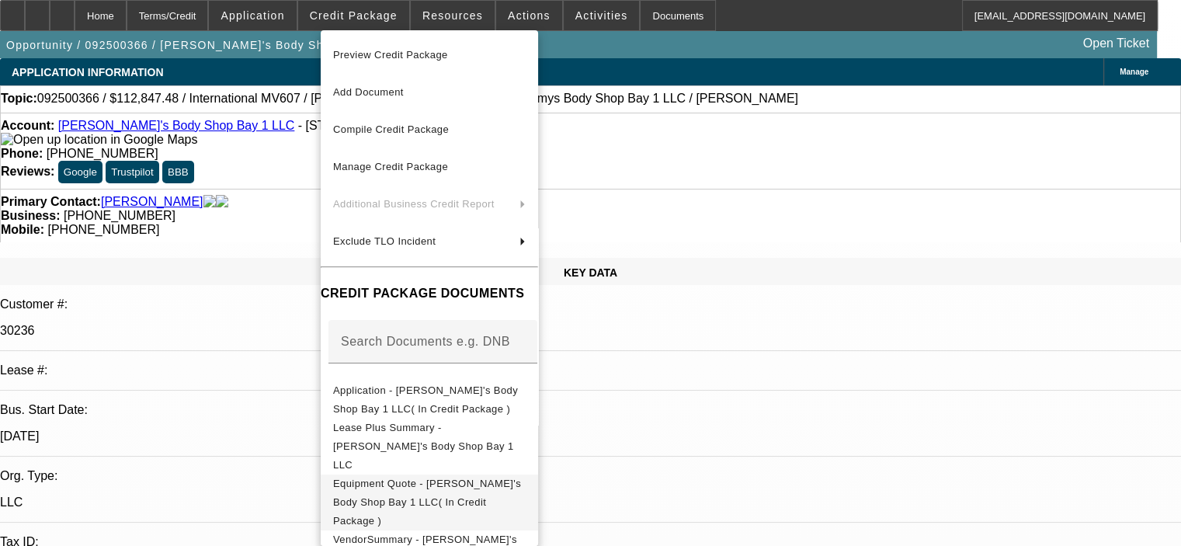
click at [487, 477] on span "Equipment Quote - Jeremy's Body Shop Bay 1 LLC( In Credit Package )" at bounding box center [427, 501] width 188 height 49
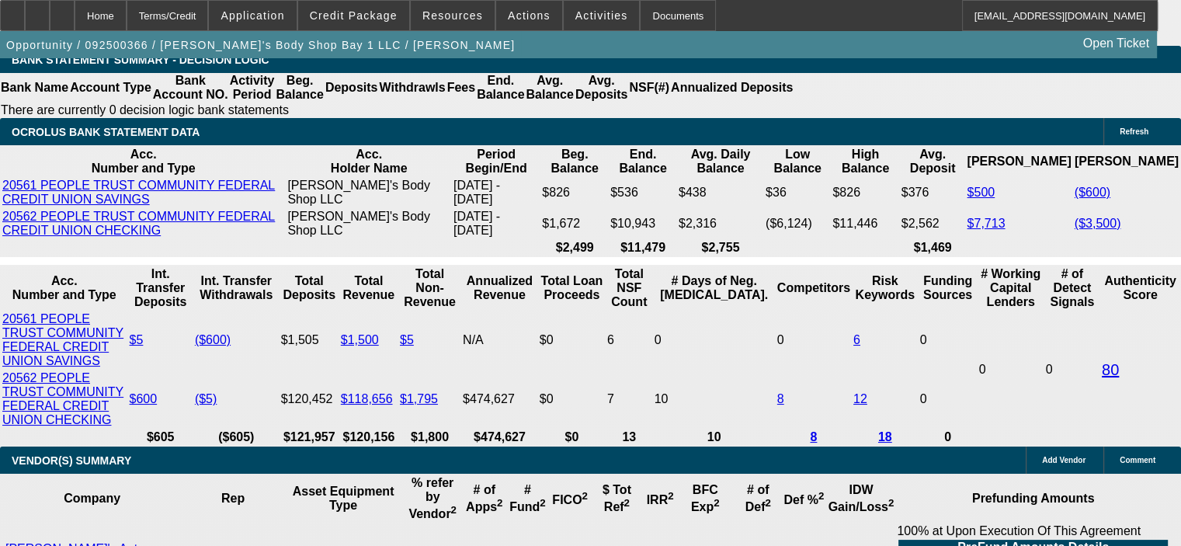
scroll to position [3028, 0]
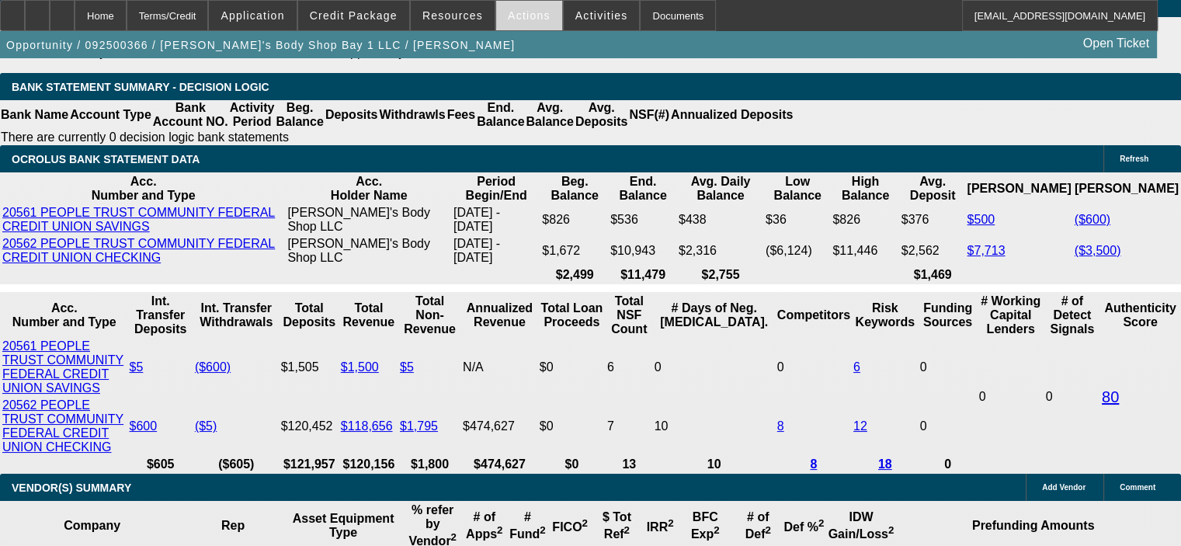
click at [515, 14] on span "Actions" at bounding box center [529, 15] width 43 height 12
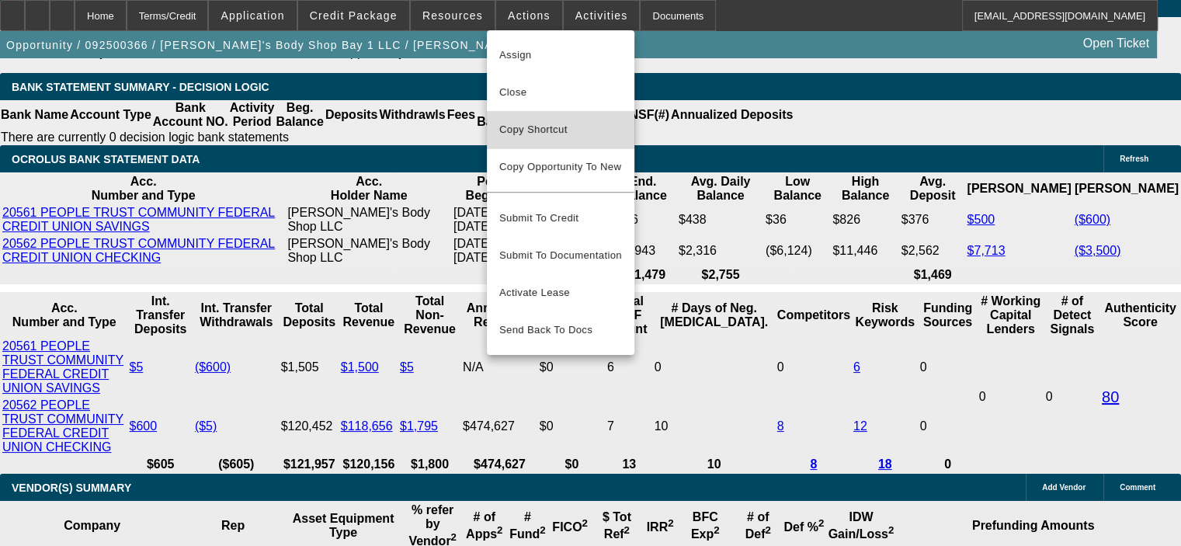
click at [559, 117] on button "Copy Shortcut" at bounding box center [561, 129] width 148 height 37
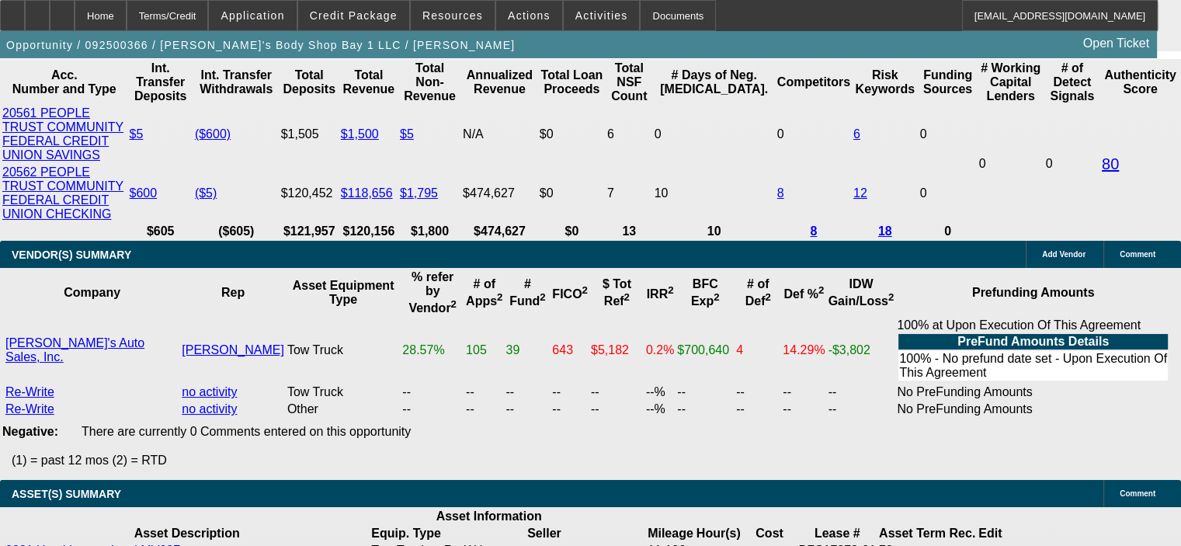
scroll to position [3183, 0]
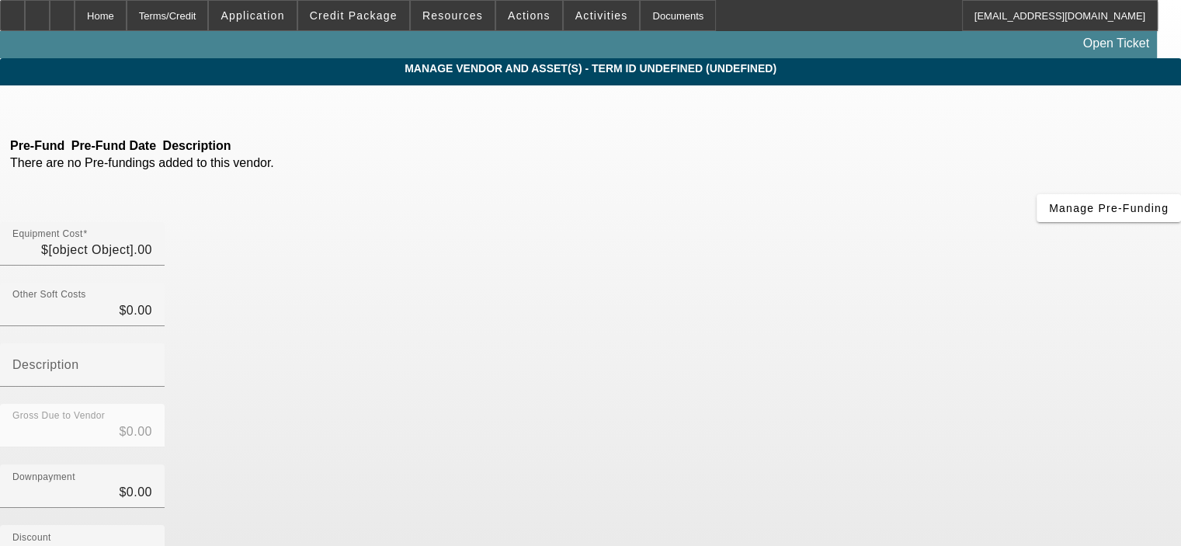
type input "$37,847.48"
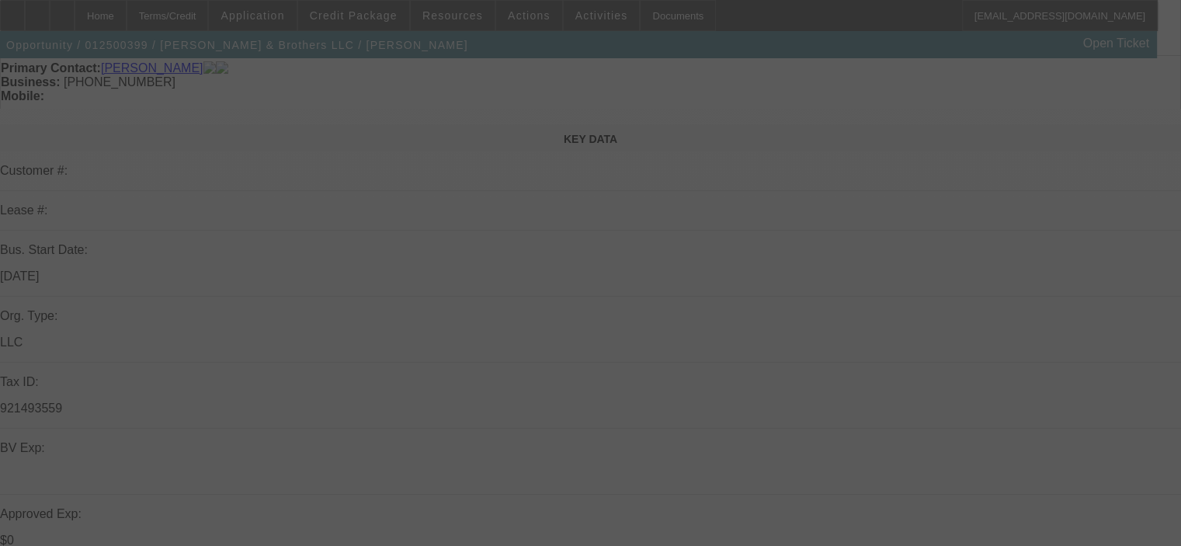
scroll to position [155, 0]
select select "0"
select select "6"
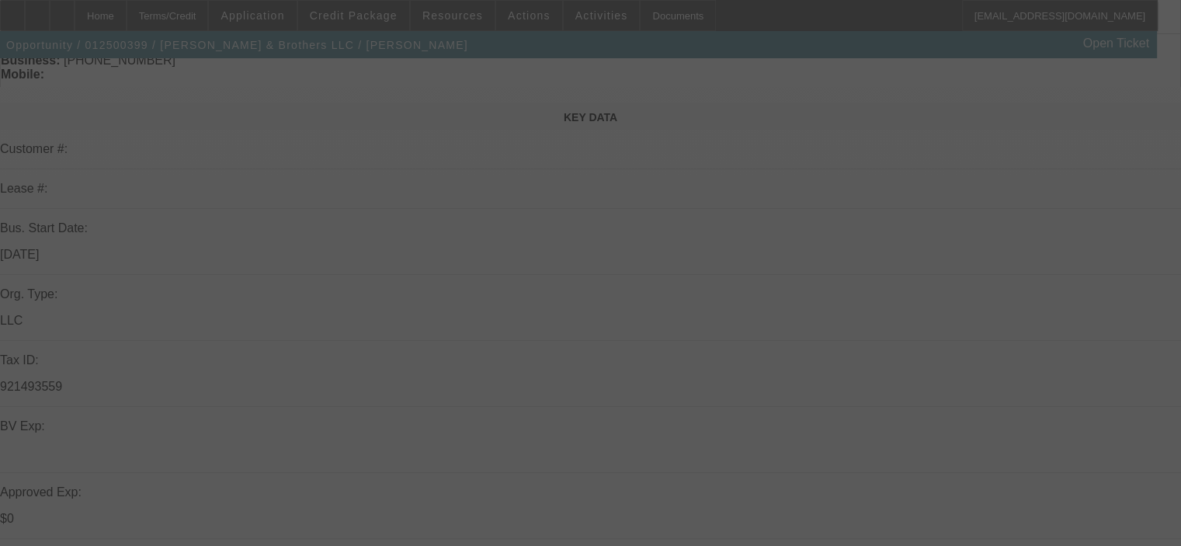
select select "0"
select select "0.1"
select select "6"
select select "0"
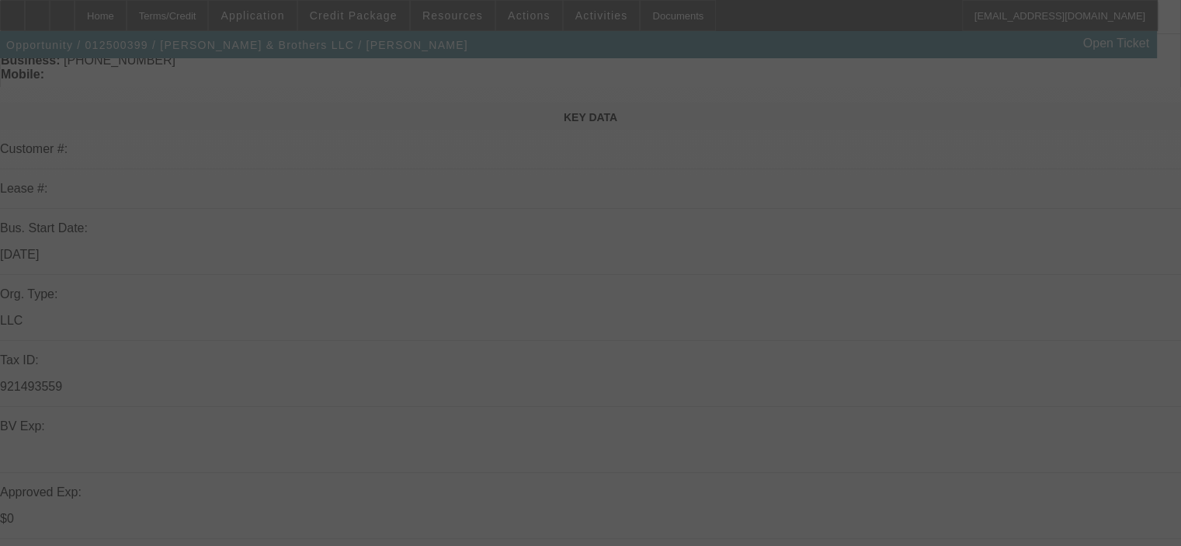
select select "2"
select select "0"
select select "6"
select select "0"
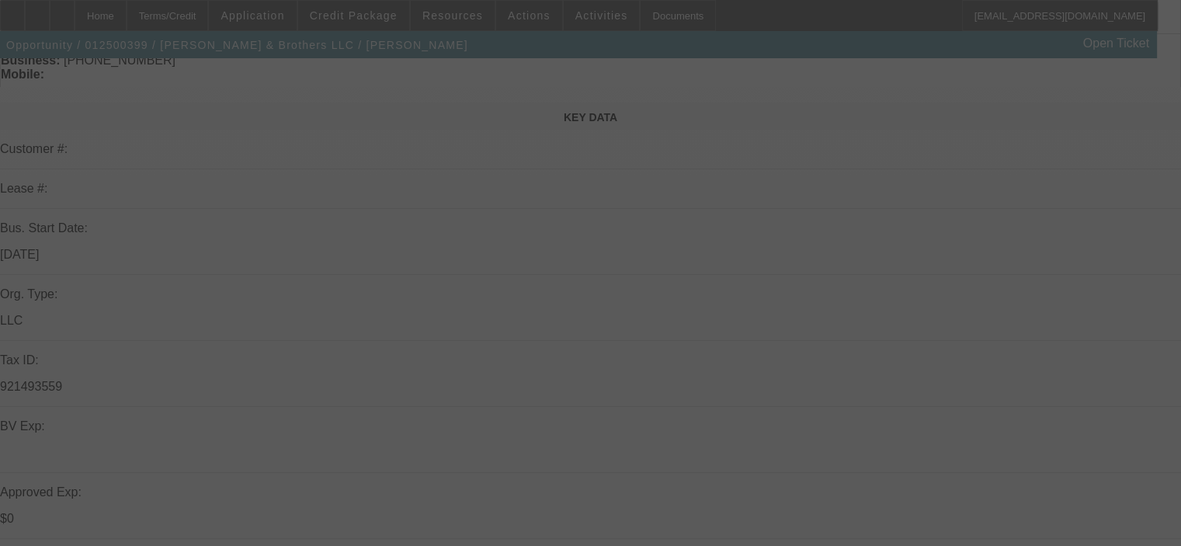
select select "2"
select select "0"
select select "6"
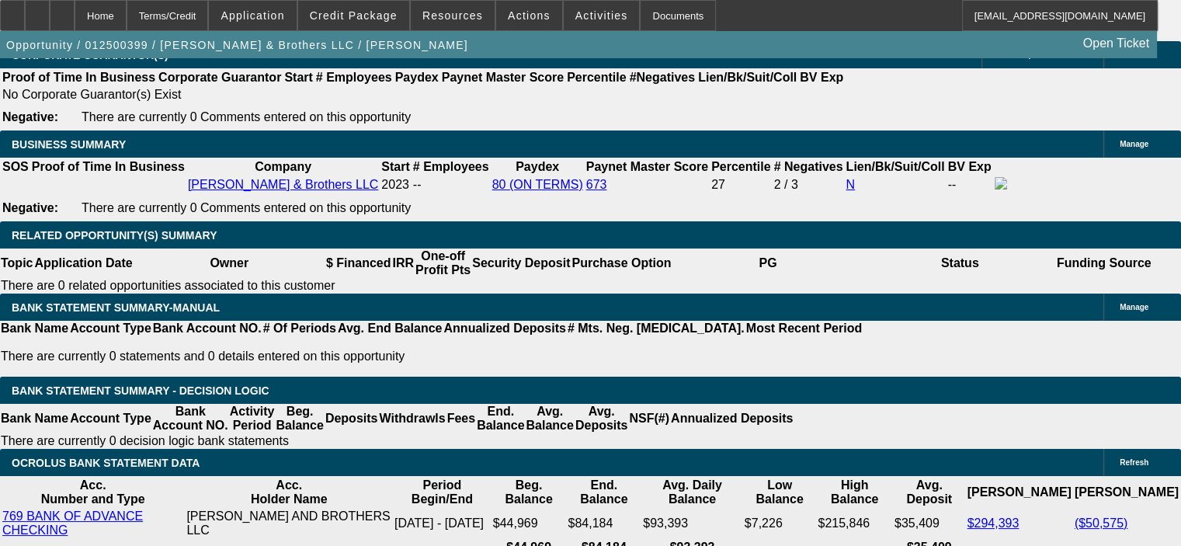
scroll to position [2639, 0]
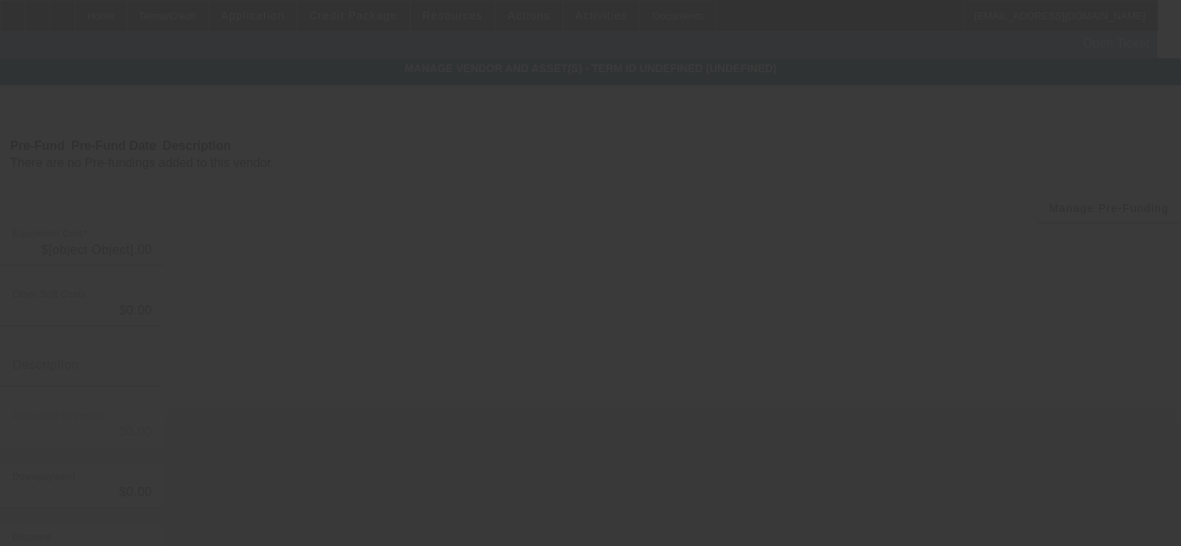
type input "$296,935.00"
type input "Transport and fees"
type input "$296,935.00"
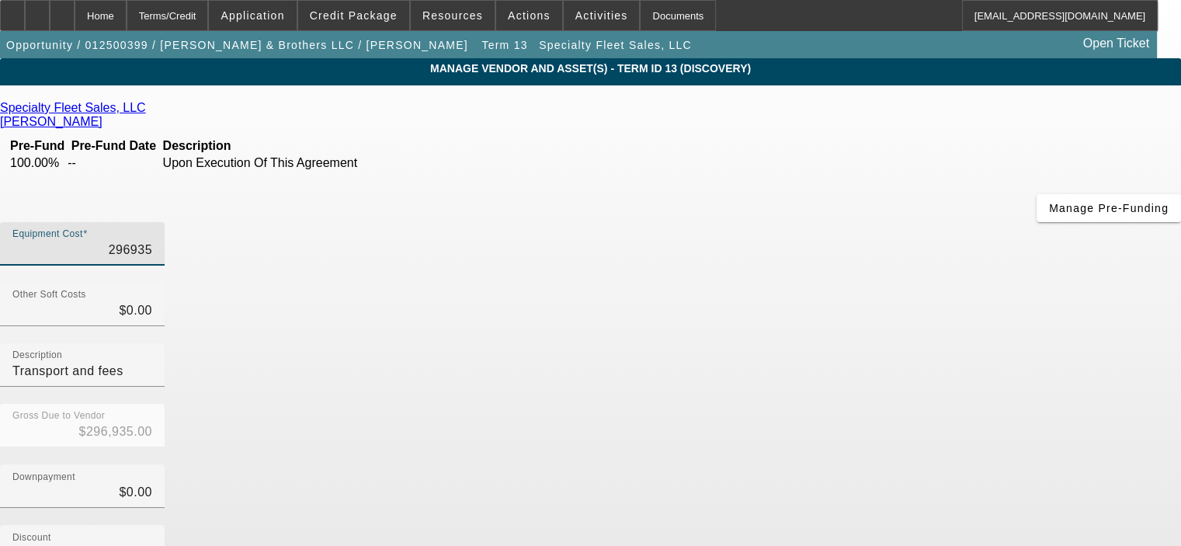
drag, startPoint x: 736, startPoint y: 126, endPoint x: 820, endPoint y: 118, distance: 84.2
click at [820, 222] on div "Equipment Cost 296935" at bounding box center [590, 252] width 1181 height 61
type input "2"
type input "$2.00"
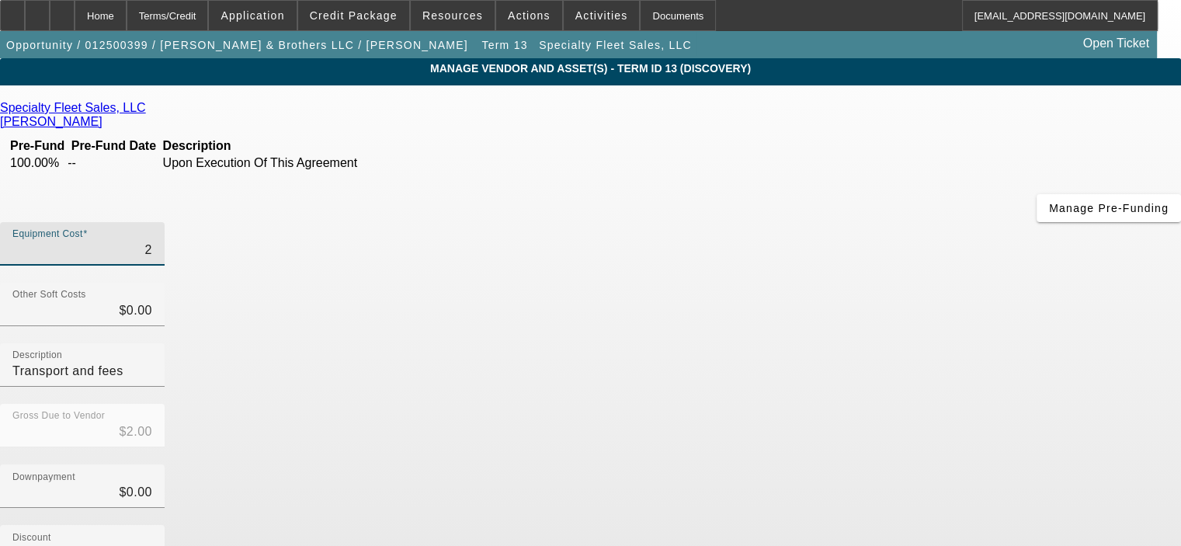
type input "22"
type input "$22.00"
type input "223"
type input "$223.00"
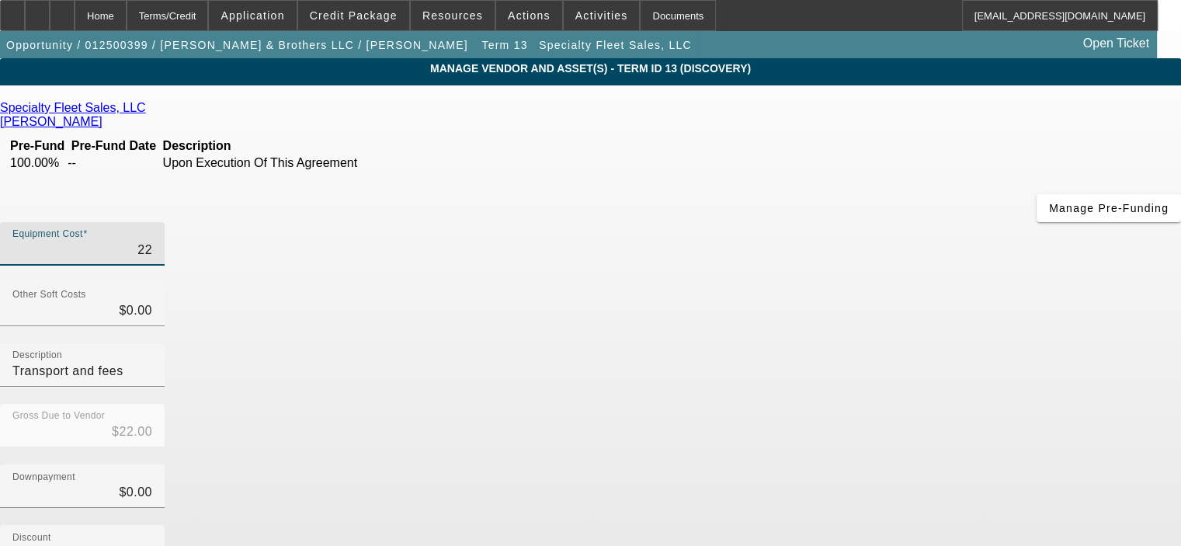
type input "$223.00"
type input "2234"
type input "$2,234.00"
type input "22340"
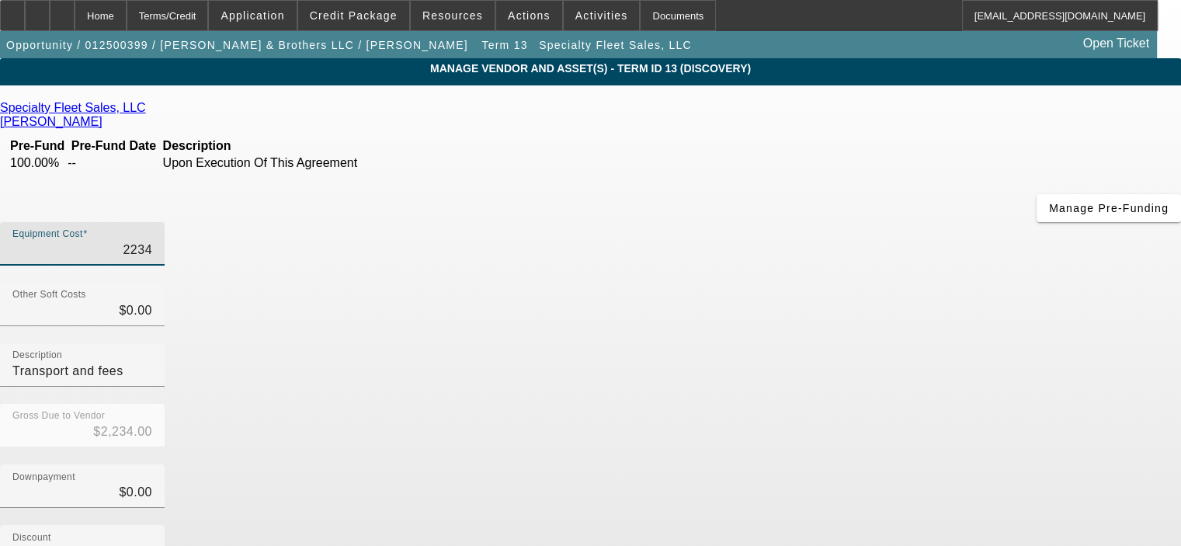
type input "$22,340.00"
type input "223400"
type input "$223,400.00"
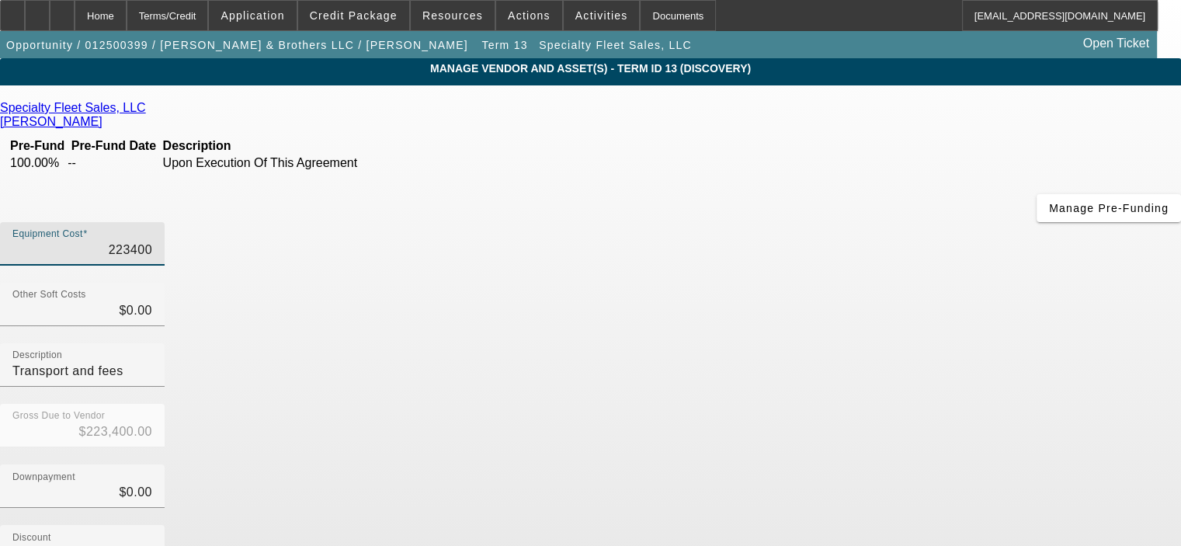
type input "$223,400.00"
click at [886, 464] on div "Downpayment $0.00" at bounding box center [590, 494] width 1181 height 61
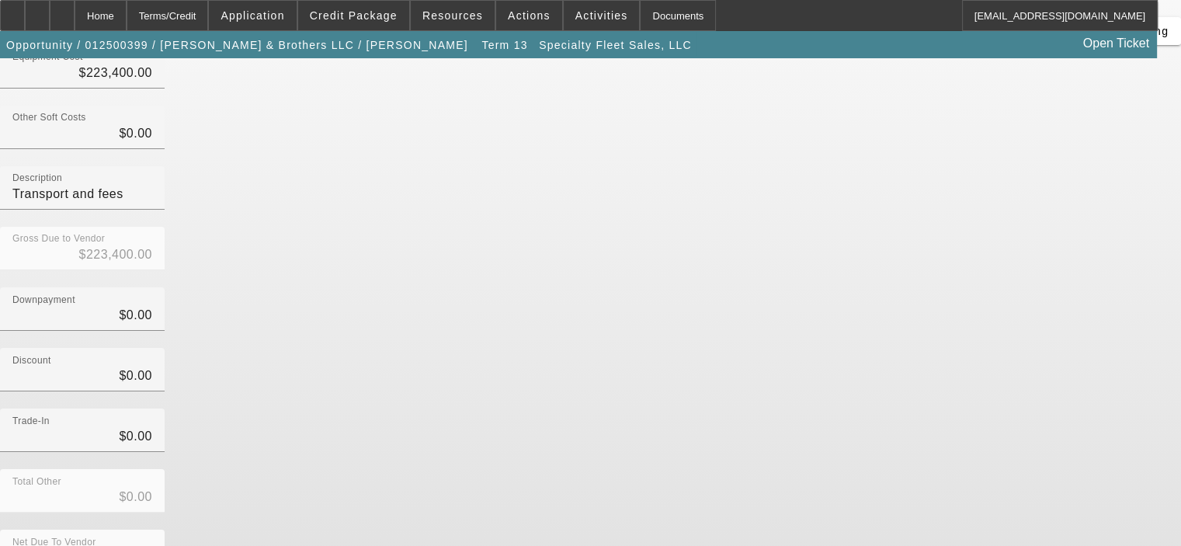
scroll to position [178, 0]
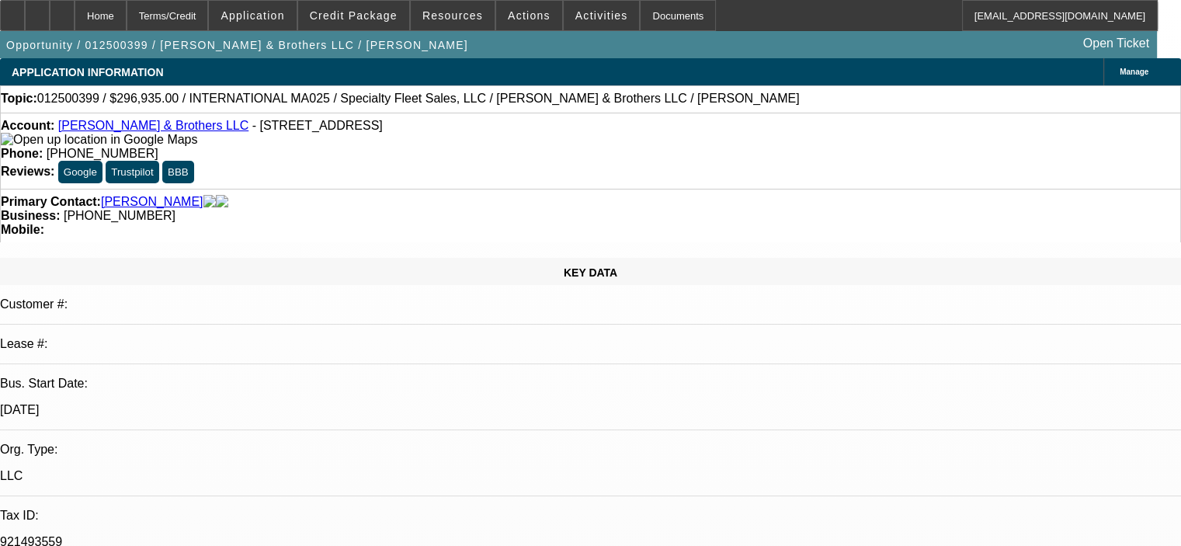
select select "0"
select select "6"
select select "0"
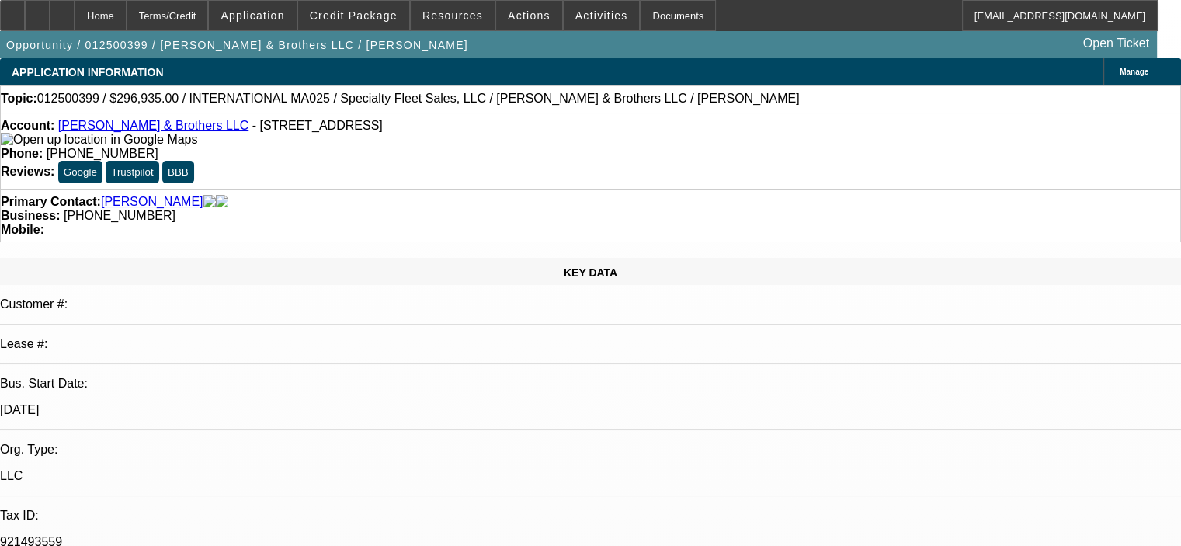
select select "0"
select select "0.1"
select select "6"
select select "0"
select select "2"
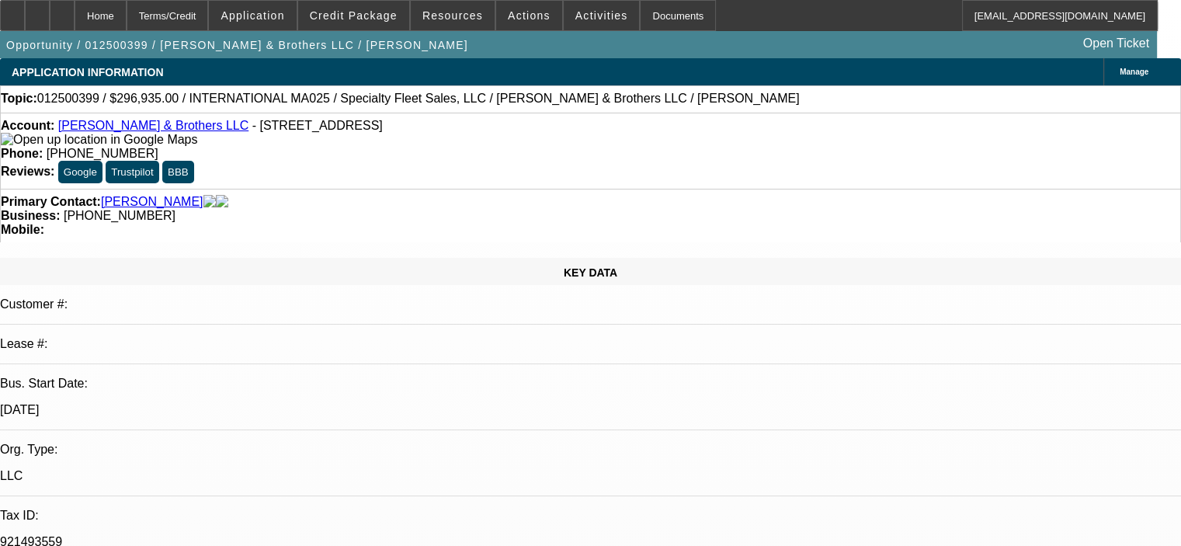
select select "2"
select select "0"
select select "6"
select select "0"
select select "2"
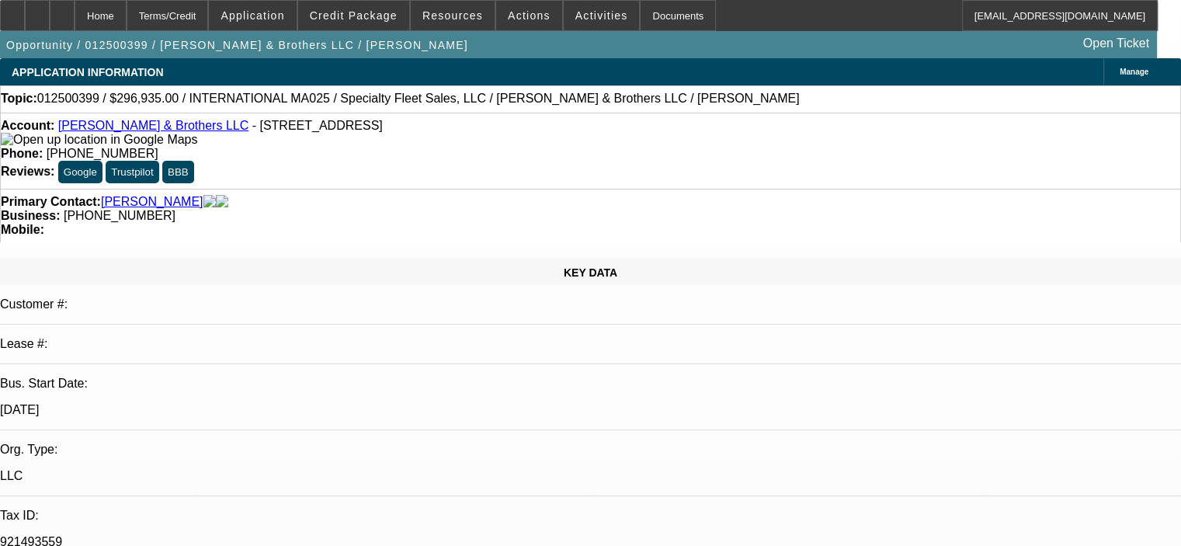
select select "2"
select select "0"
select select "6"
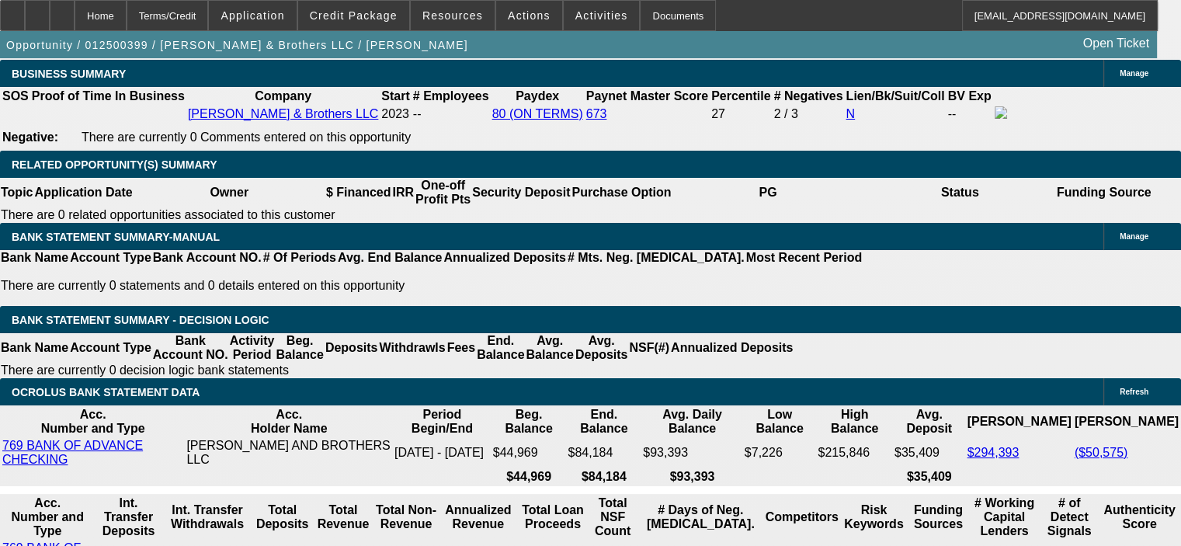
scroll to position [2639, 0]
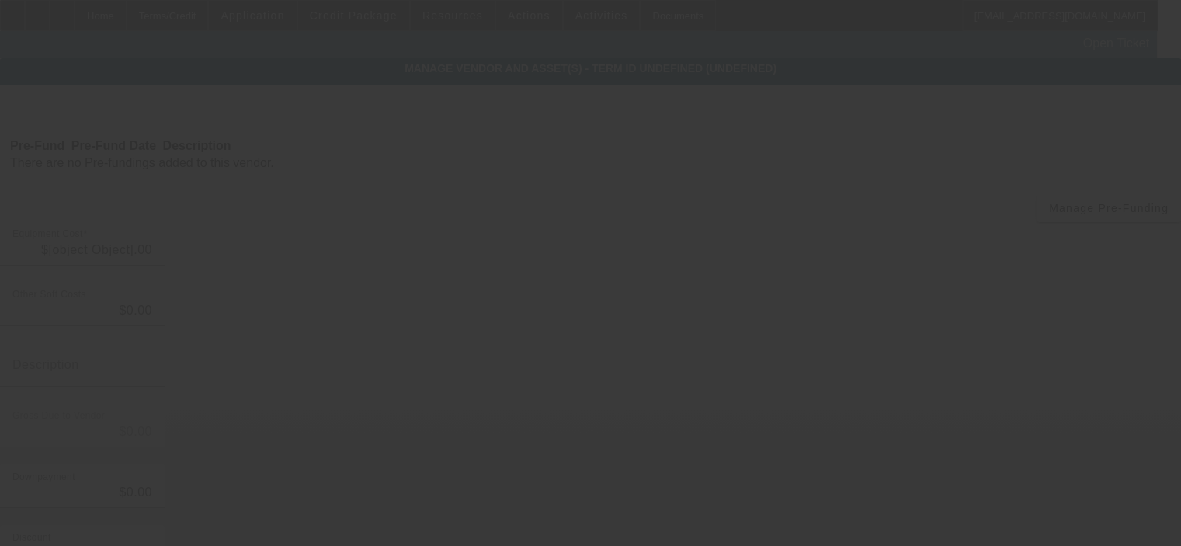
type input "KY sales tax @ 6%"
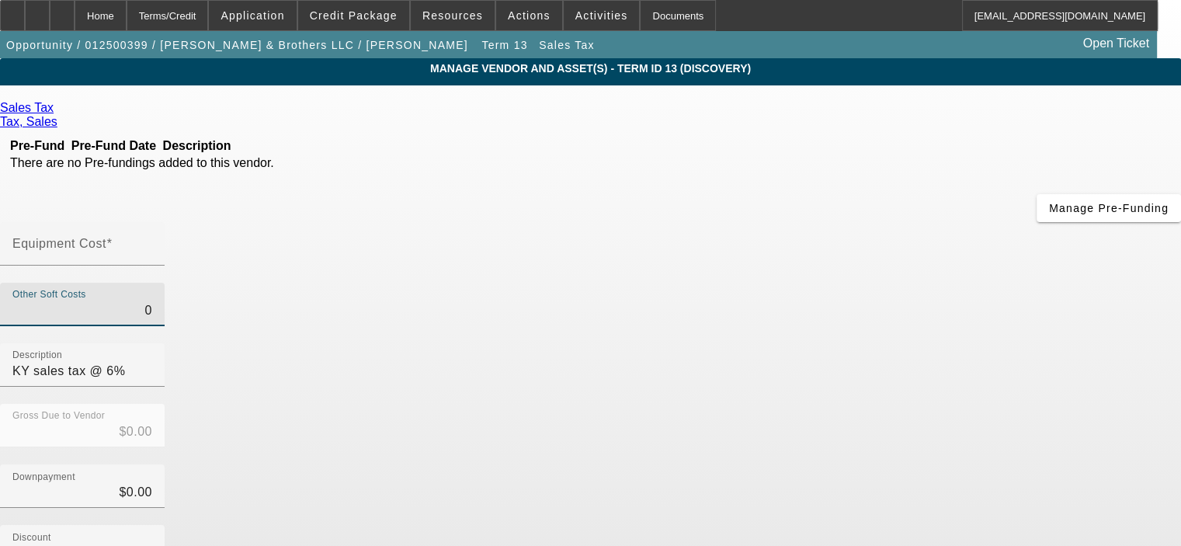
drag, startPoint x: 751, startPoint y: 190, endPoint x: 808, endPoint y: 193, distance: 56.7
click at [808, 283] on div "Other Soft Costs 0" at bounding box center [590, 313] width 1181 height 61
type input "1"
type input "$1.00"
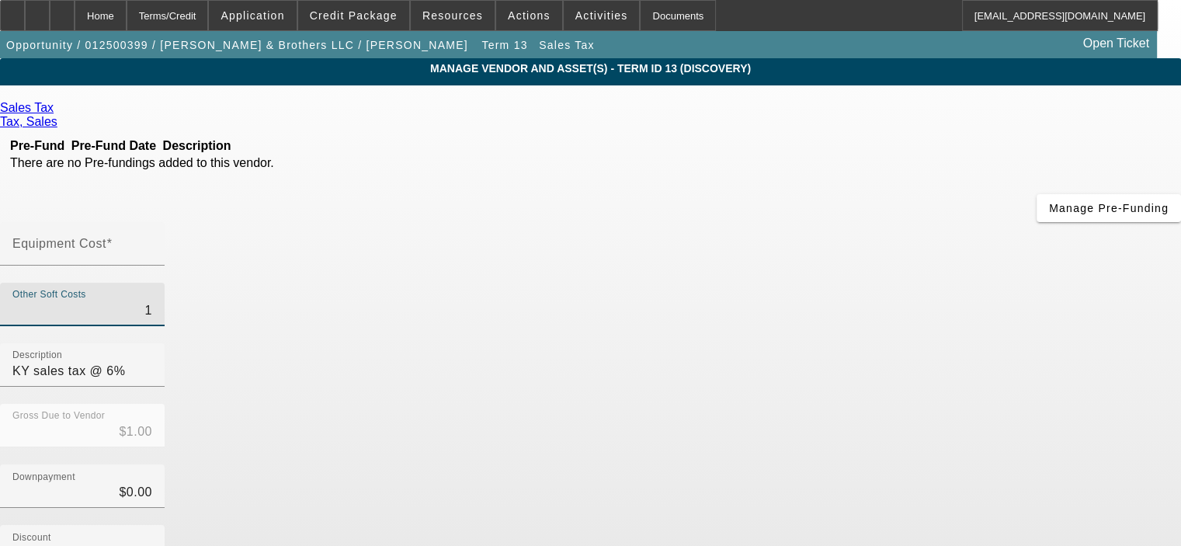
type input "13"
type input "$13.00"
type input "134"
type input "$134.00"
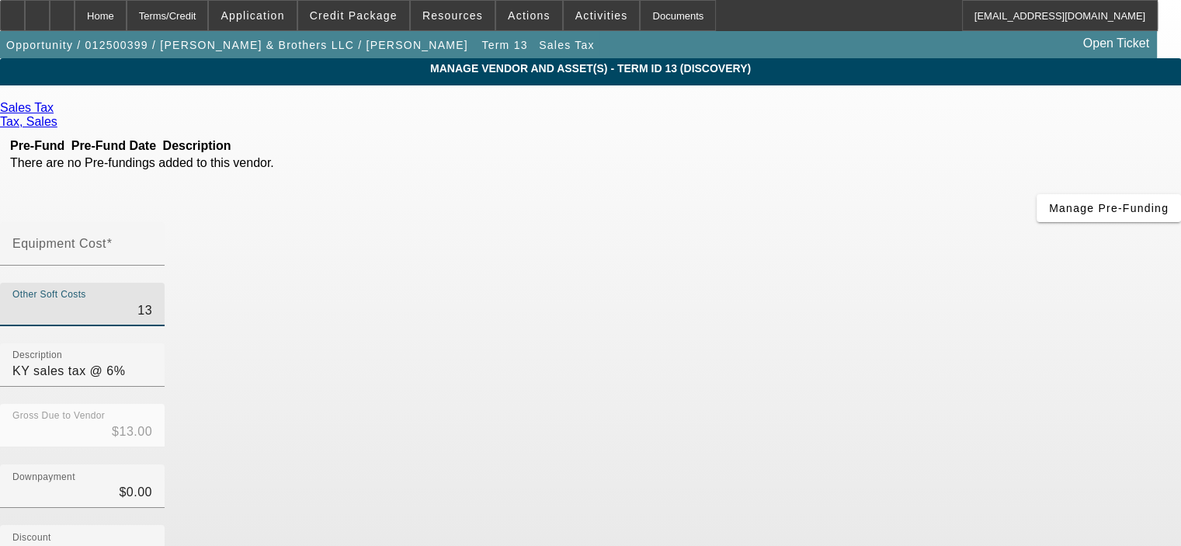
type input "$134.00"
type input "1340"
type input "$1,340.00"
type input "13404"
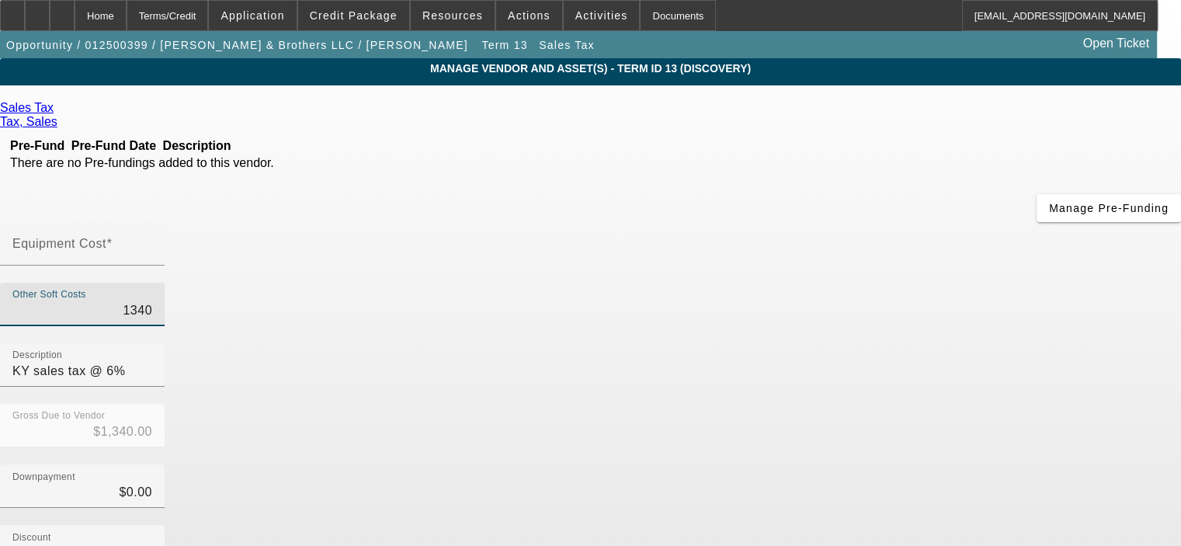
type input "$13,404.00"
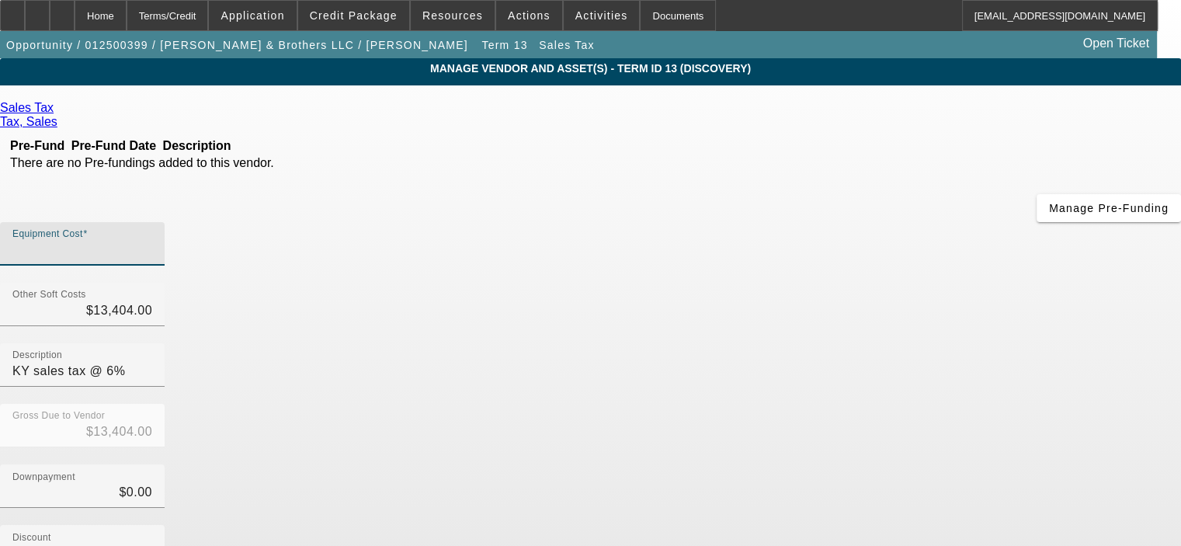
click at [152, 241] on input "Equipment Cost" at bounding box center [82, 250] width 140 height 19
type input "$0.00"
click at [880, 525] on div "Discount $0.00" at bounding box center [590, 555] width 1181 height 61
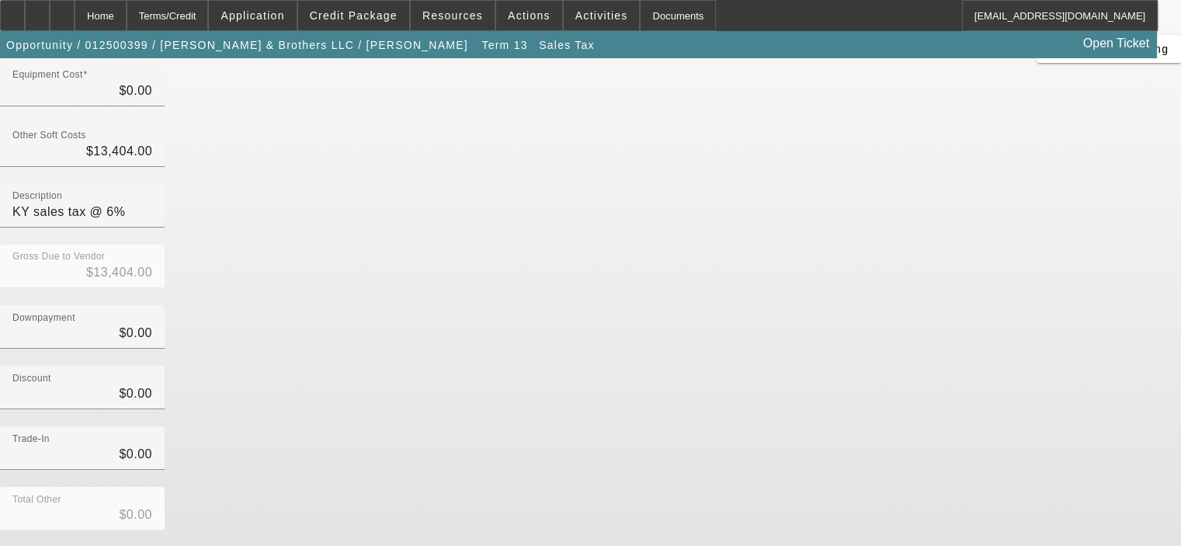
scroll to position [172, 0]
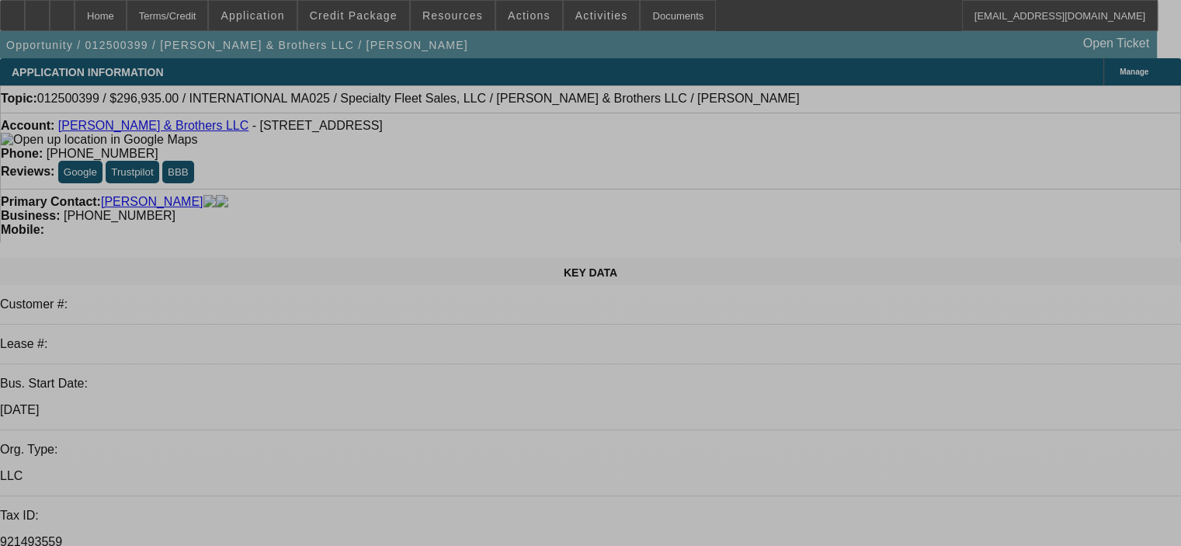
select select "0"
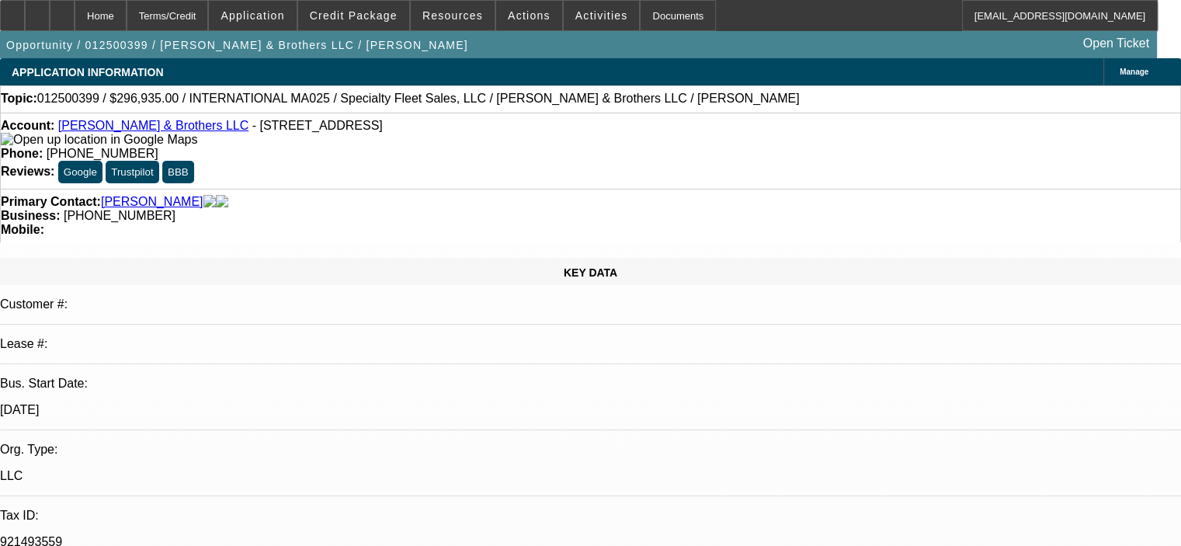
select select "0"
select select "6"
select select "0"
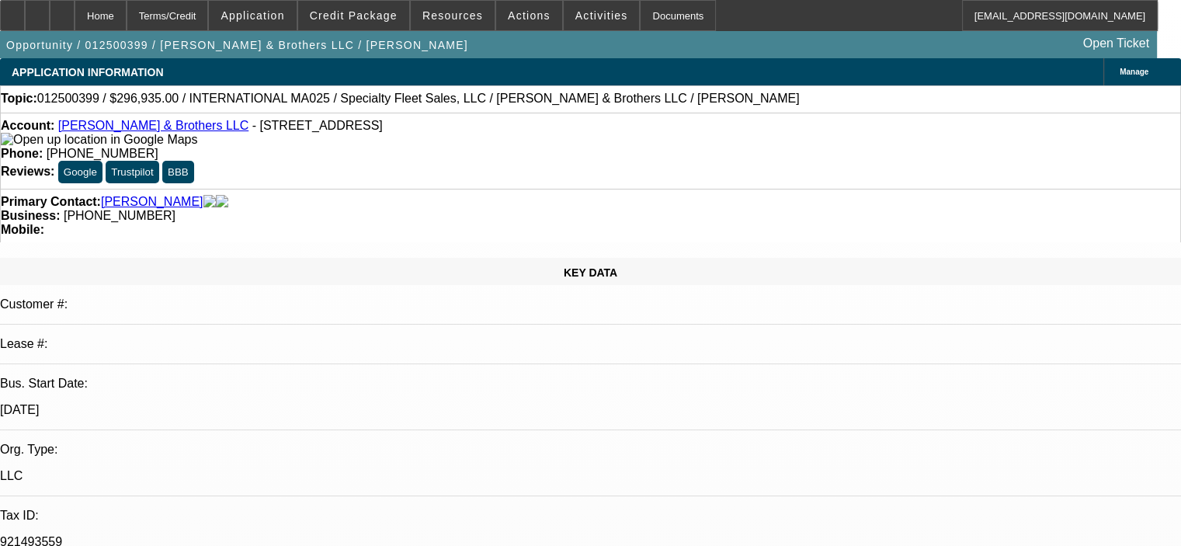
select select "0.1"
select select "6"
select select "0"
select select "2"
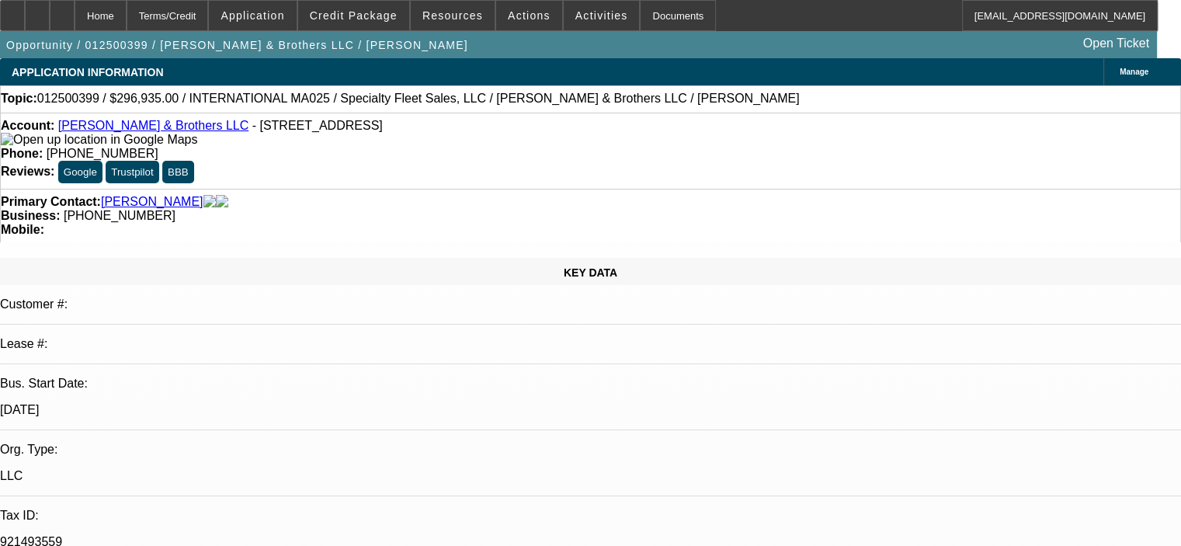
select select "0"
select select "6"
select select "0"
select select "2"
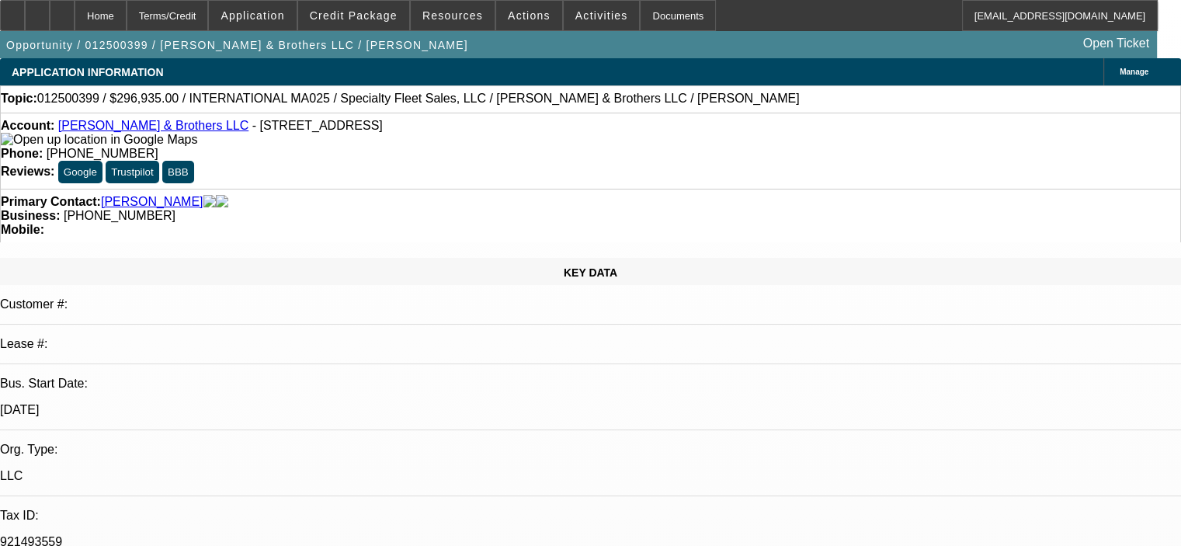
select select "0"
select select "6"
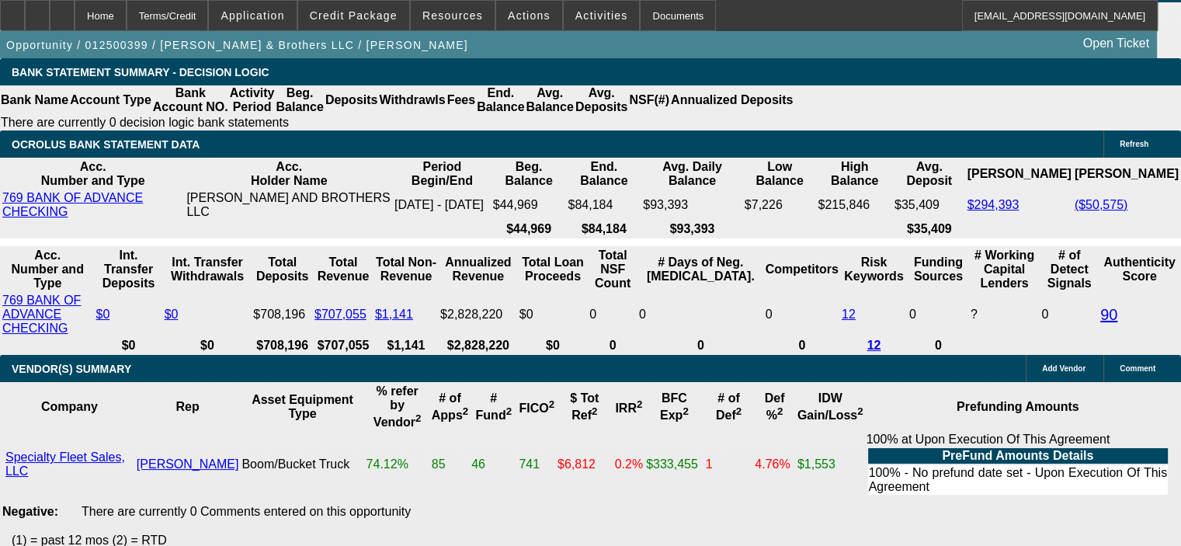
scroll to position [2872, 0]
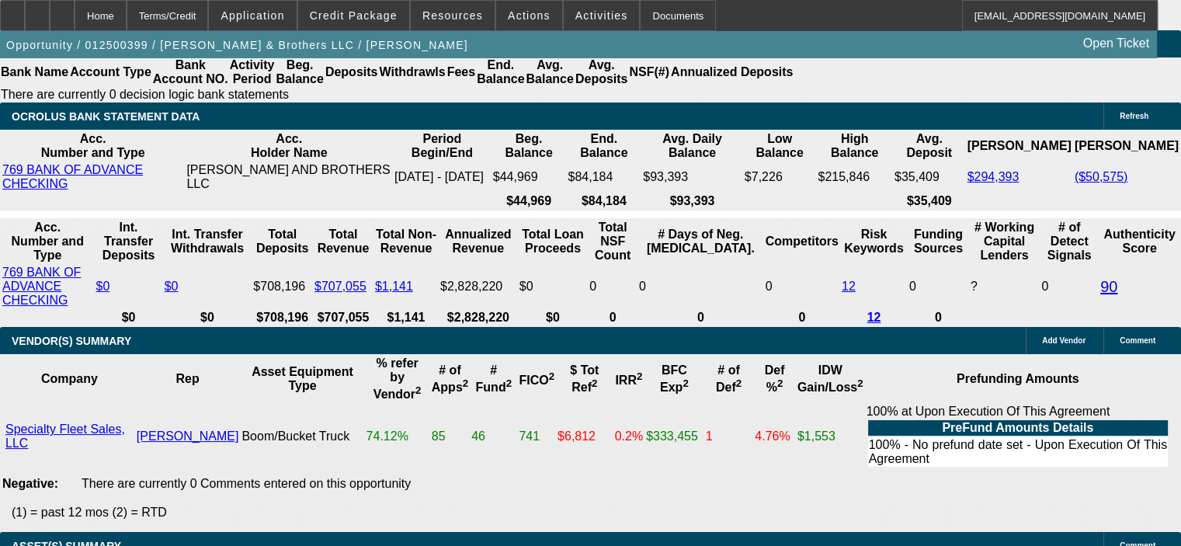
drag, startPoint x: 263, startPoint y: 331, endPoint x: 332, endPoint y: 324, distance: 69.5
type input "84"
type input "UNKNOWN"
type input "$30,259.16"
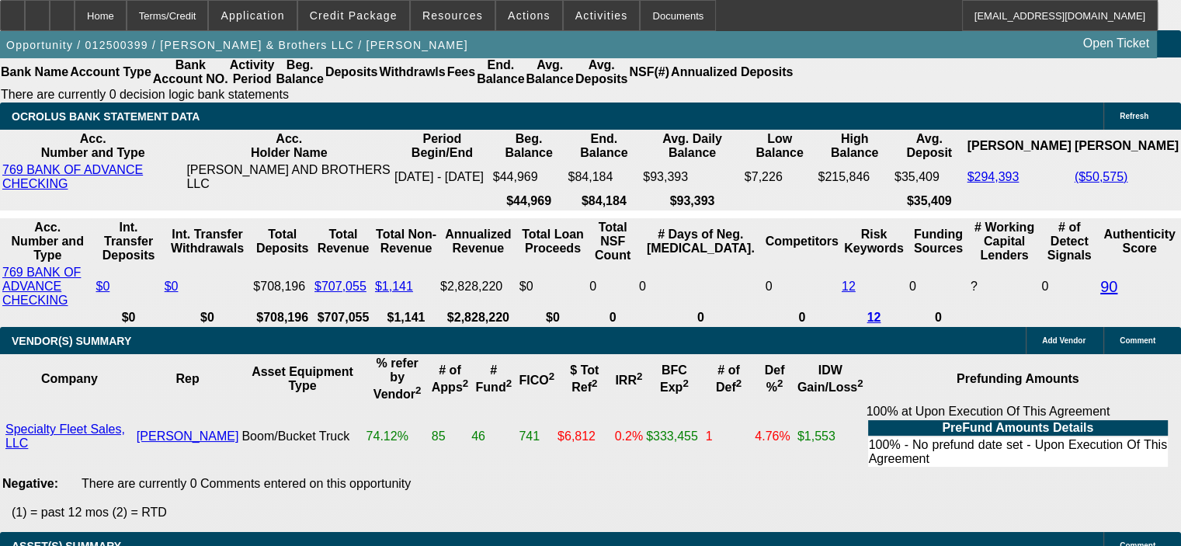
type input "84"
type input "$3,448.02"
drag, startPoint x: 187, startPoint y: 354, endPoint x: 276, endPoint y: 354, distance: 89.3
type input "$23,680.00"
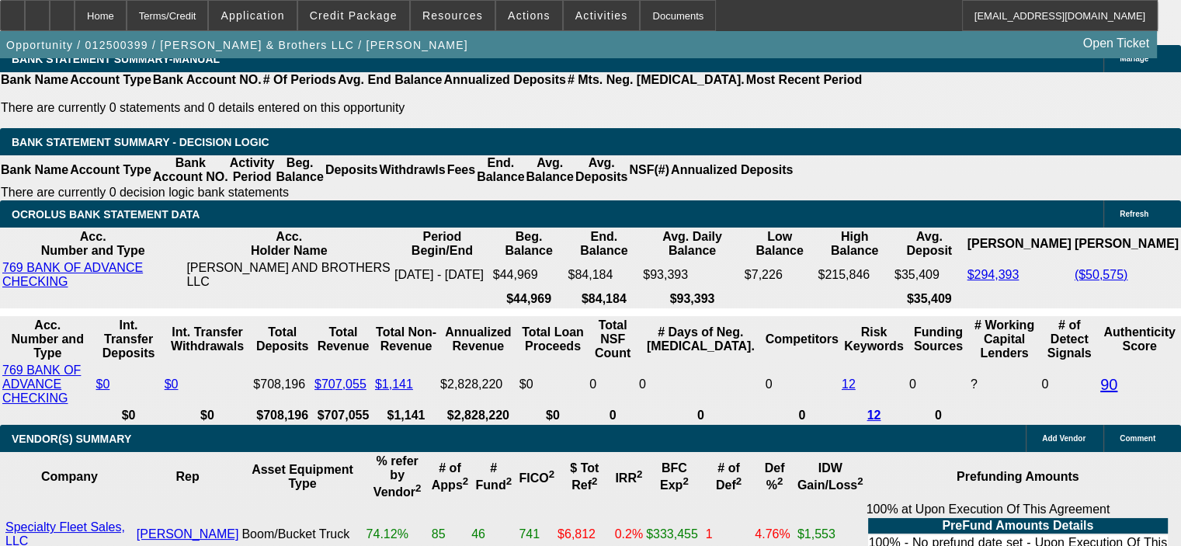
scroll to position [2639, 0]
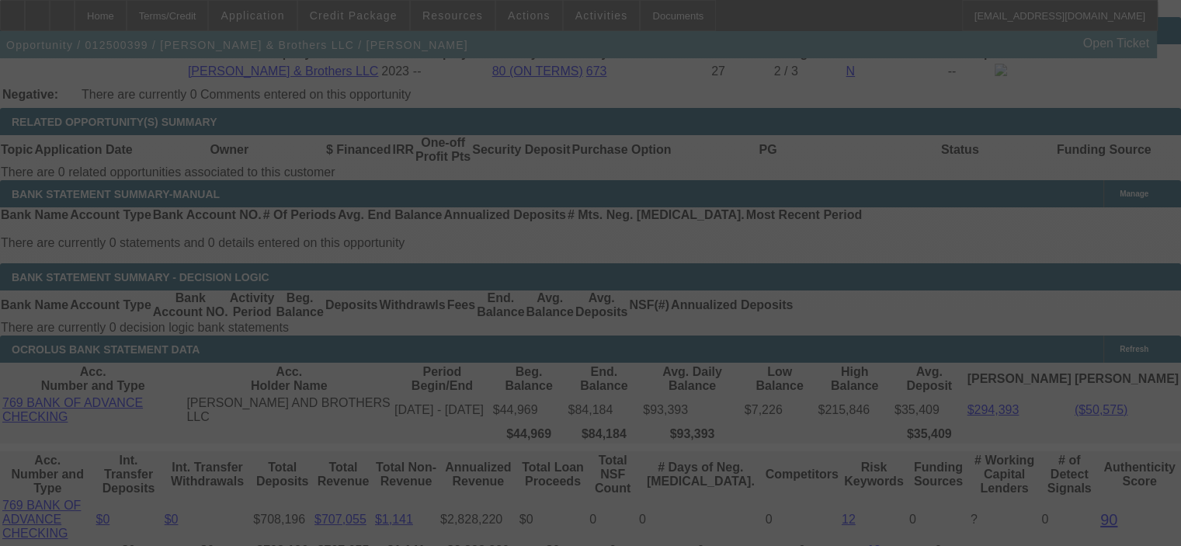
select select "0"
select select "6"
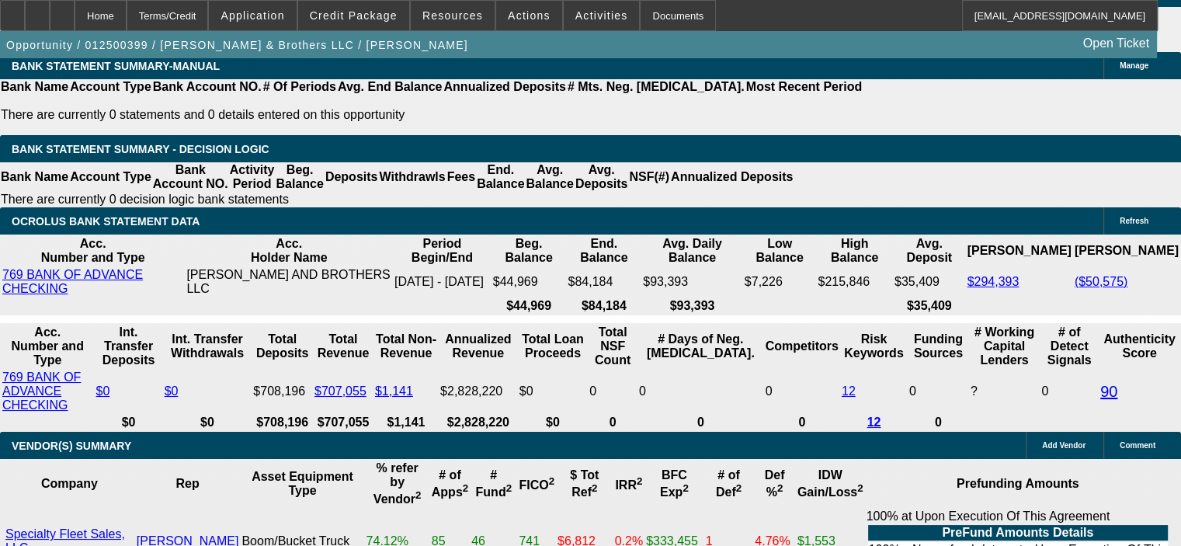
scroll to position [2795, 0]
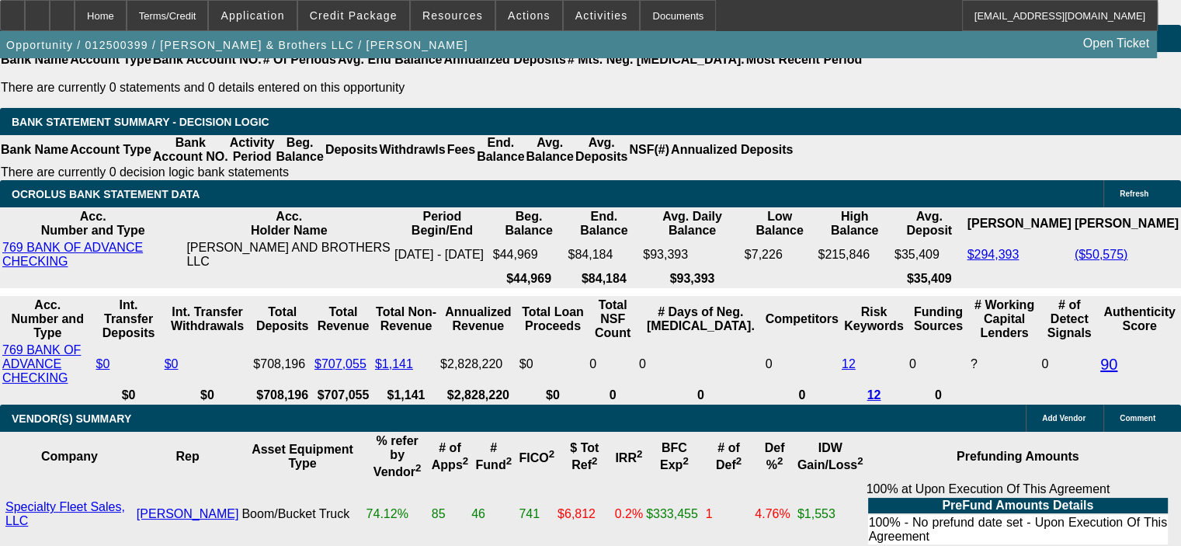
drag, startPoint x: 195, startPoint y: 414, endPoint x: 288, endPoint y: 409, distance: 93.3
type input "341"
type input "UNKNOWN"
type input "3419"
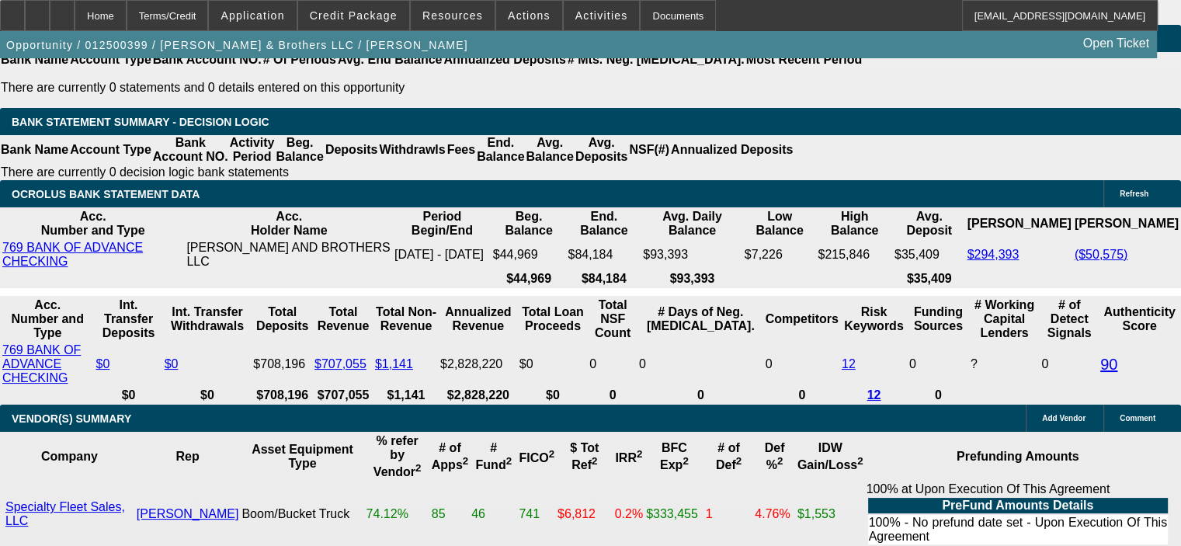
type input "5.6"
type input "$3,419.00"
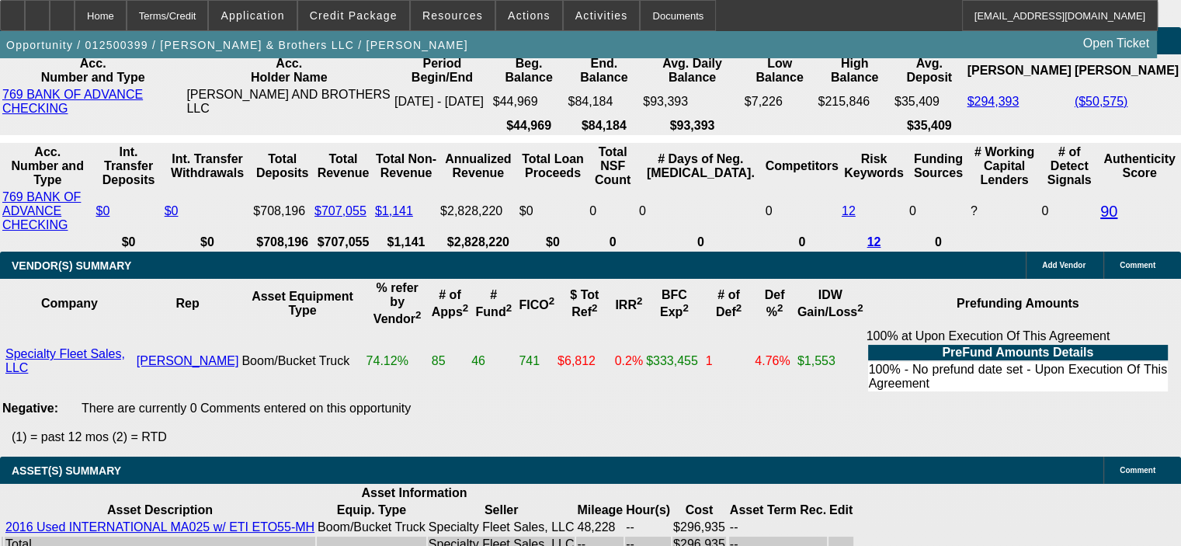
scroll to position [2872, 0]
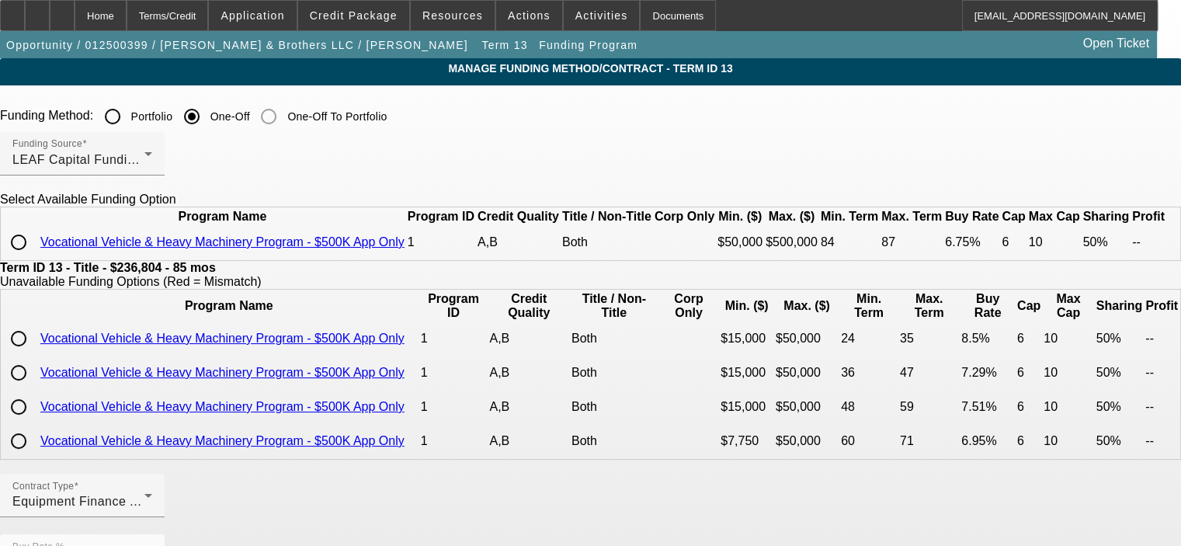
click at [34, 258] on input "radio" at bounding box center [18, 242] width 31 height 31
radio input "true"
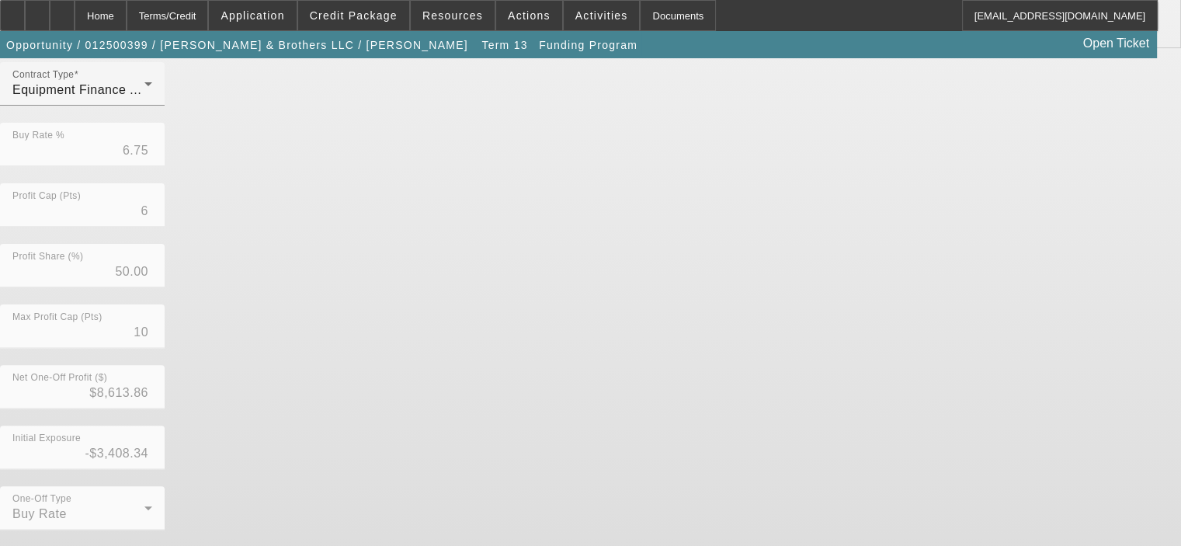
scroll to position [433, 0]
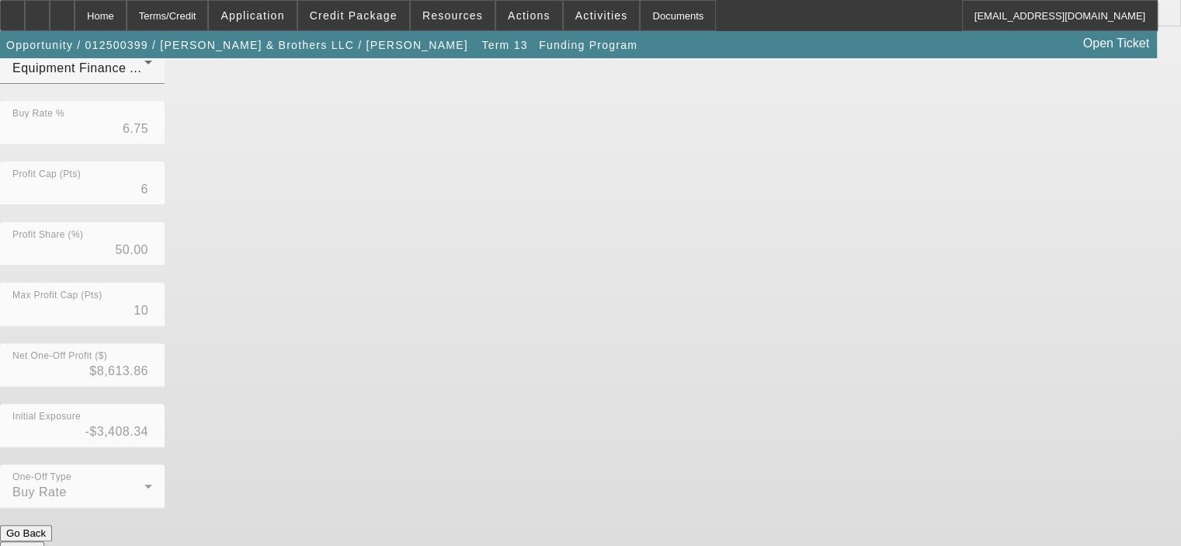
click at [44, 541] on button "Submit" at bounding box center [22, 549] width 44 height 16
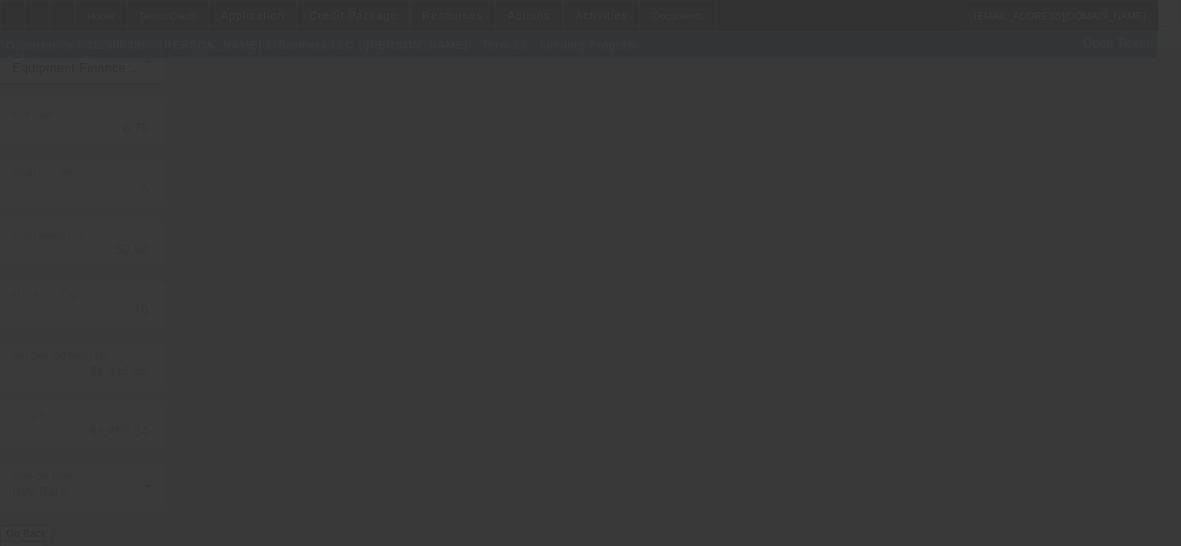
type input "6.90"
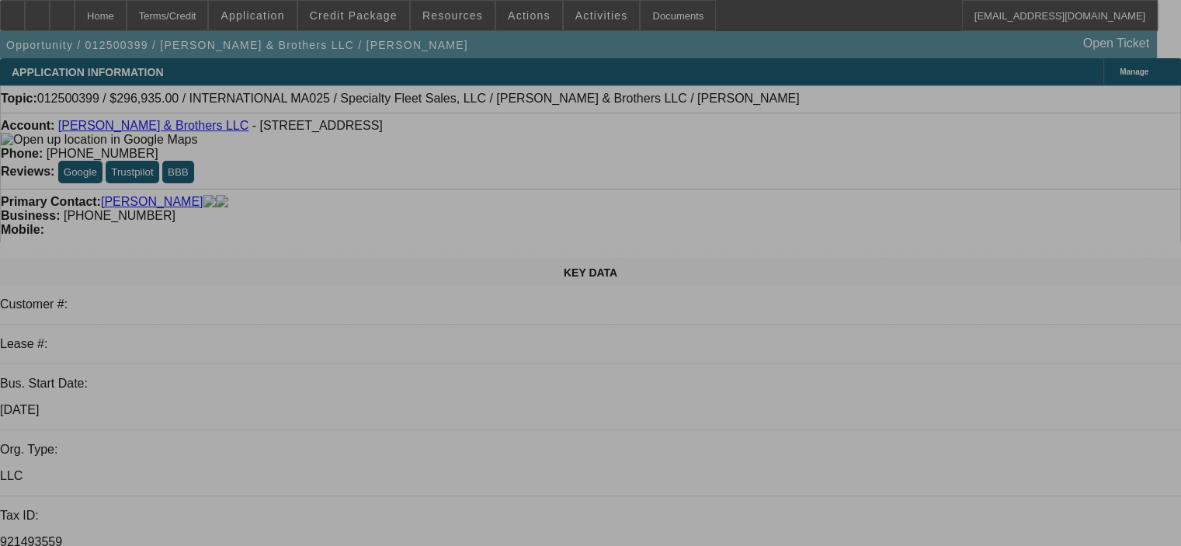
select select "0"
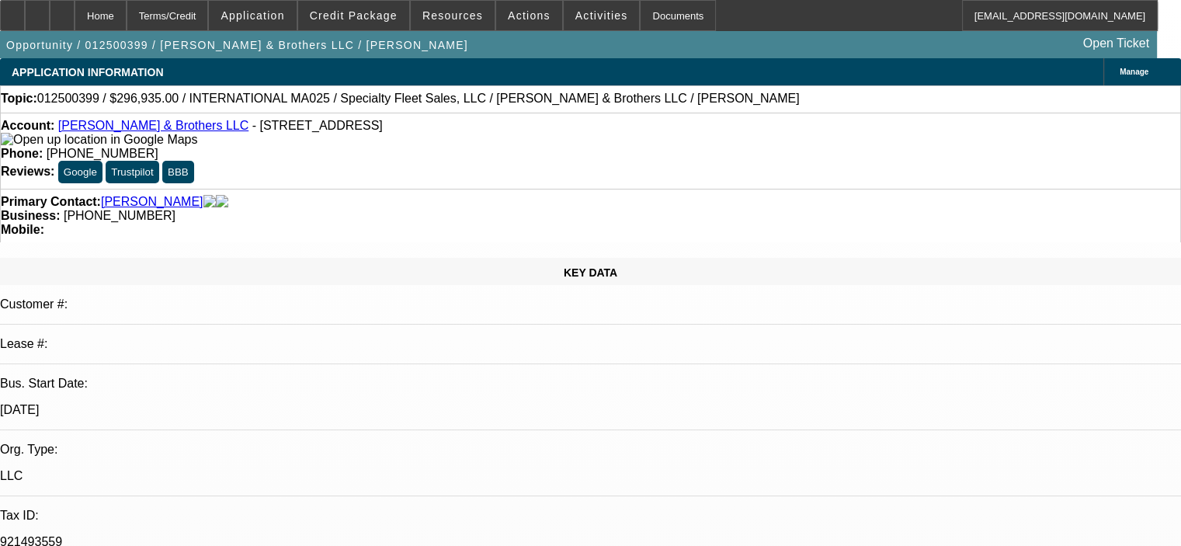
select select "0"
select select "6"
select select "0"
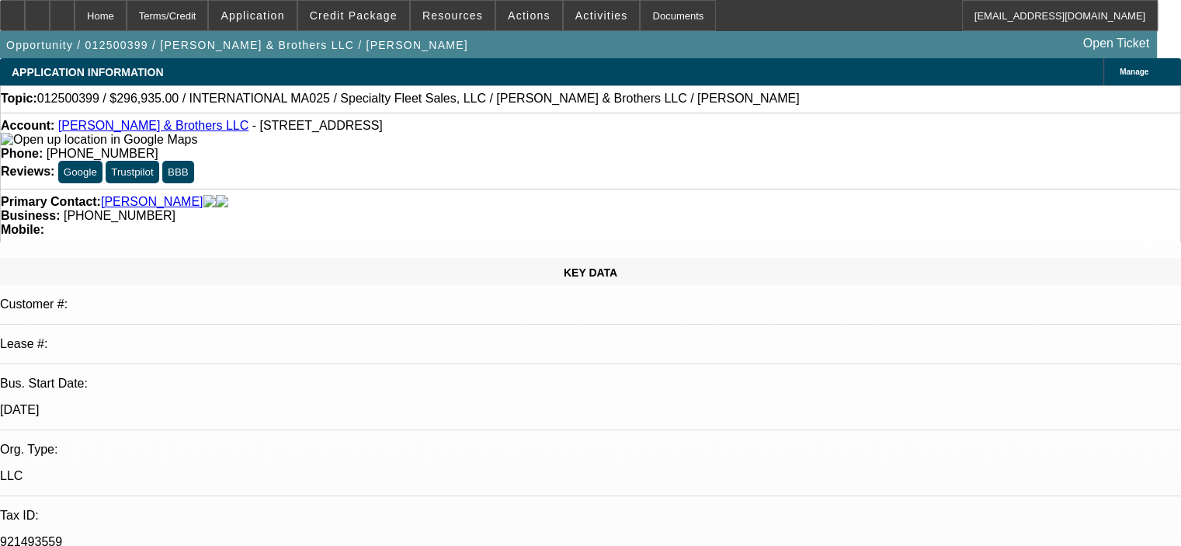
select select "0.1"
select select "6"
select select "0"
select select "2"
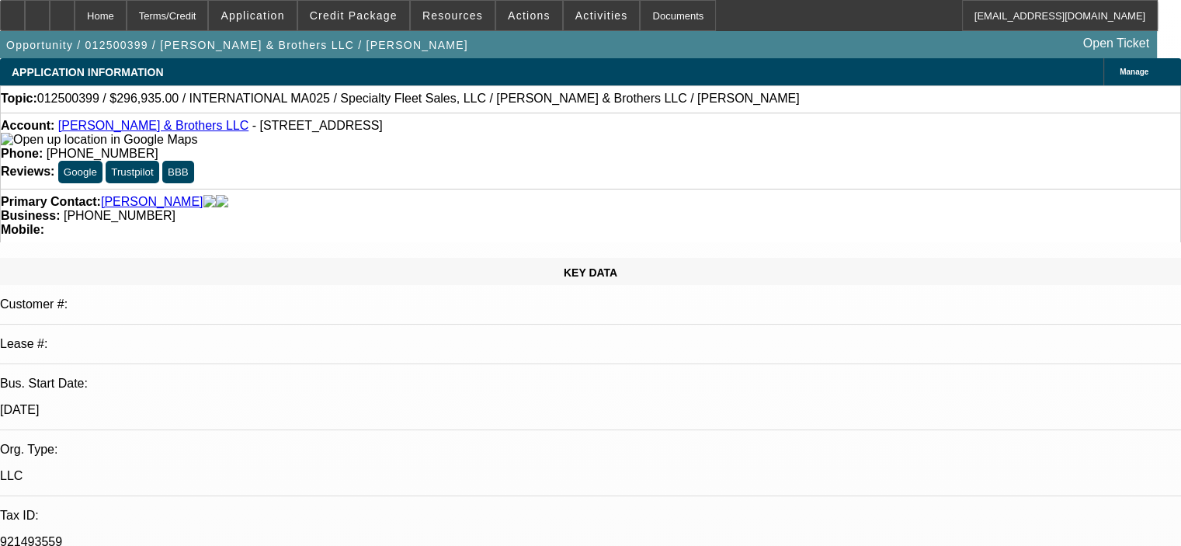
select select "0"
select select "6"
select select "0"
select select "2"
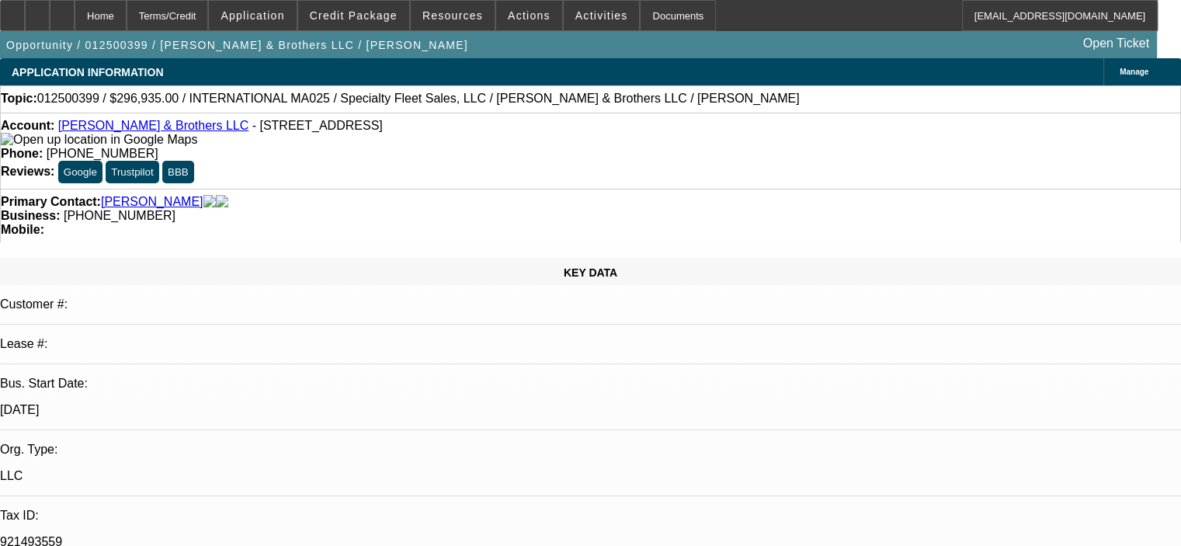
select select "0"
select select "6"
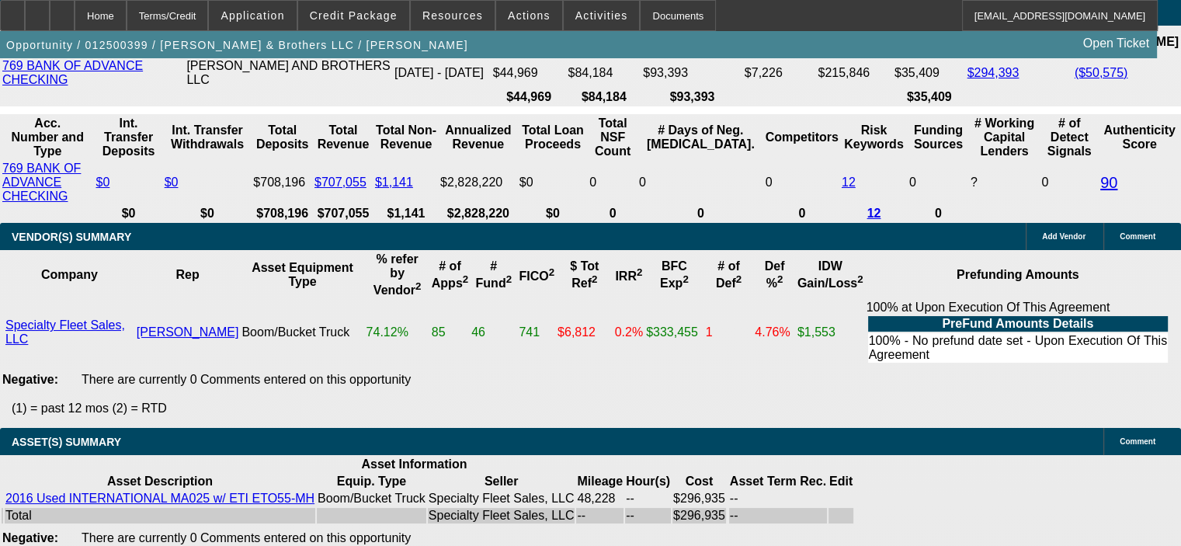
scroll to position [2950, 0]
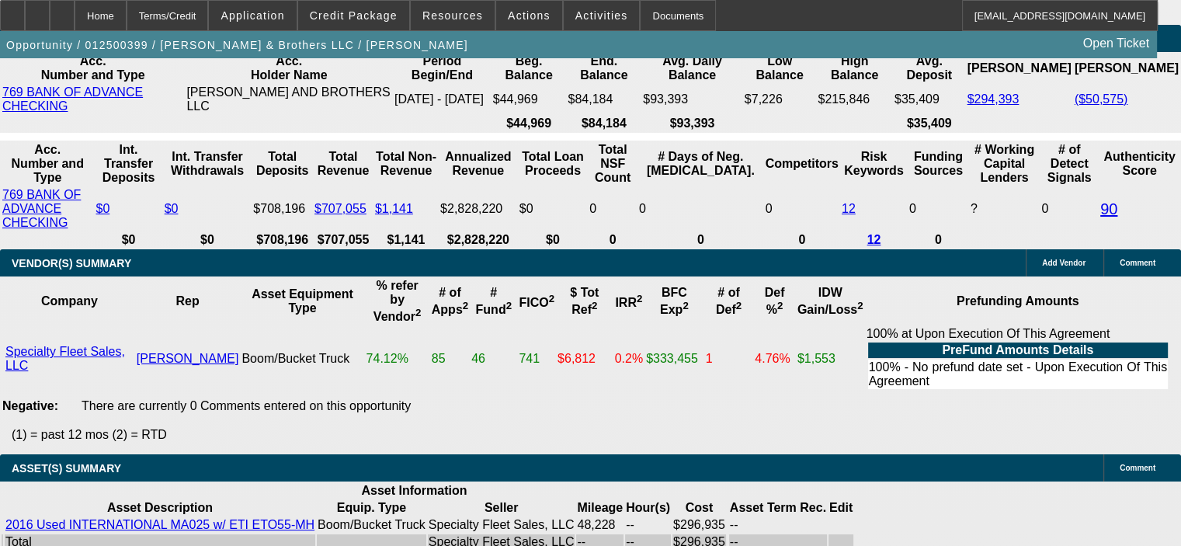
drag, startPoint x: 186, startPoint y: 278, endPoint x: 314, endPoint y: 267, distance: 127.8
type input "4"
type input "UNKNOWN"
type input "$47,360.00"
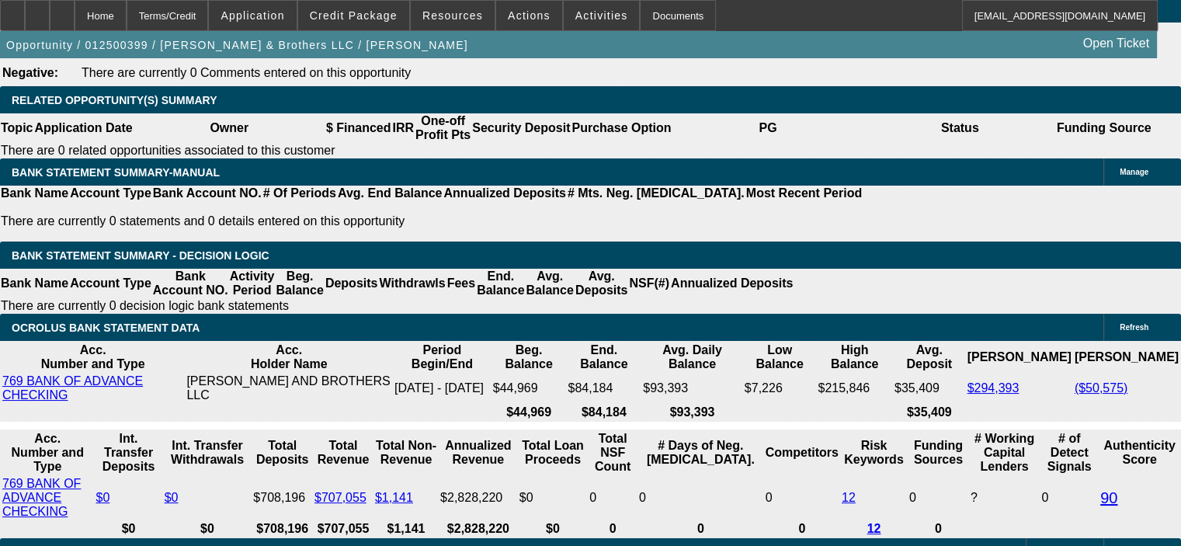
scroll to position [2639, 0]
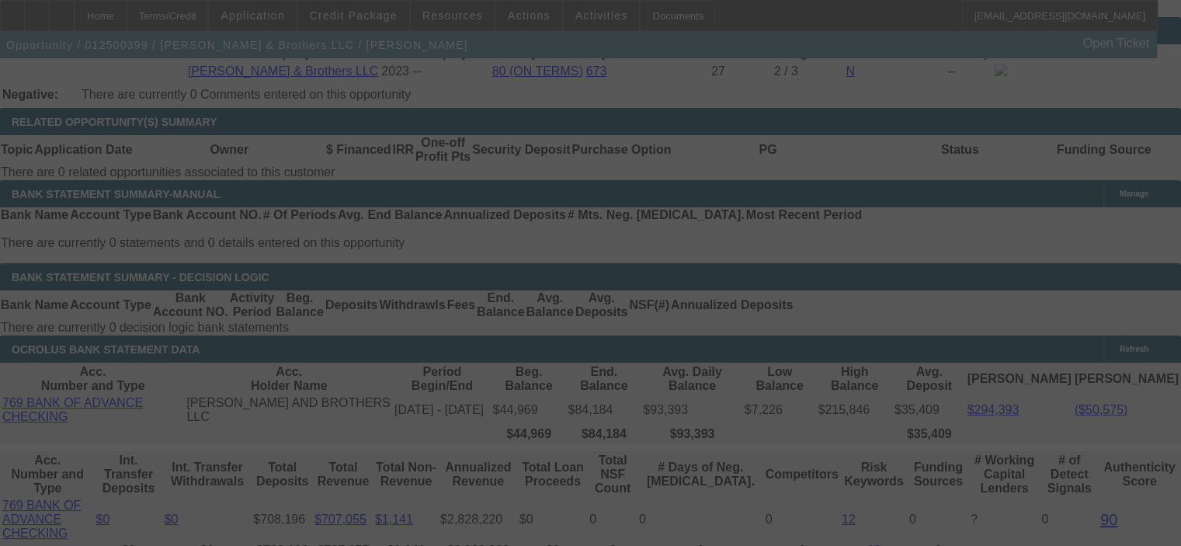
select select "0"
select select "6"
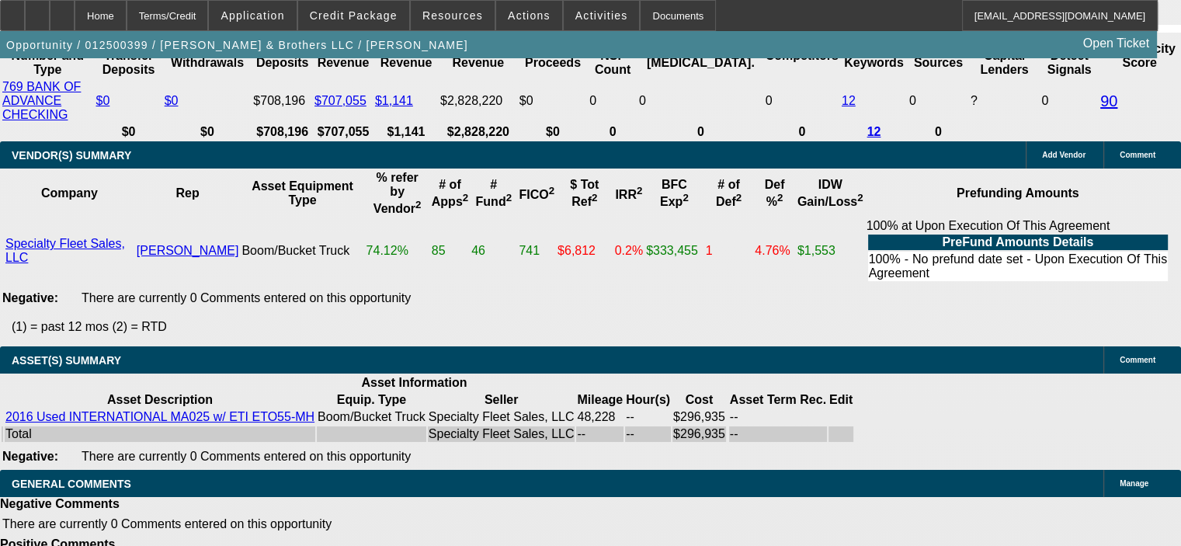
scroll to position [3073, 0]
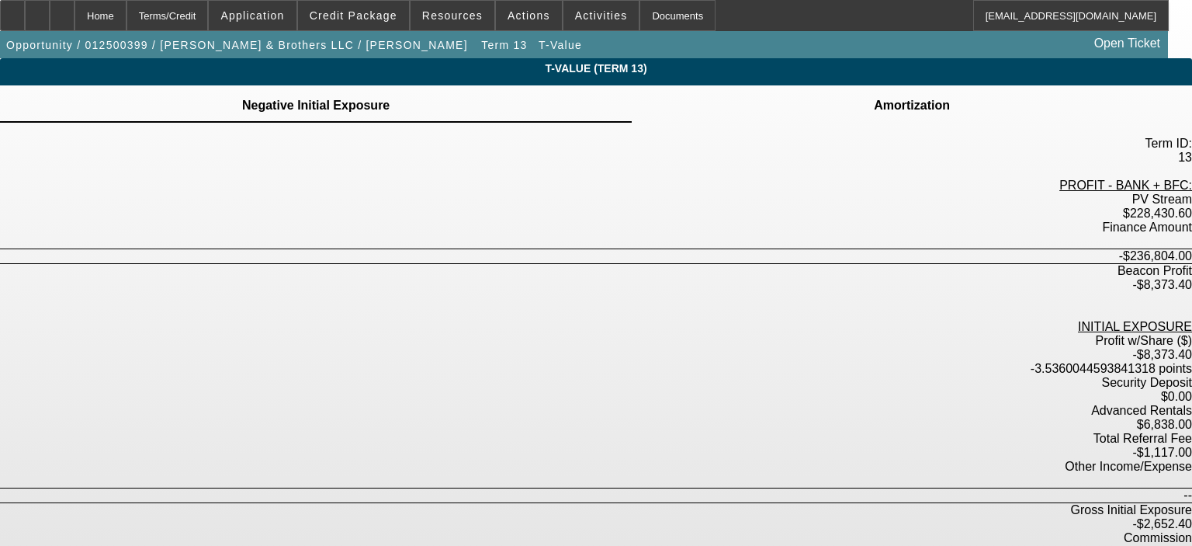
click at [727, 404] on div "Advanced Rentals $6,838.00" at bounding box center [596, 418] width 1192 height 28
click at [127, 11] on div "Home" at bounding box center [101, 15] width 52 height 31
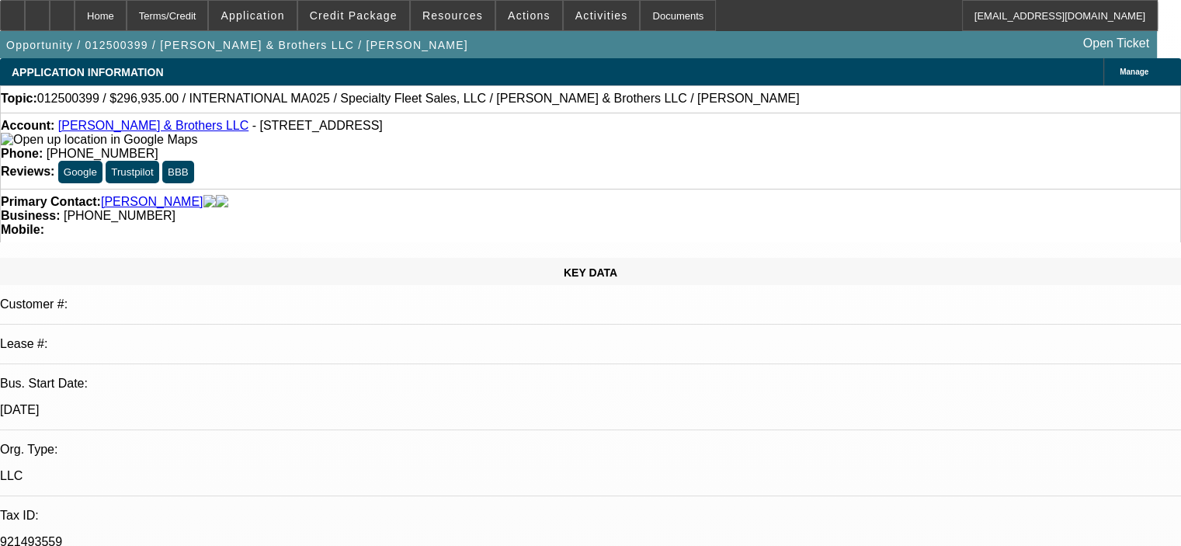
select select "0"
select select "6"
select select "0"
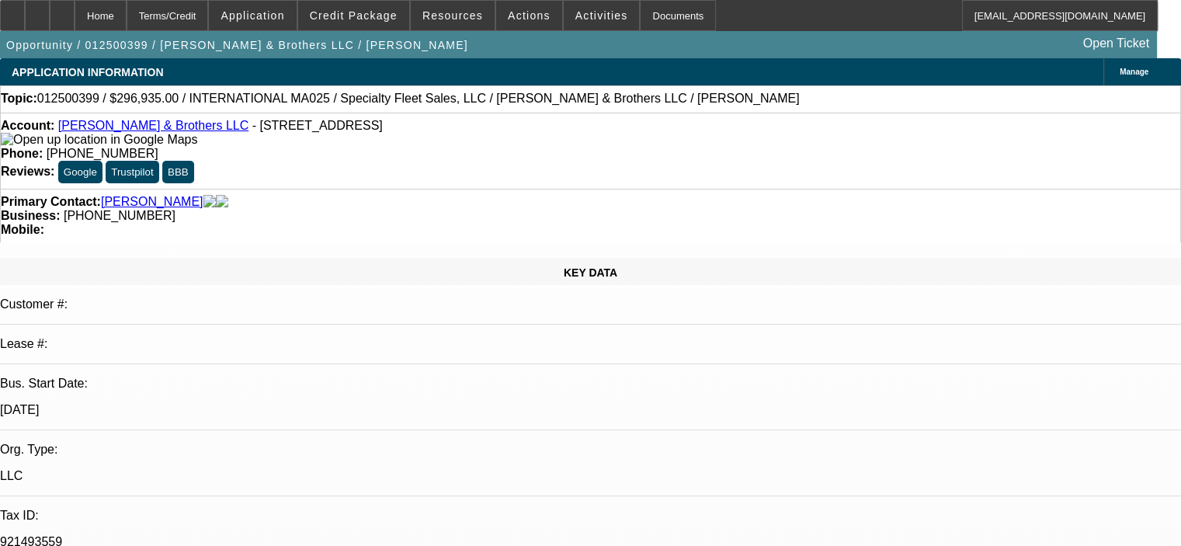
select select "0"
select select "0.1"
select select "6"
select select "0"
select select "2"
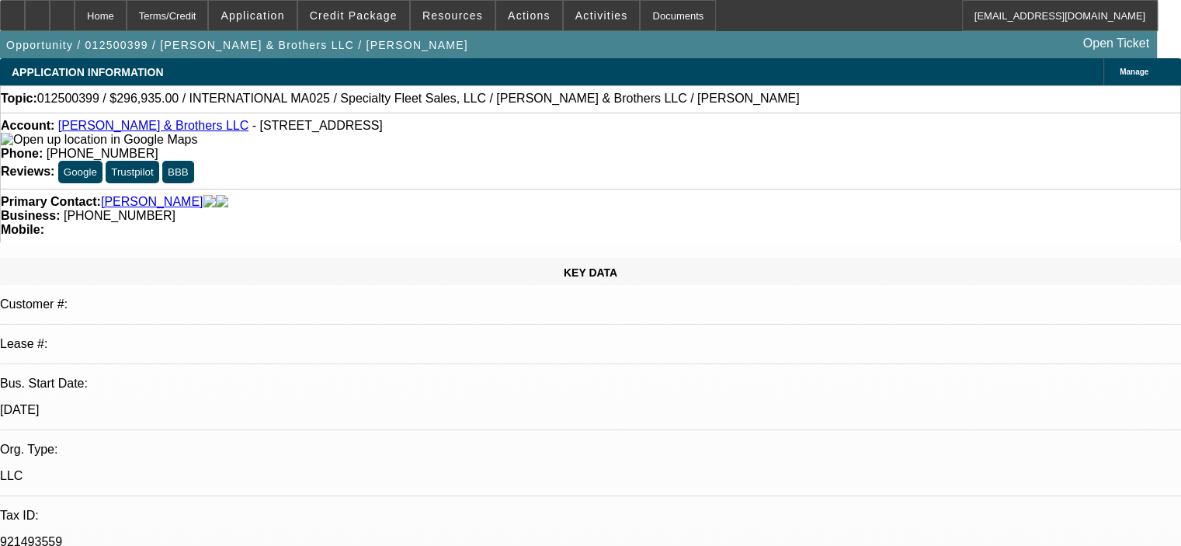
select select "2"
select select "0"
select select "6"
select select "0"
select select "2"
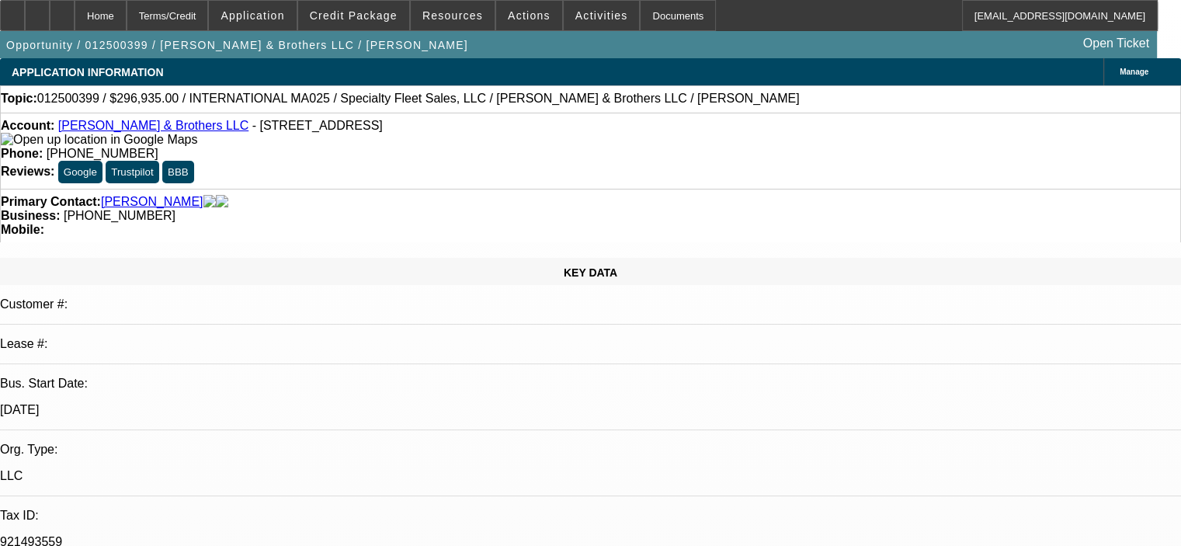
select select "2"
select select "0"
select select "6"
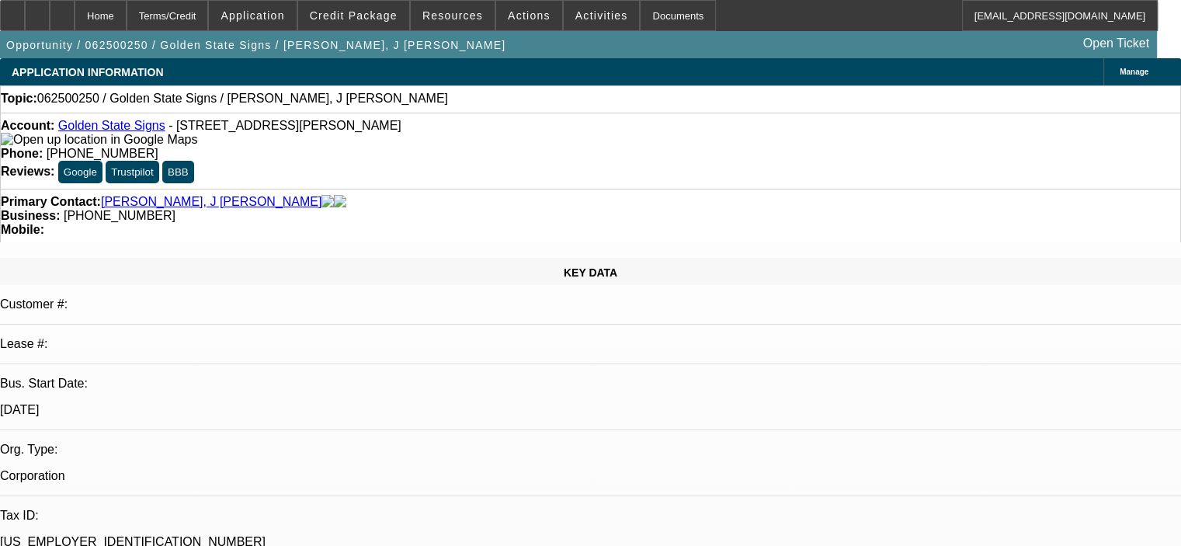
select select "0"
select select "2"
select select "0.1"
select select "4"
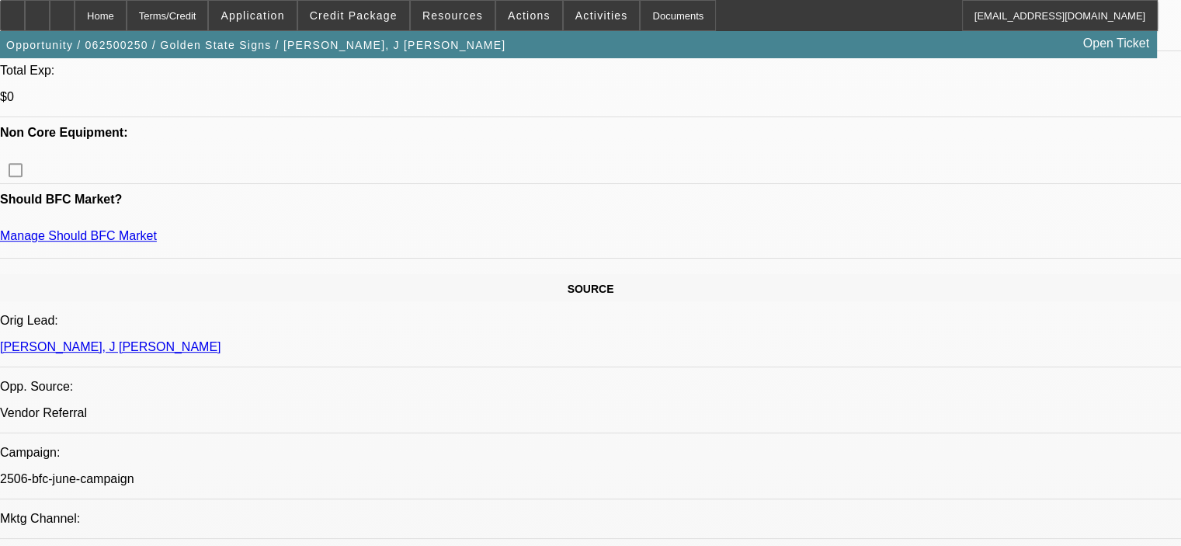
scroll to position [543, 0]
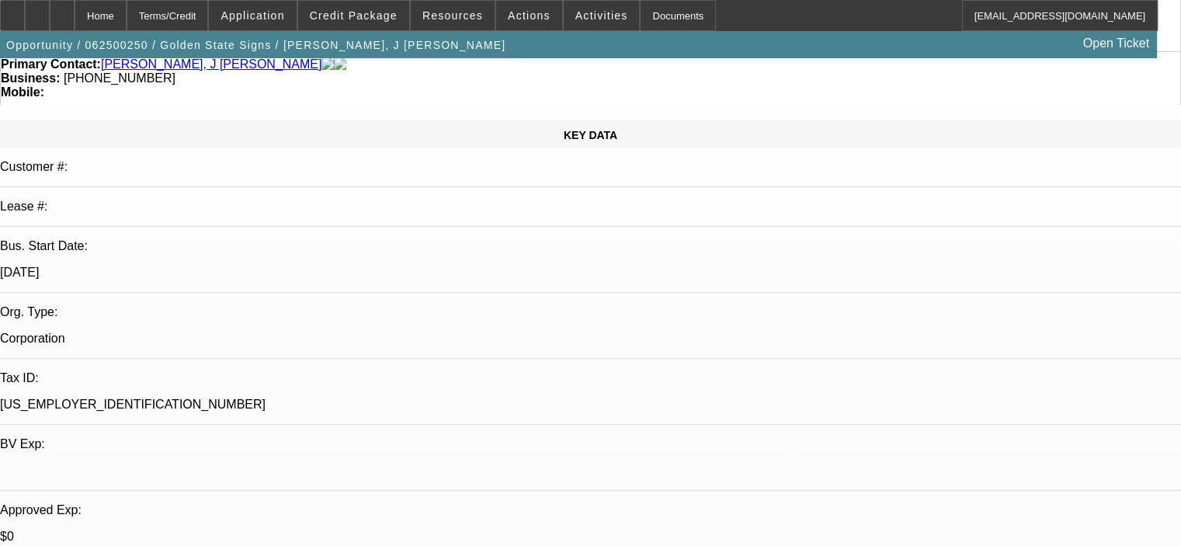
scroll to position [0, 0]
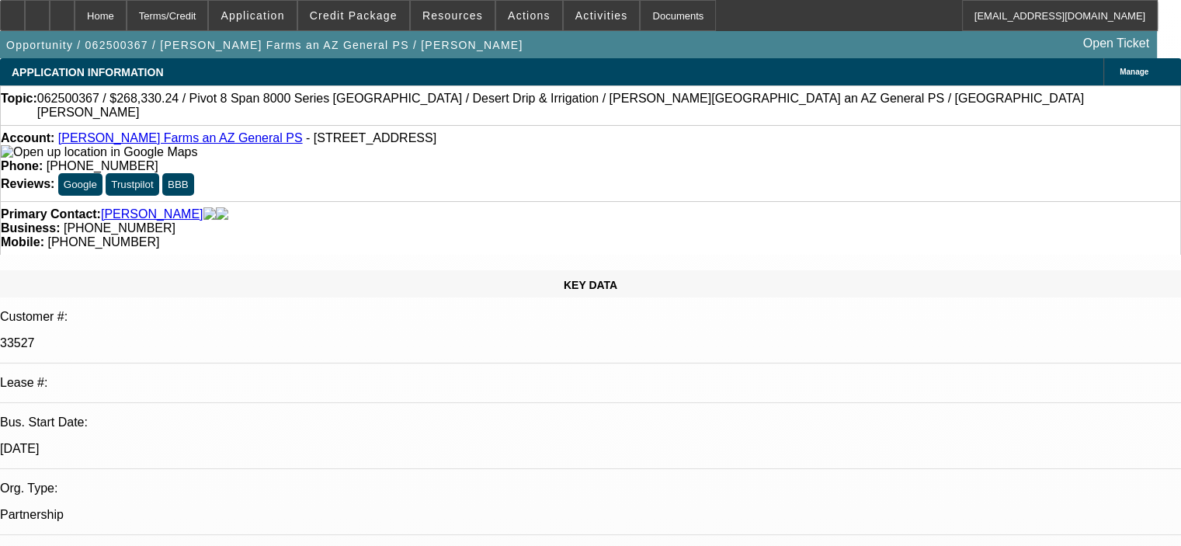
select select "0"
select select "0.1"
select select "4"
select select "0"
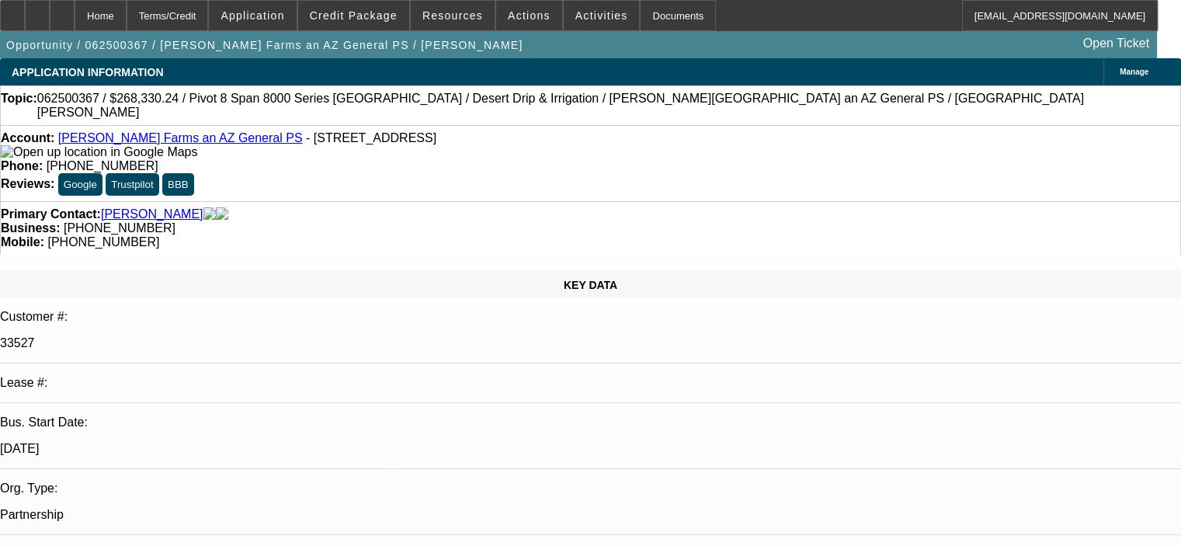
select select "0"
select select "0.1"
select select "4"
select select "0"
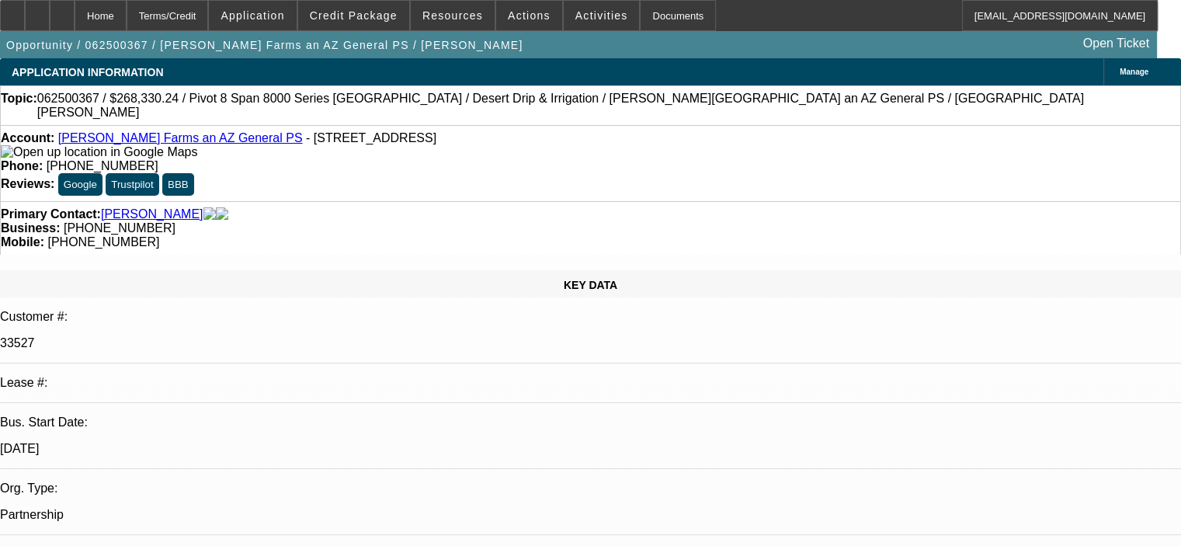
select select "0.1"
select select "4"
select select "0"
select select "0.1"
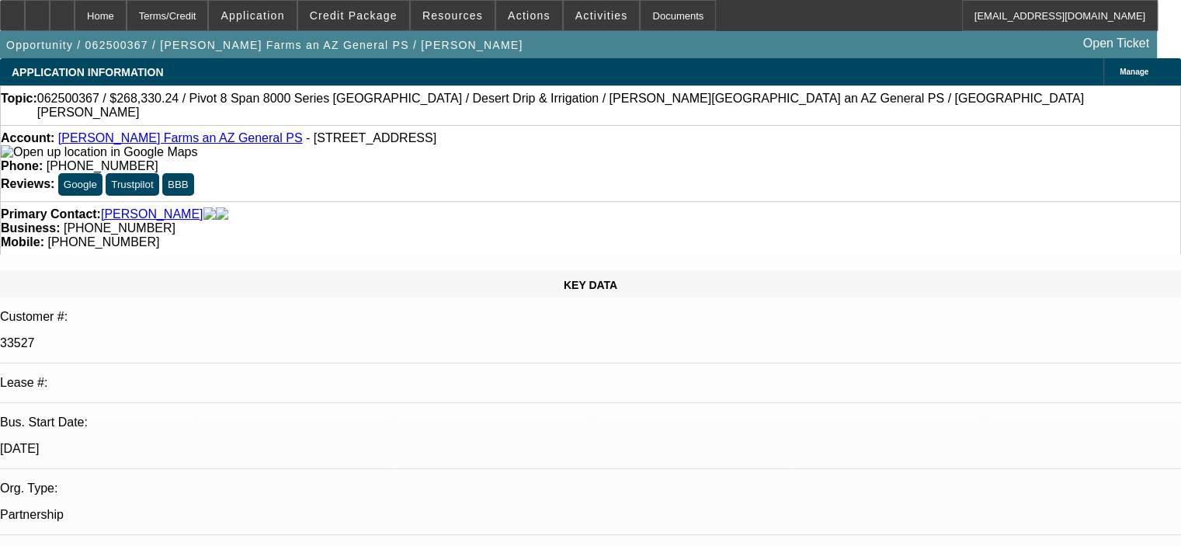
select select "4"
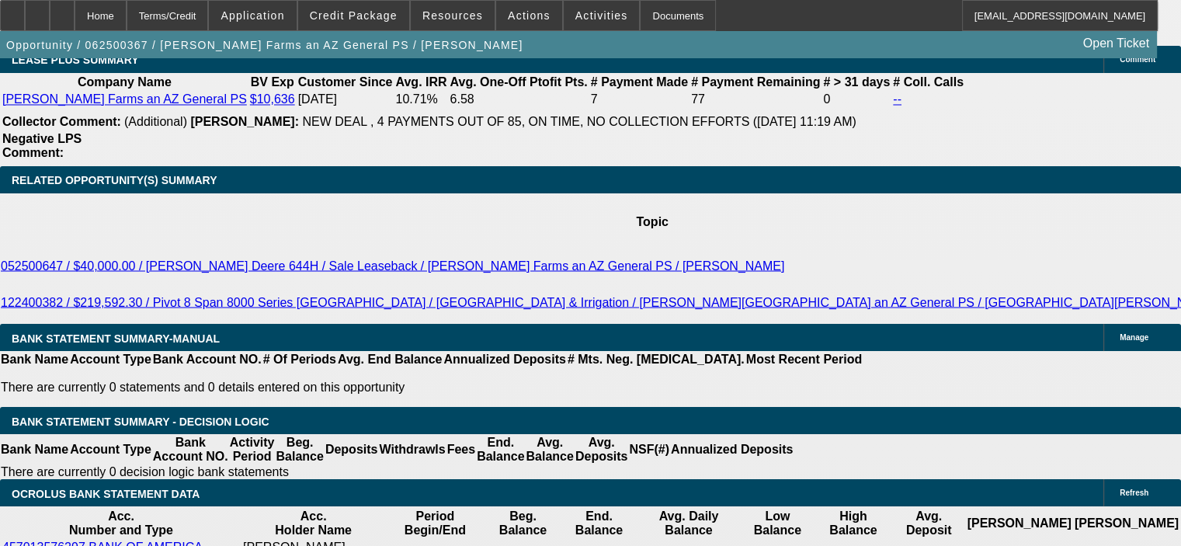
scroll to position [2795, 0]
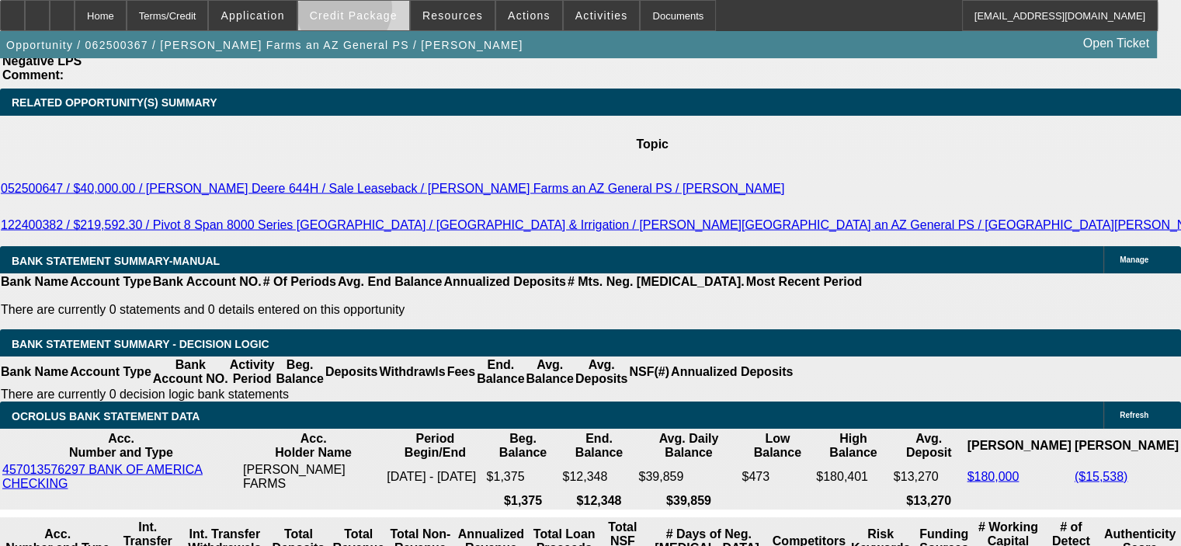
click at [366, 12] on span "Credit Package" at bounding box center [354, 15] width 88 height 12
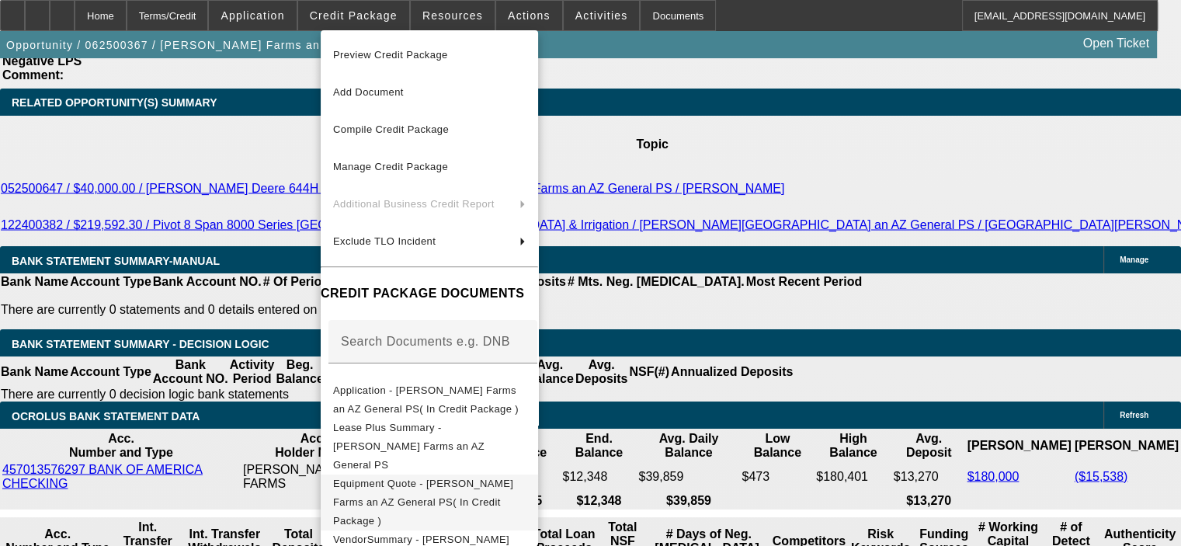
click at [474, 474] on span "Equipment Quote - [PERSON_NAME] Farms an AZ General PS( In Credit Package )" at bounding box center [429, 502] width 193 height 56
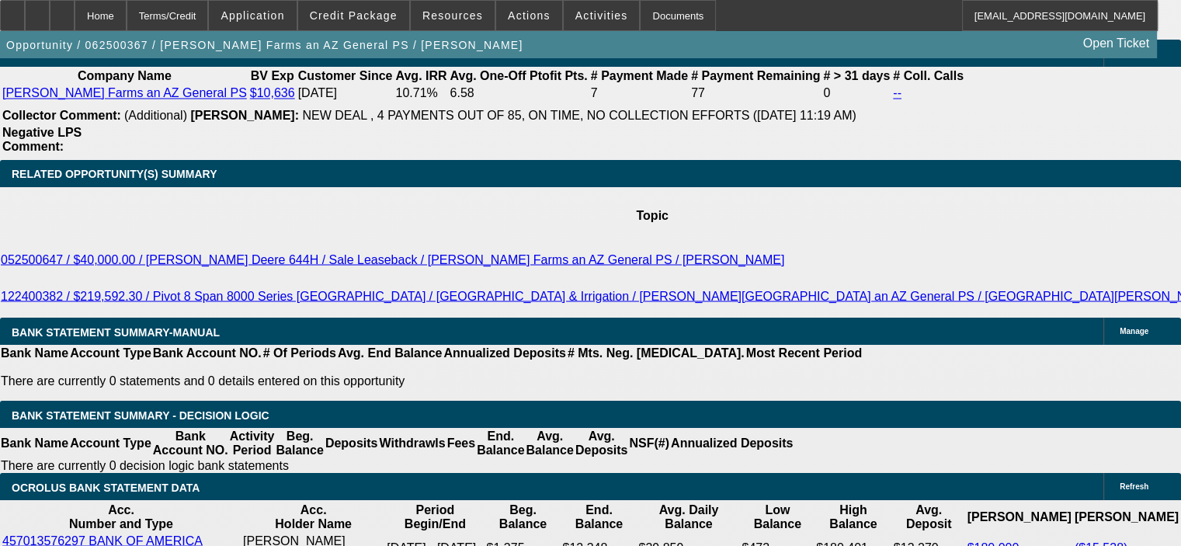
scroll to position [2639, 0]
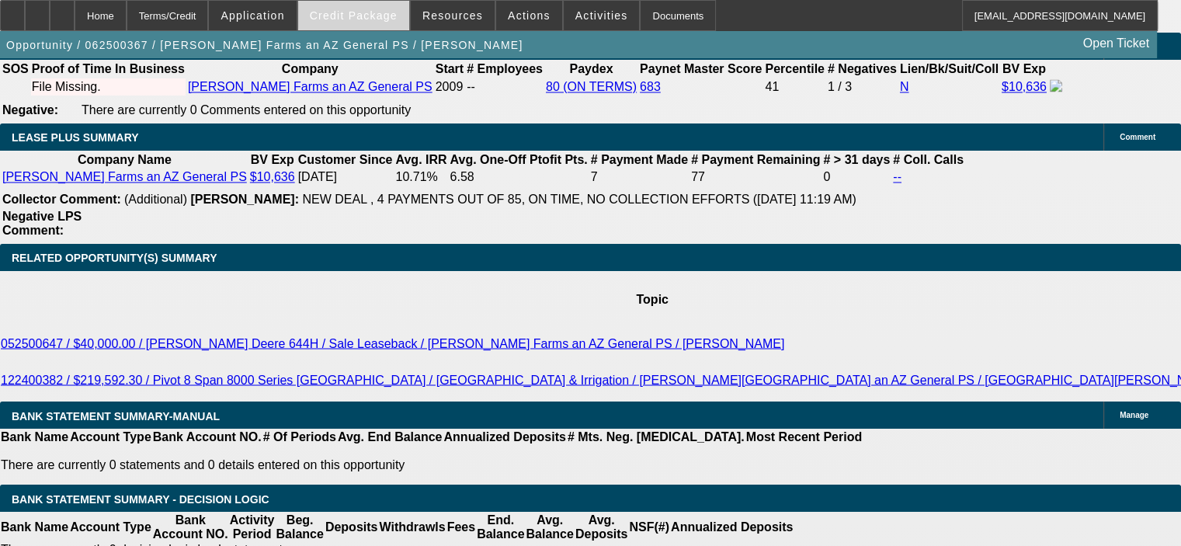
click at [370, 4] on span at bounding box center [353, 15] width 111 height 37
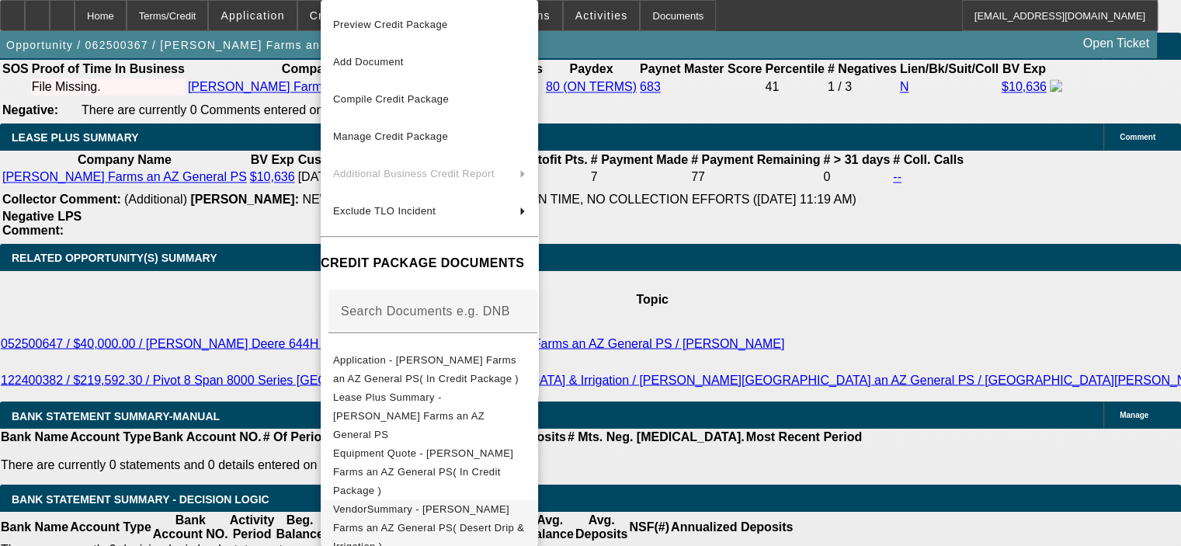
scroll to position [78, 0]
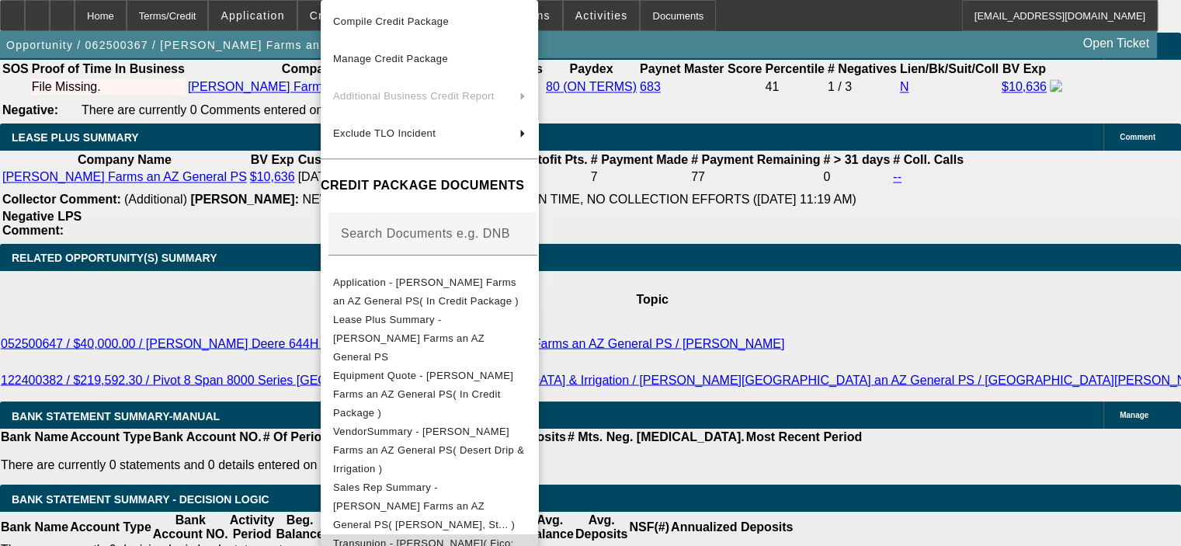
click at [490, 534] on button "Transunion - [PERSON_NAME]( Fico: None | Vantage :840 )" at bounding box center [429, 552] width 217 height 37
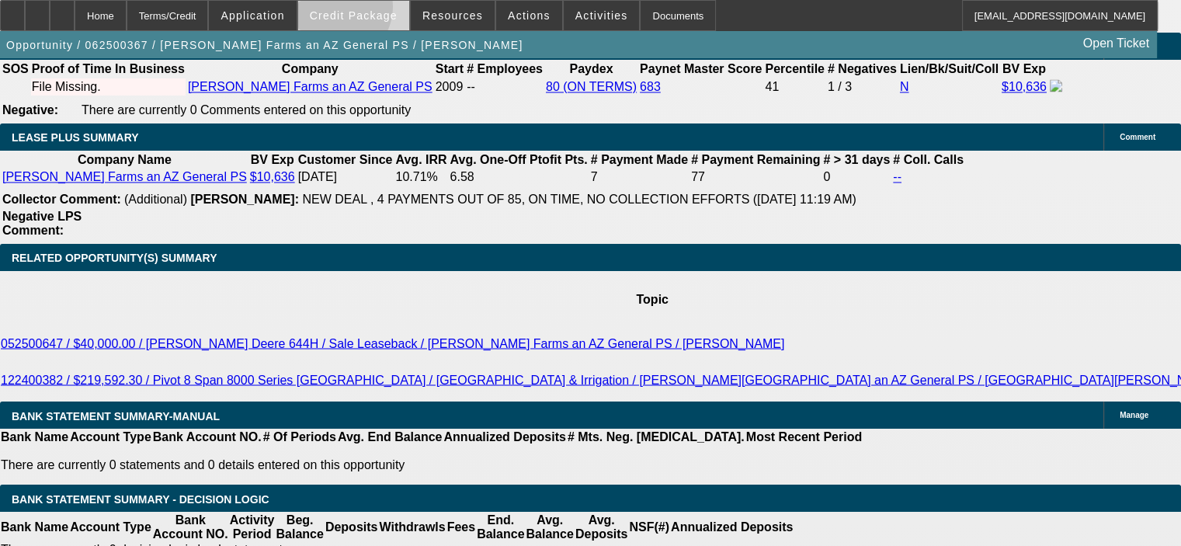
click at [357, 10] on span "Credit Package" at bounding box center [354, 15] width 88 height 12
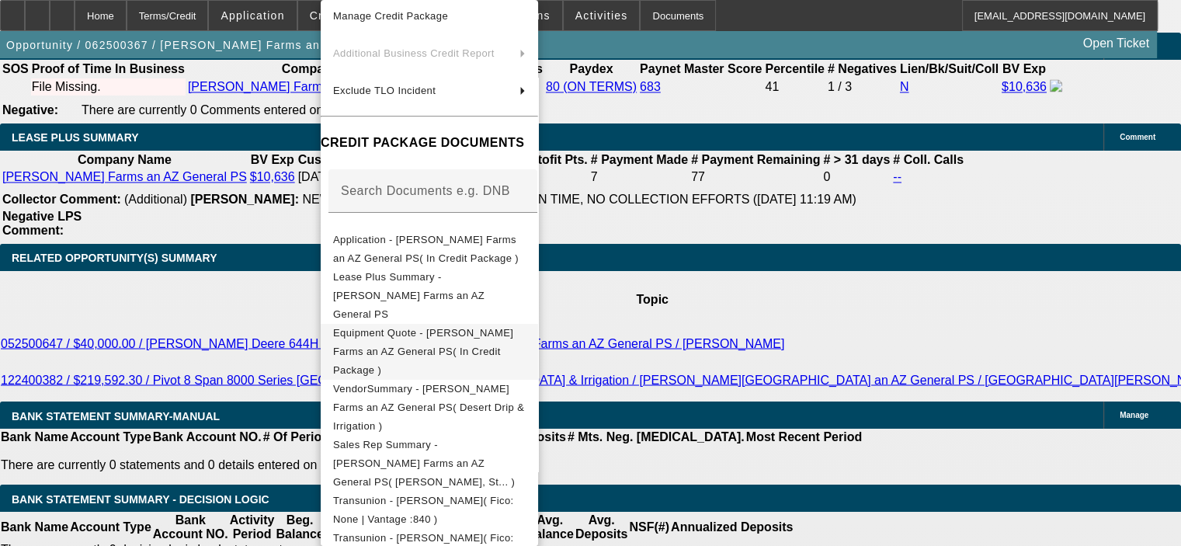
scroll to position [155, 0]
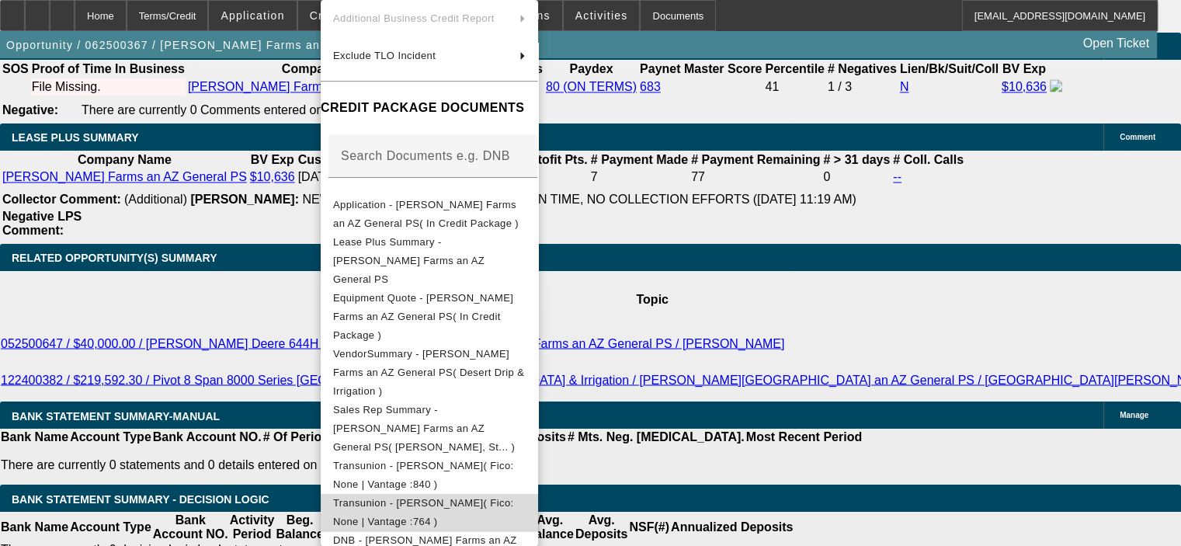
click at [460, 497] on span "Transunion - [PERSON_NAME]( Fico: None | Vantage :764 )" at bounding box center [423, 512] width 181 height 30
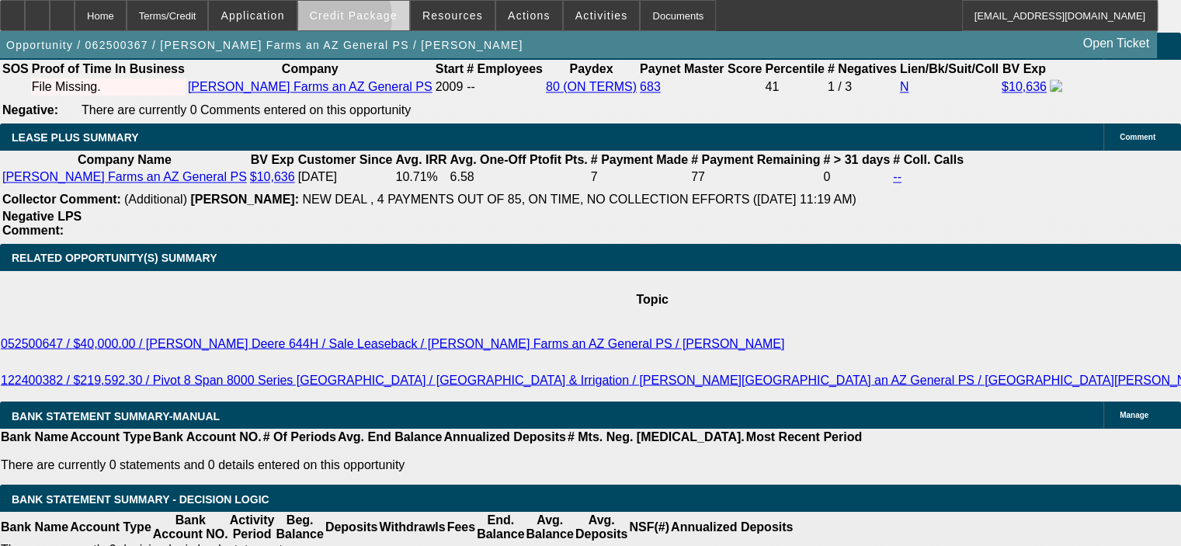
click at [360, 20] on span "Credit Package" at bounding box center [354, 15] width 88 height 12
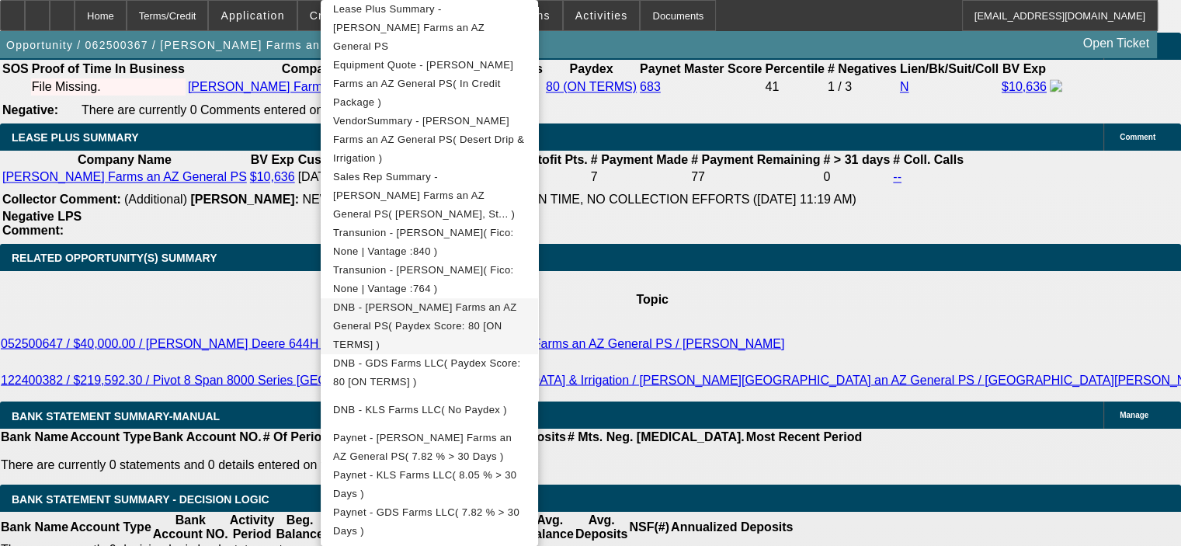
scroll to position [466, 0]
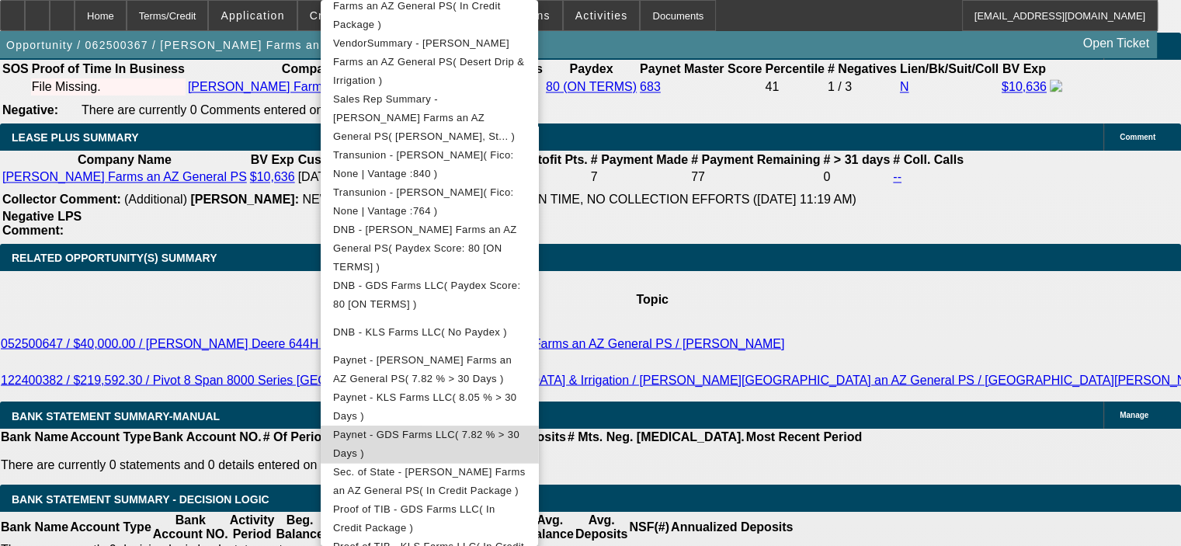
click at [480, 429] on span "Paynet - GDS Farms LLC( 7.82 % > 30 Days )" at bounding box center [426, 444] width 186 height 30
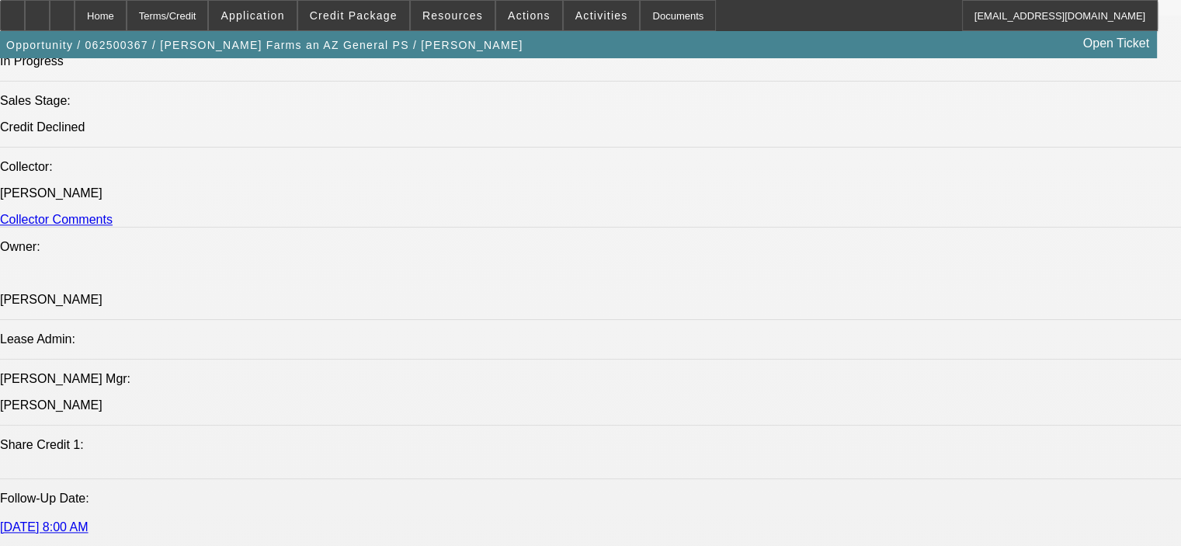
scroll to position [1708, 0]
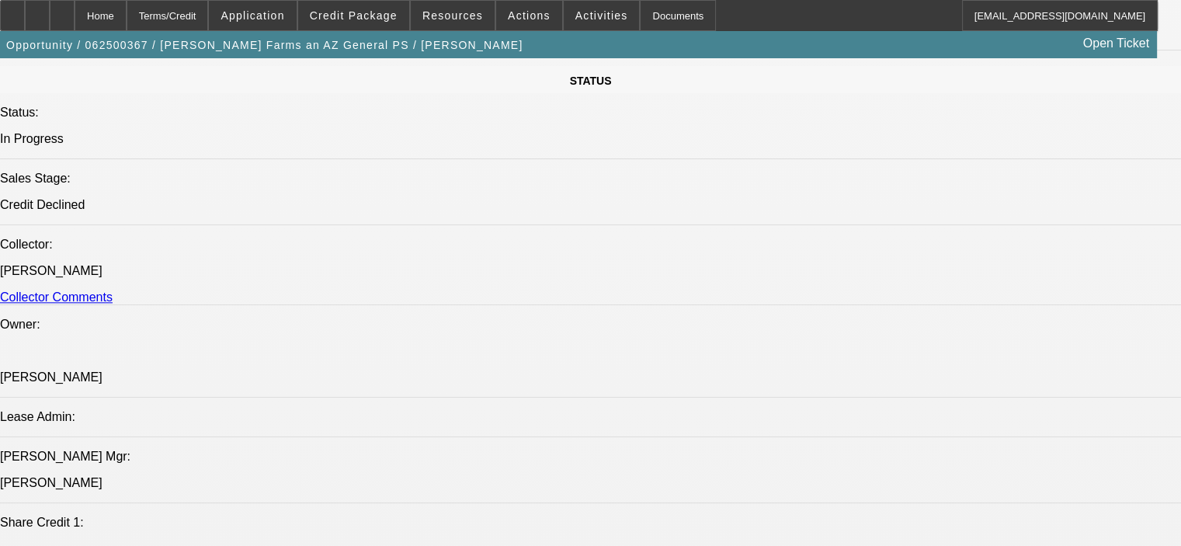
click at [374, 8] on span at bounding box center [353, 15] width 111 height 37
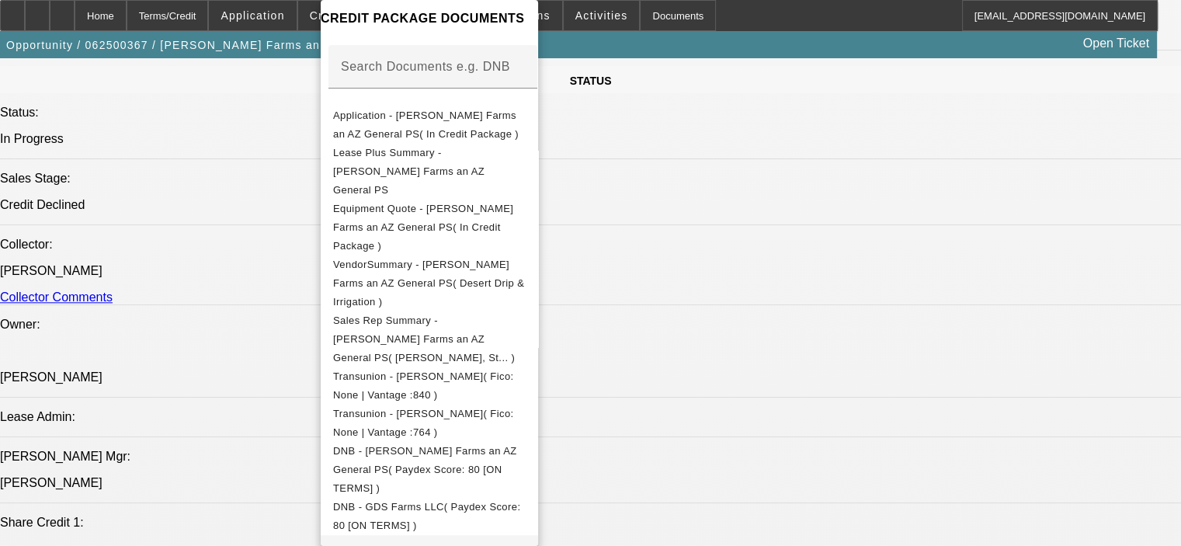
scroll to position [388, 0]
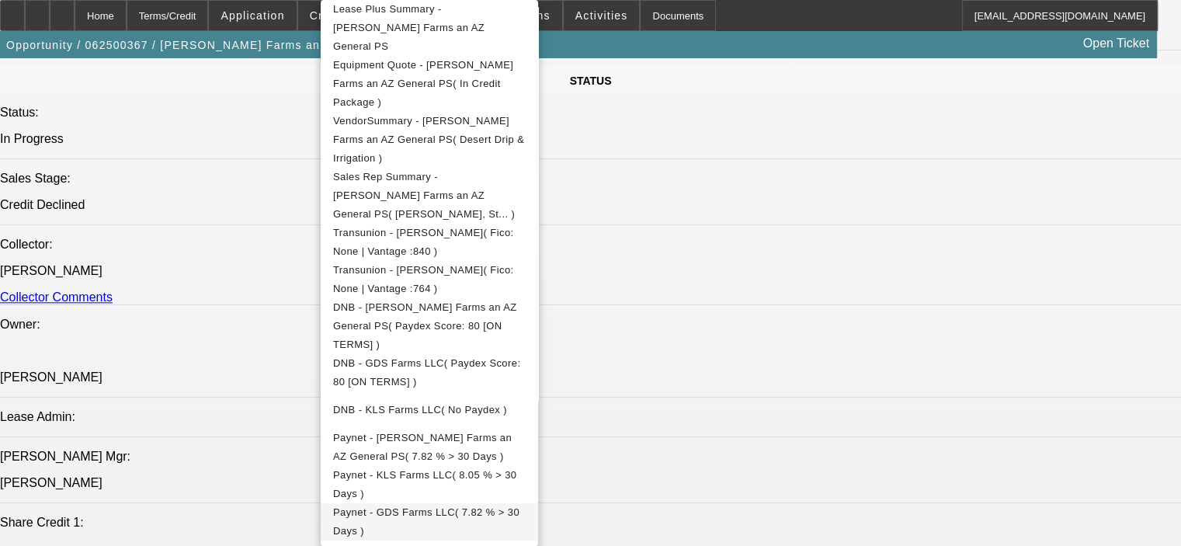
click at [472, 506] on span "Paynet - GDS Farms LLC( 7.82 % > 30 Days )" at bounding box center [426, 521] width 186 height 30
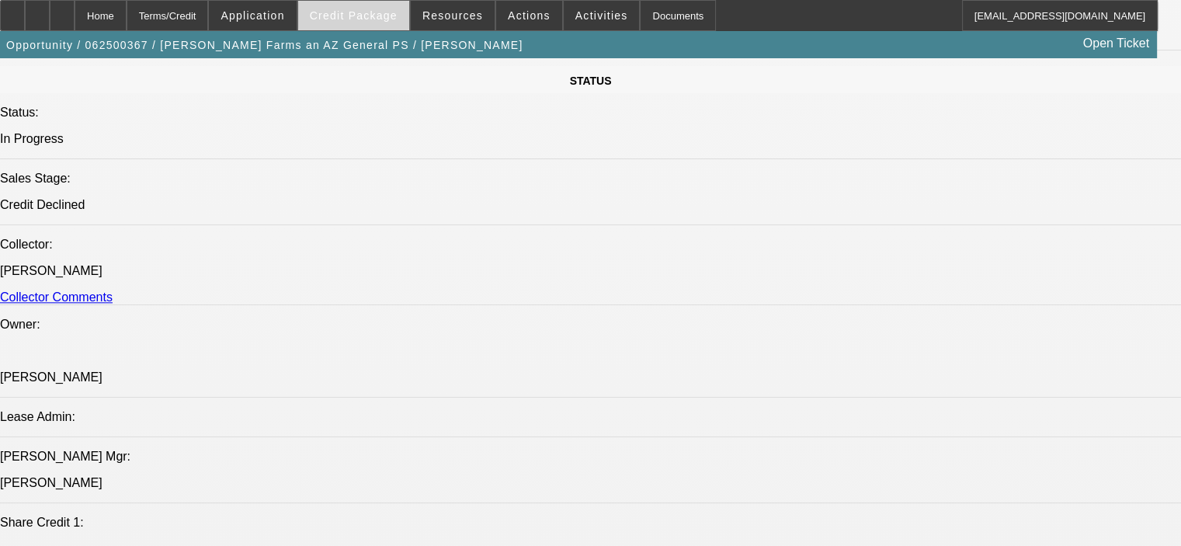
click at [384, 15] on span "Credit Package" at bounding box center [354, 15] width 88 height 12
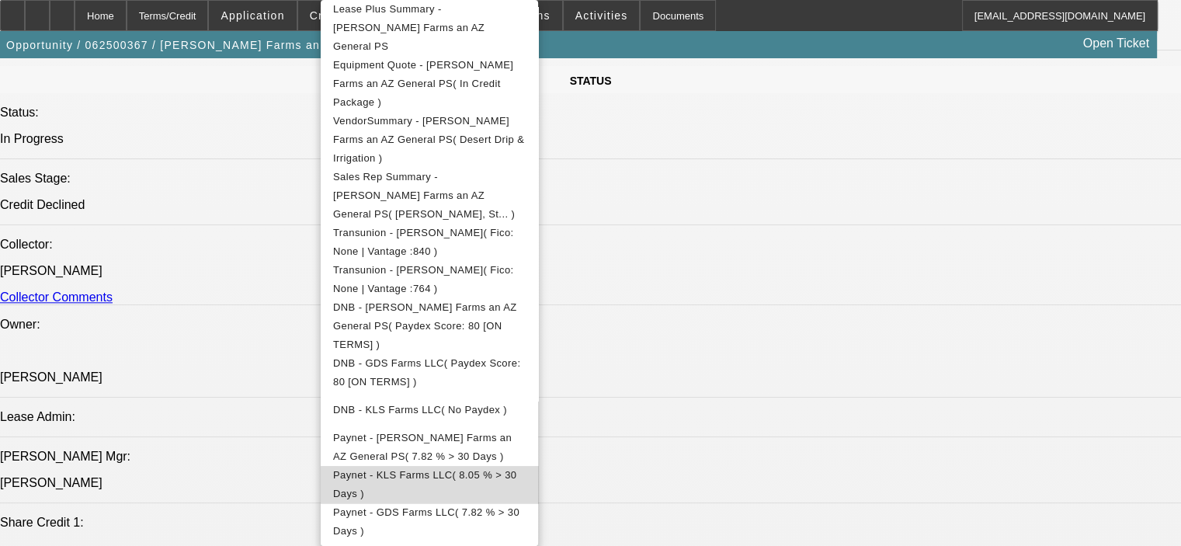
click at [438, 469] on span "Paynet - KLS Farms LLC( 8.05 % > 30 Days )" at bounding box center [424, 484] width 183 height 30
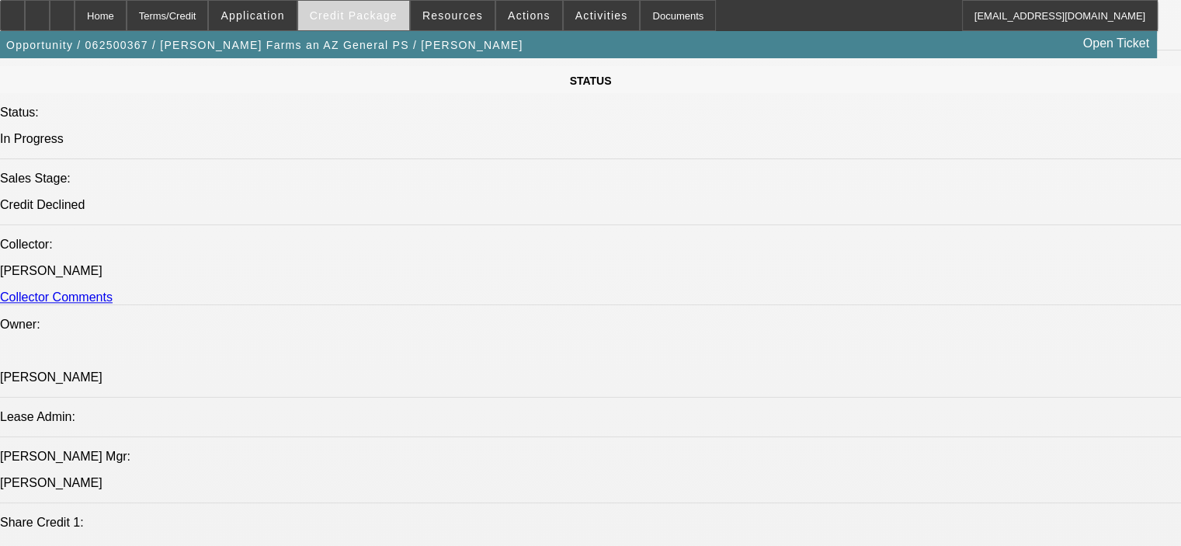
click at [374, 5] on span at bounding box center [353, 15] width 111 height 37
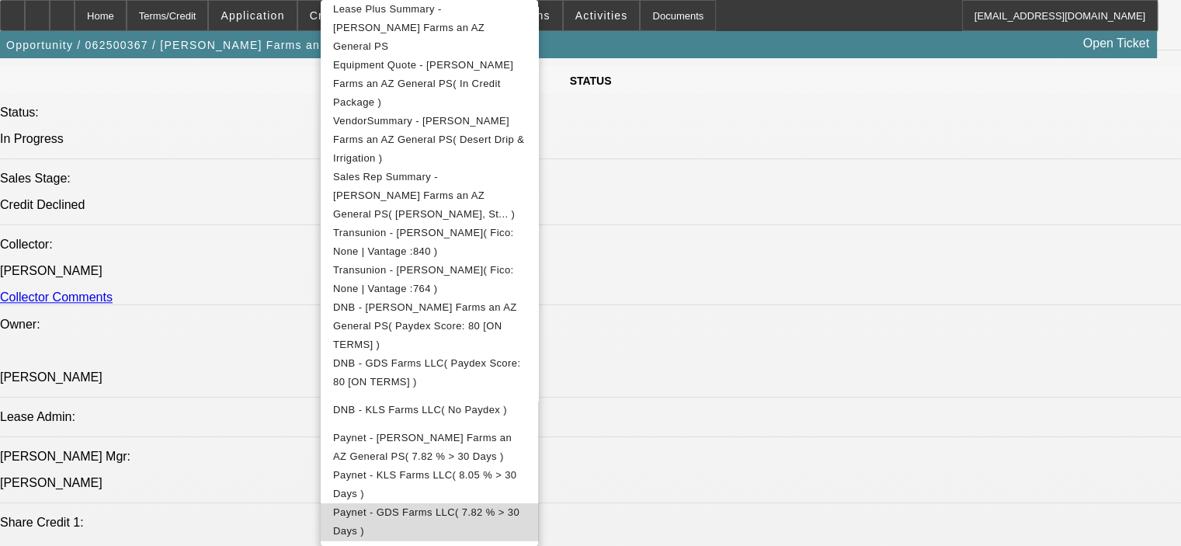
click at [448, 506] on span "Paynet - GDS Farms LLC( 7.82 % > 30 Days )" at bounding box center [426, 521] width 186 height 30
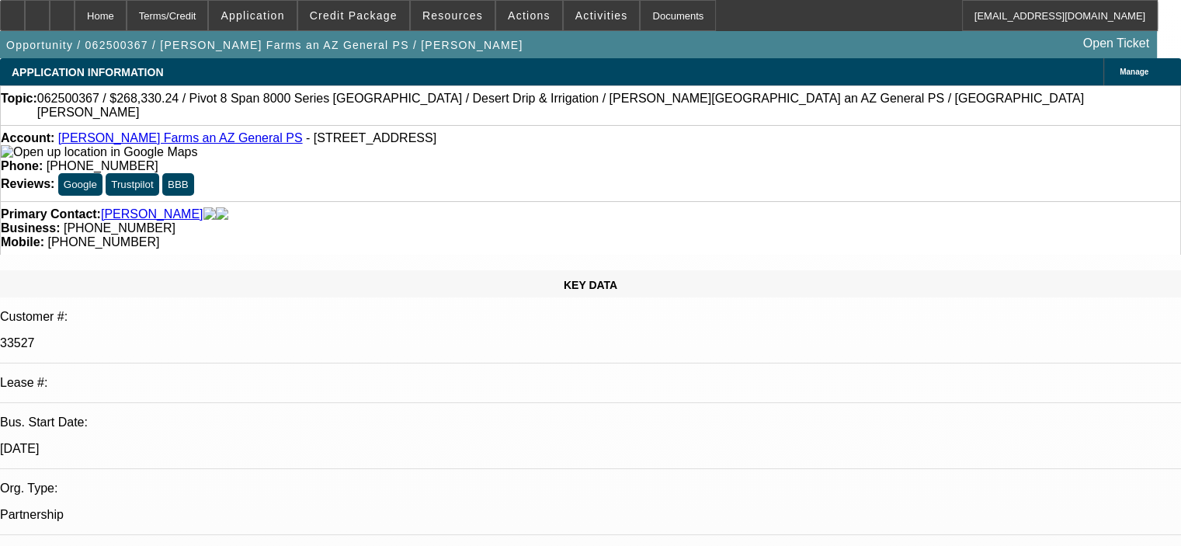
scroll to position [0, 0]
